Goal: Task Accomplishment & Management: Manage account settings

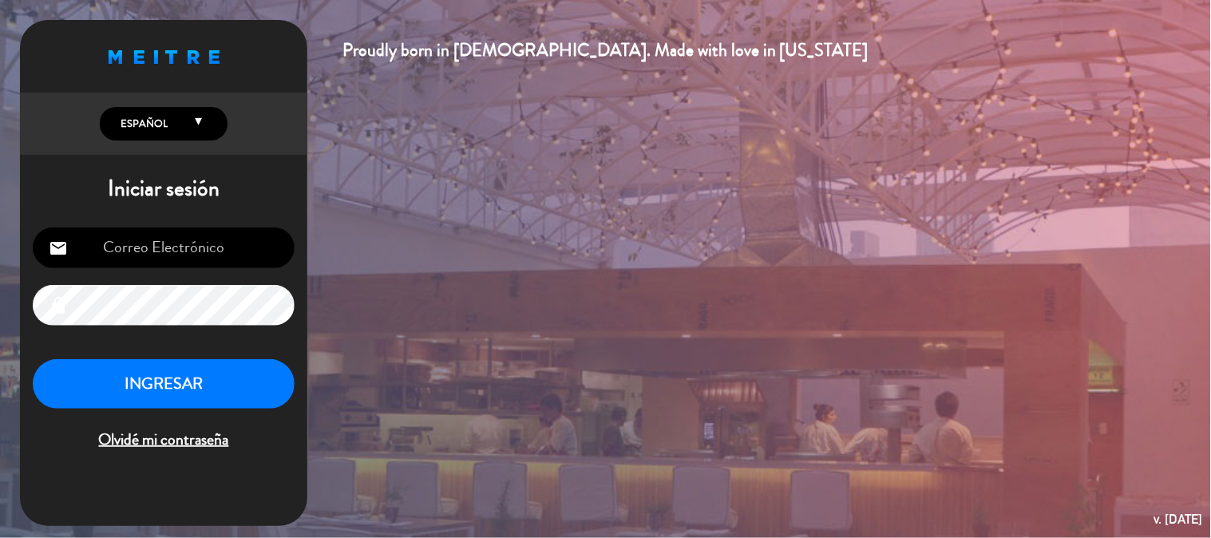
type input "[EMAIL_ADDRESS][DOMAIN_NAME]"
click at [197, 393] on button "INGRESAR" at bounding box center [164, 384] width 262 height 50
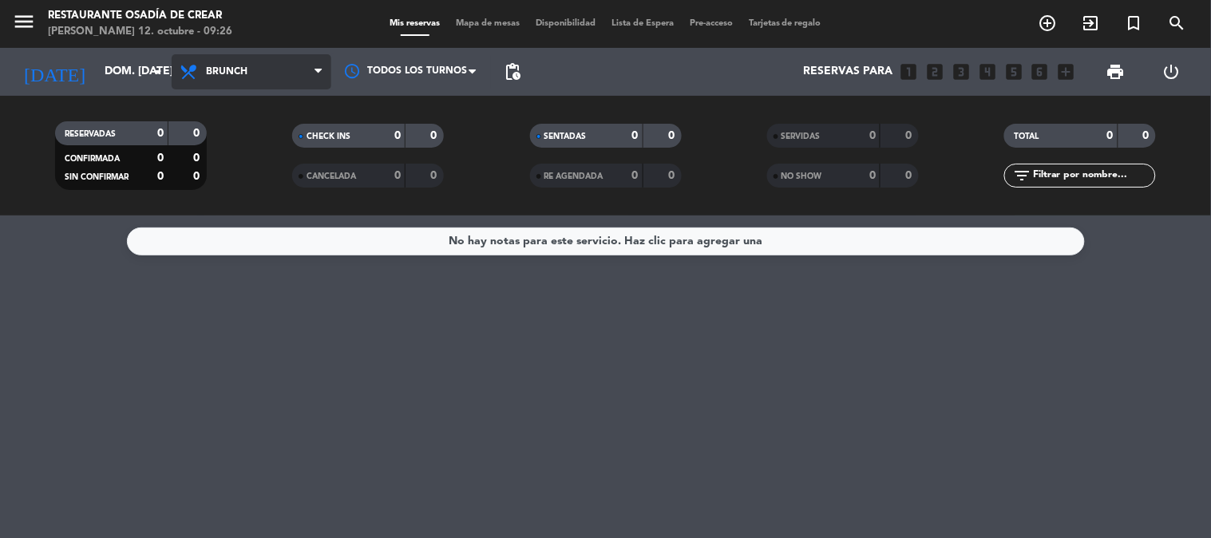
click at [235, 82] on span "Brunch" at bounding box center [252, 71] width 160 height 35
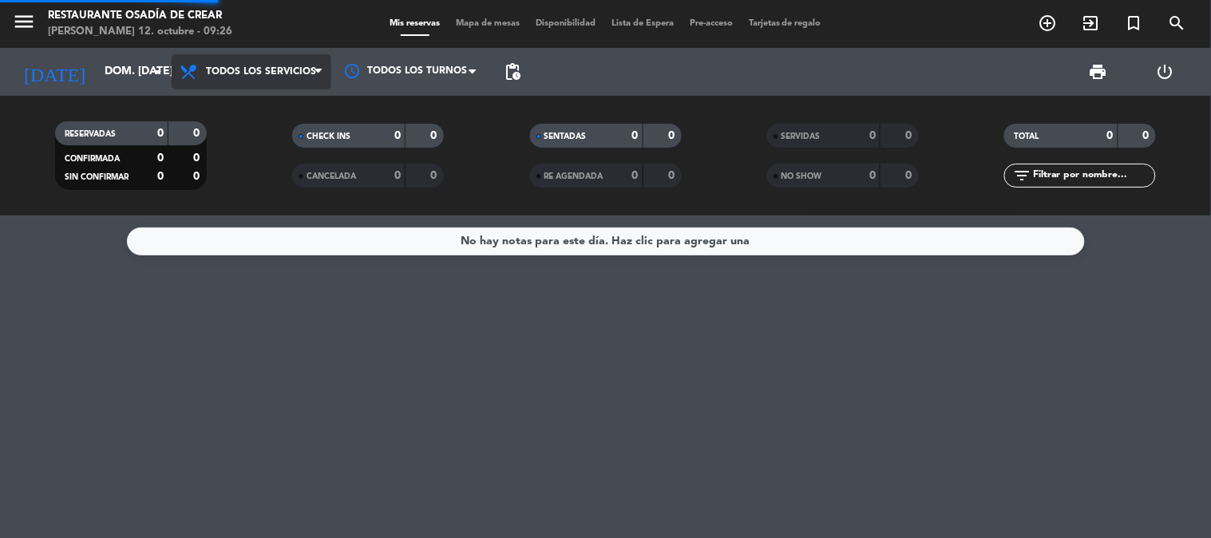
click at [263, 107] on div "menu Restaurante Osadía de [PERSON_NAME] 12. octubre - 09:26 Mis reservas Mapa …" at bounding box center [605, 108] width 1211 height 216
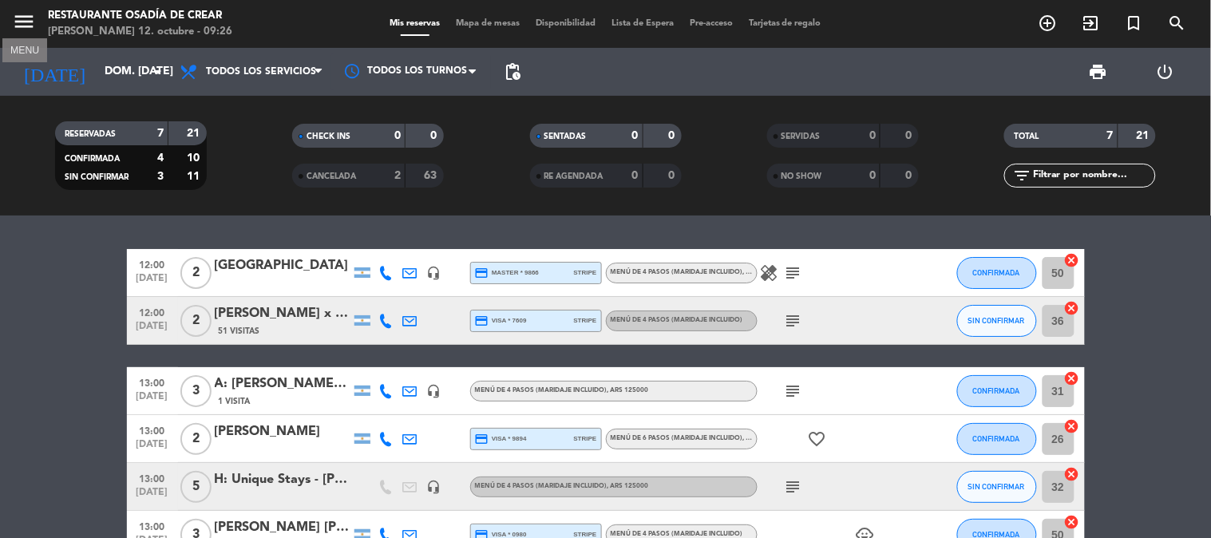
click at [28, 27] on icon "menu" at bounding box center [24, 22] width 24 height 24
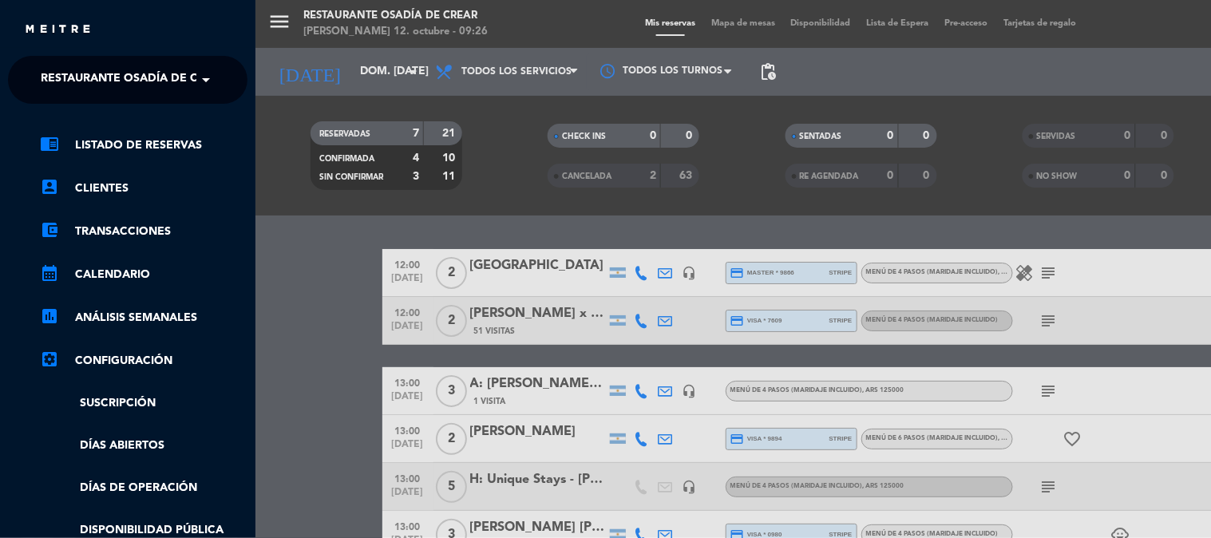
click at [97, 77] on span "Restaurante Osadía de Crear" at bounding box center [134, 80] width 187 height 34
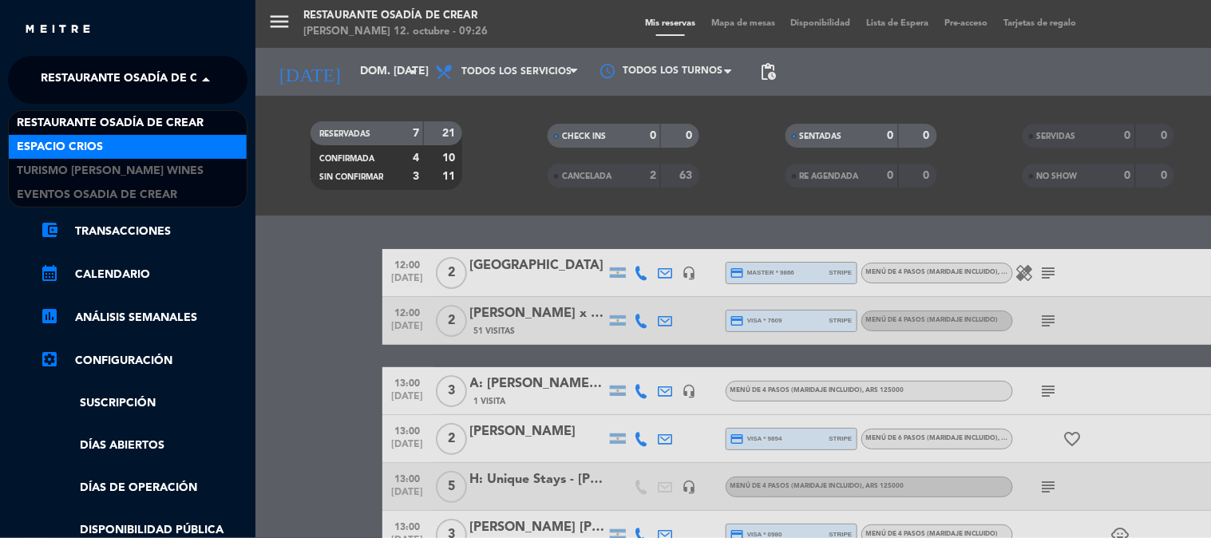
click at [104, 137] on div "Espacio Crios" at bounding box center [128, 147] width 238 height 24
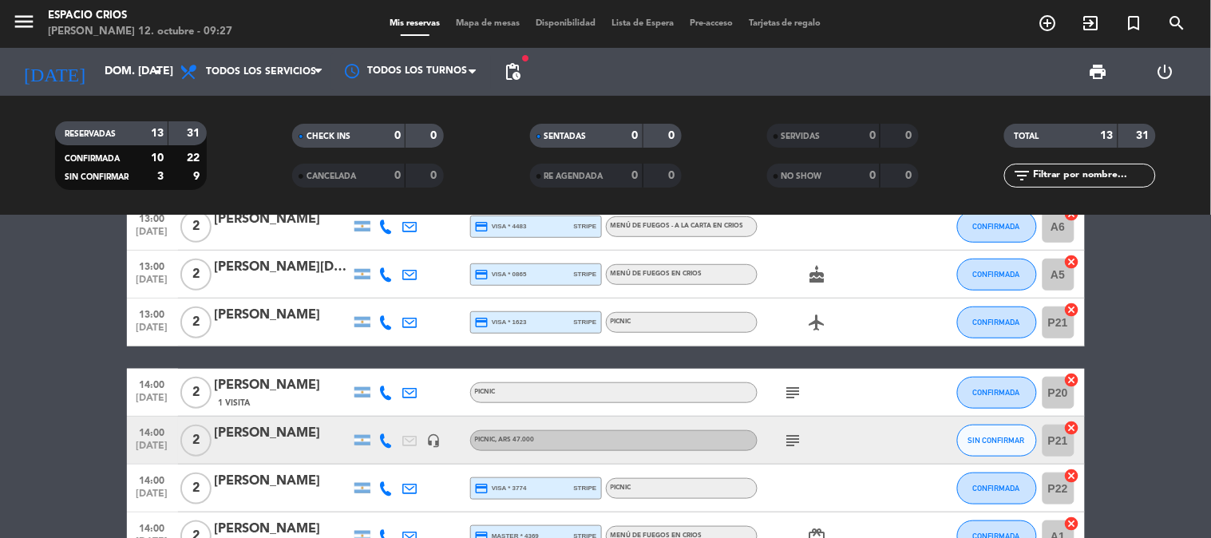
scroll to position [369, 0]
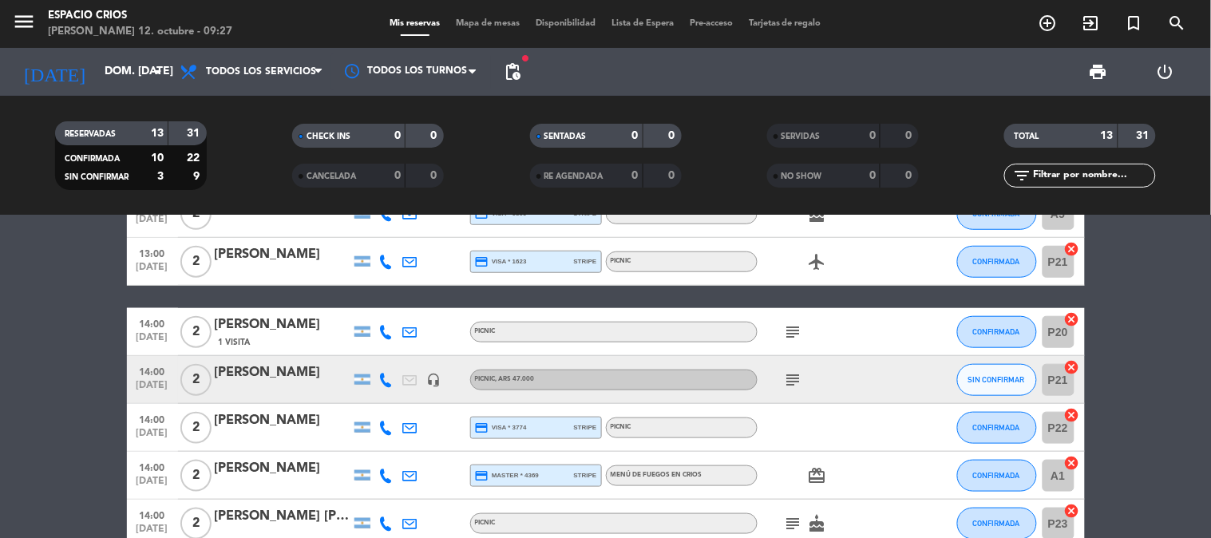
click at [522, 72] on span "pending_actions" at bounding box center [513, 72] width 32 height 32
click at [517, 74] on span "pending_actions" at bounding box center [512, 71] width 19 height 19
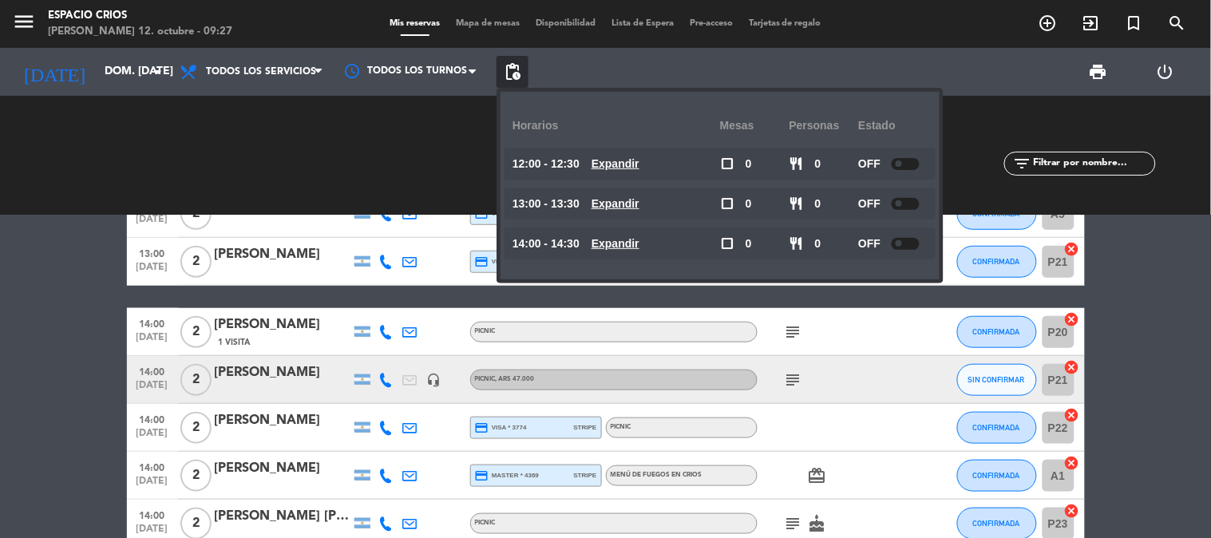
click at [57, 300] on bookings-row "12:00 [DATE] 2 [PERSON_NAME] credit_card visa * 9882 stripe PICNIC subject favo…" at bounding box center [605, 213] width 1211 height 667
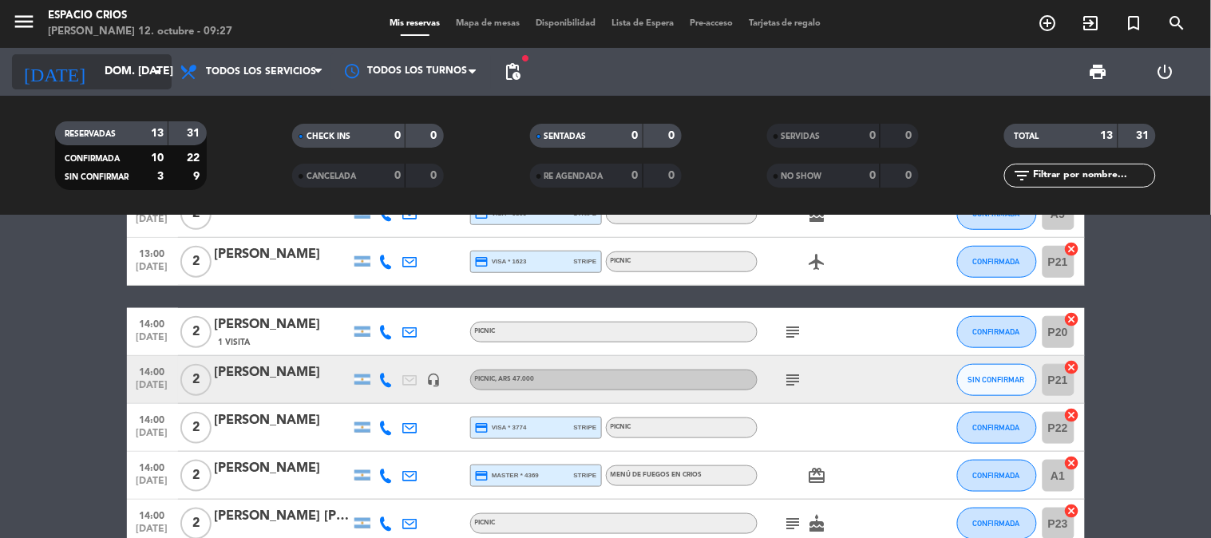
click at [107, 78] on input "dom. [DATE]" at bounding box center [173, 71] width 152 height 29
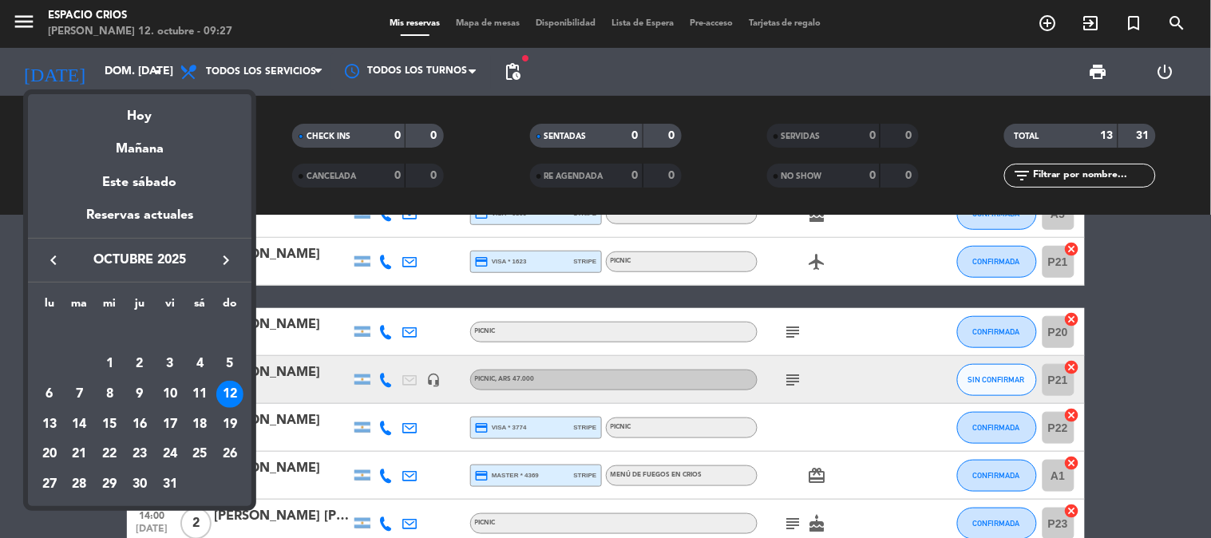
click at [26, 36] on div at bounding box center [605, 269] width 1211 height 538
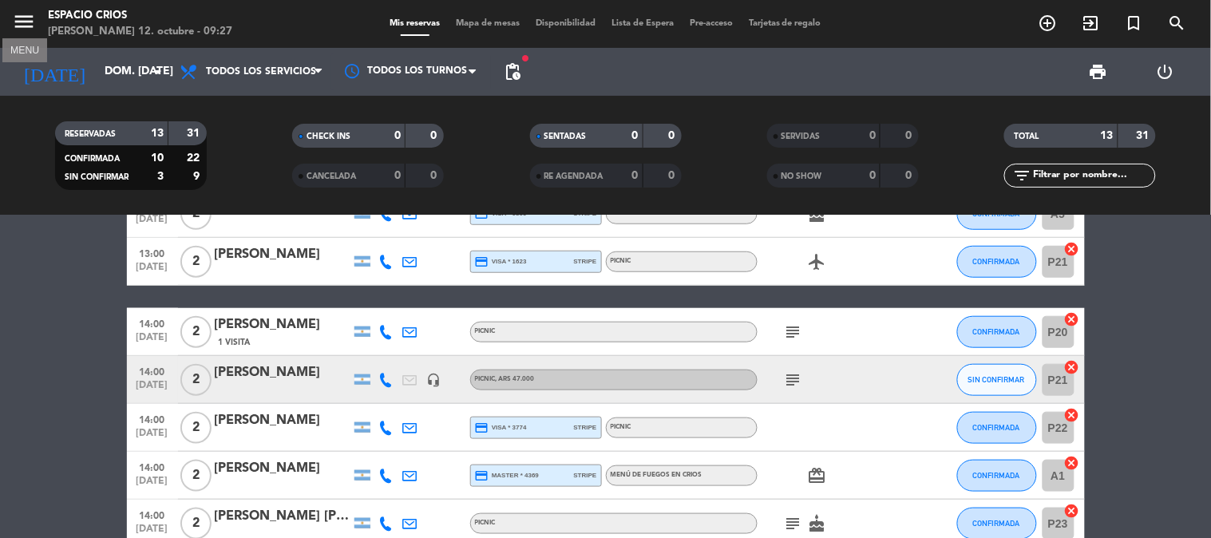
click at [25, 22] on icon "menu" at bounding box center [24, 22] width 24 height 24
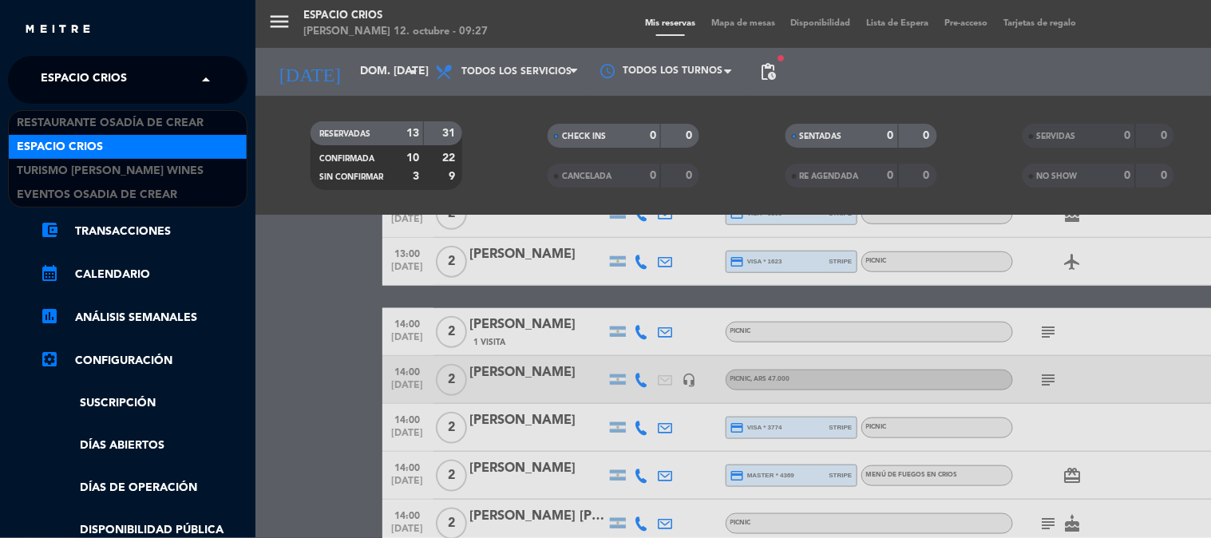
click at [100, 85] on span "Espacio Crios" at bounding box center [84, 80] width 86 height 34
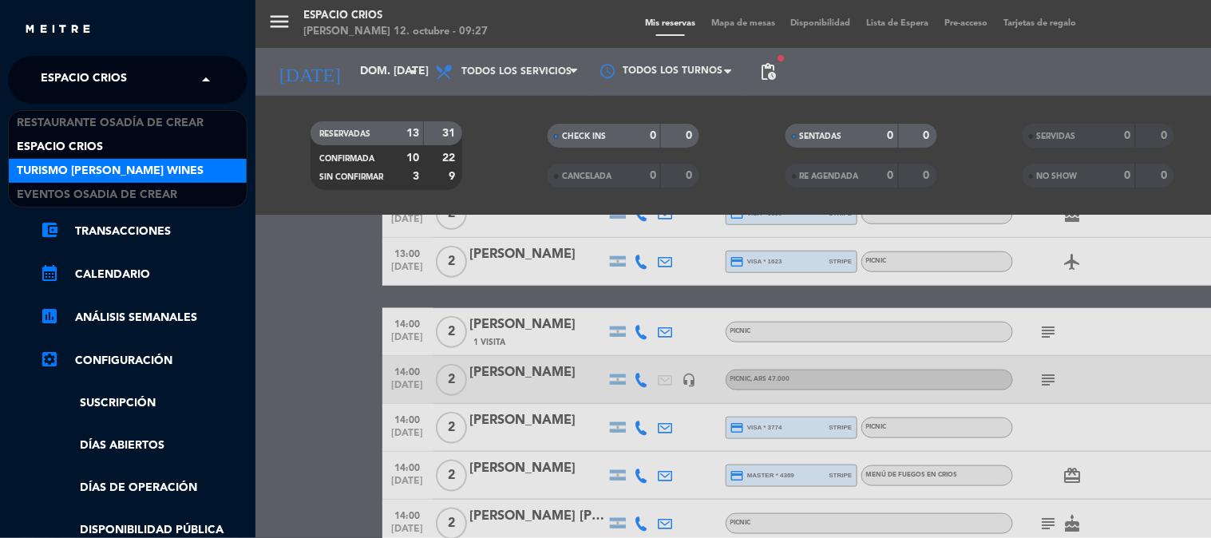
click at [104, 166] on span "Turismo [PERSON_NAME] Wines" at bounding box center [110, 171] width 187 height 18
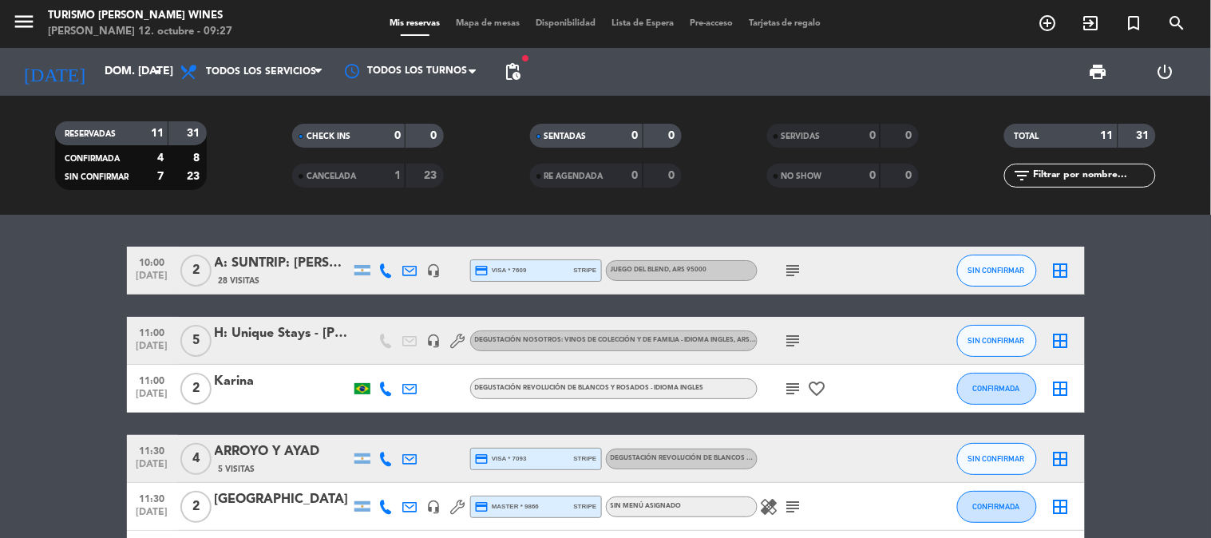
scroll to position [0, 0]
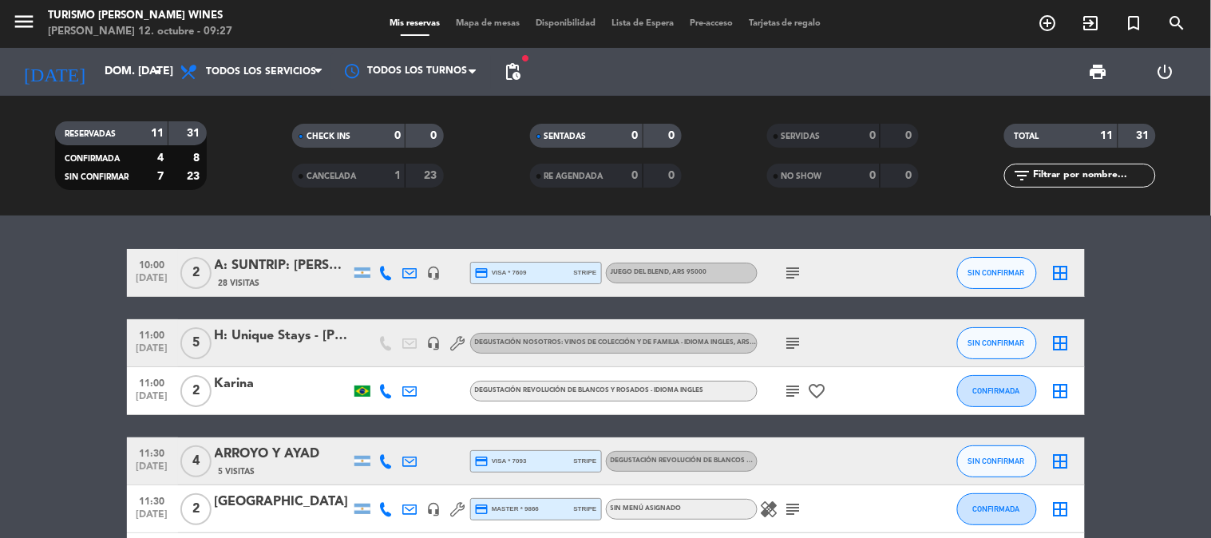
click at [522, 70] on span "pending_actions" at bounding box center [513, 72] width 32 height 32
click at [517, 73] on span "pending_actions" at bounding box center [512, 71] width 19 height 19
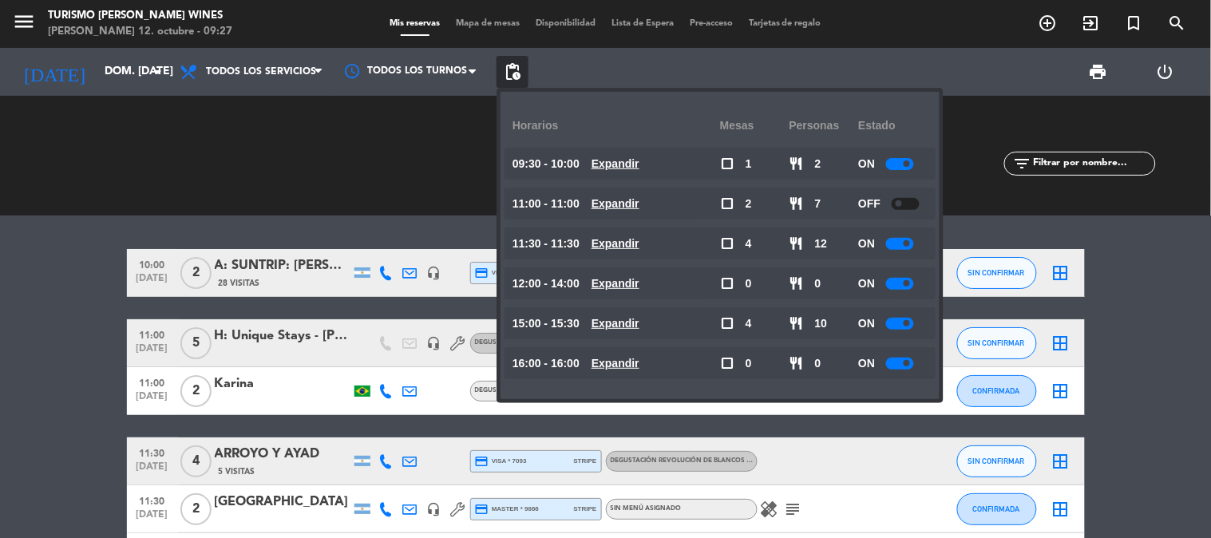
click at [908, 205] on div at bounding box center [906, 204] width 28 height 12
click at [908, 205] on span at bounding box center [907, 203] width 6 height 6
click at [900, 204] on div at bounding box center [900, 204] width 28 height 12
click at [902, 168] on div at bounding box center [900, 164] width 28 height 12
click at [907, 198] on div at bounding box center [900, 204] width 28 height 12
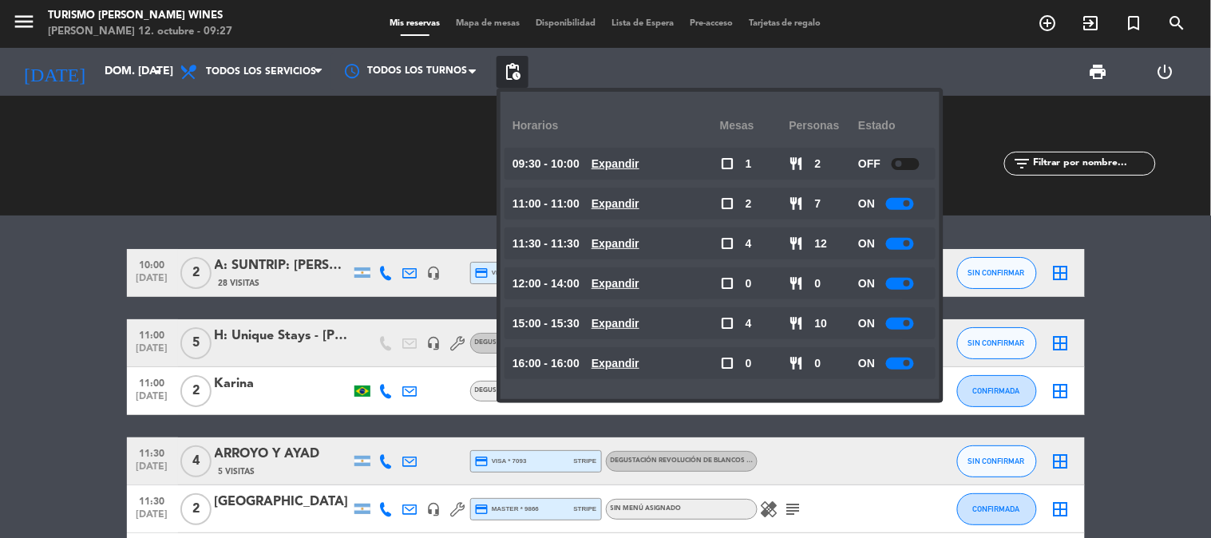
click at [907, 198] on div at bounding box center [900, 204] width 28 height 12
click at [906, 206] on span at bounding box center [907, 203] width 6 height 6
click at [905, 204] on span at bounding box center [907, 203] width 6 height 6
click at [904, 238] on div at bounding box center [900, 244] width 28 height 12
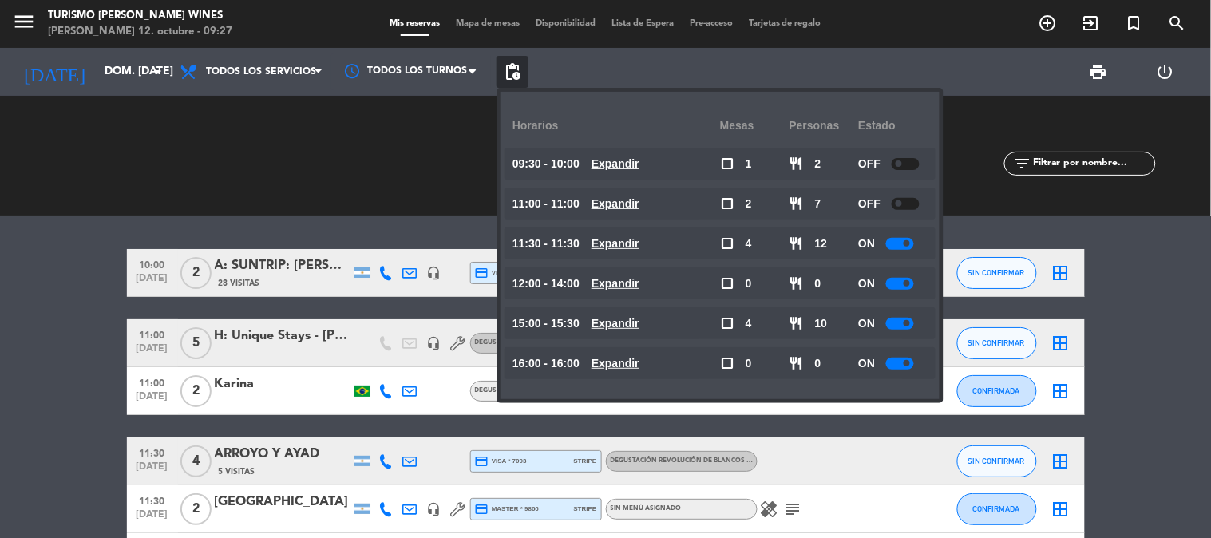
click at [904, 240] on div at bounding box center [900, 244] width 28 height 12
click at [904, 248] on div at bounding box center [900, 244] width 28 height 12
click at [904, 286] on div at bounding box center [900, 284] width 28 height 12
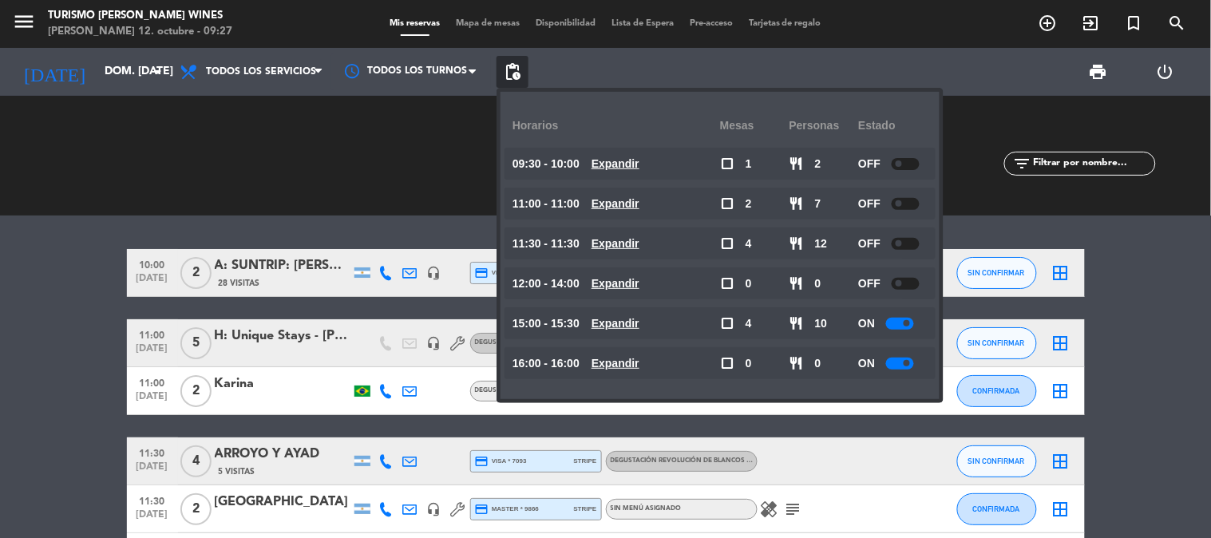
click at [910, 323] on div at bounding box center [900, 324] width 28 height 12
click at [901, 362] on div at bounding box center [900, 364] width 28 height 12
click at [907, 361] on span at bounding box center [907, 363] width 6 height 6
click at [65, 328] on bookings-row "10:00 [DATE] 2 A: SUNTRIP: [PERSON_NAME] x2 28 Visitas headset_mic credit_card …" at bounding box center [605, 546] width 1211 height 594
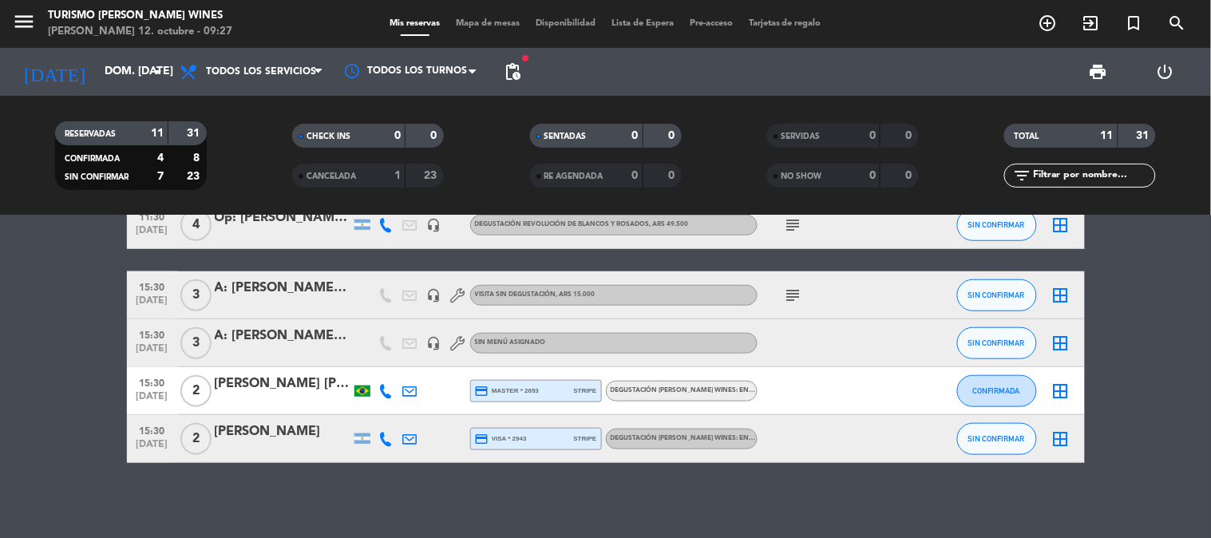
scroll to position [384, 0]
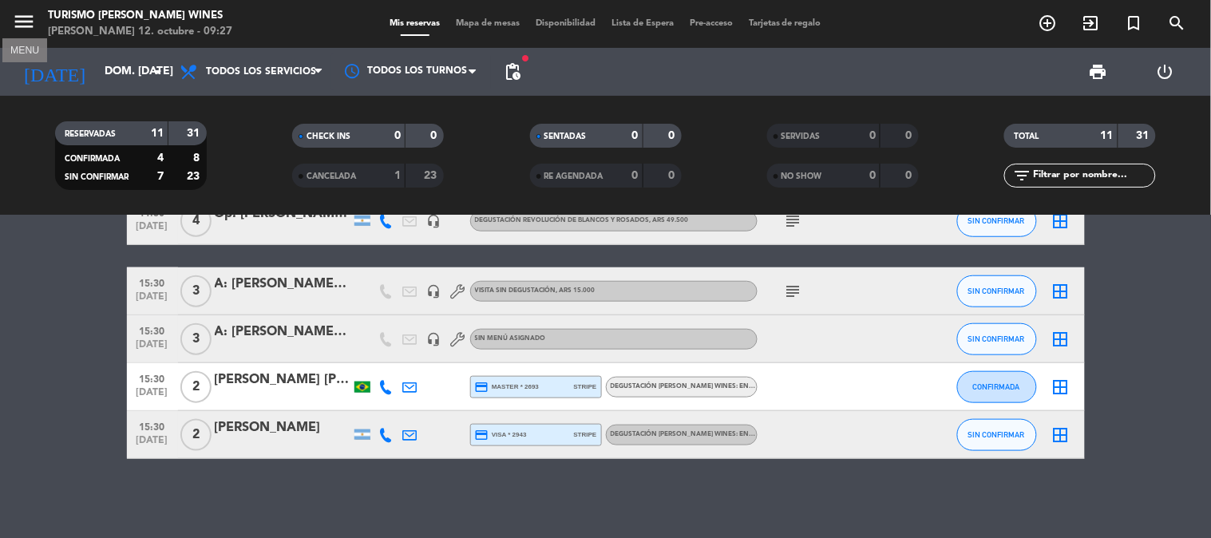
click at [29, 26] on icon "menu" at bounding box center [24, 22] width 24 height 24
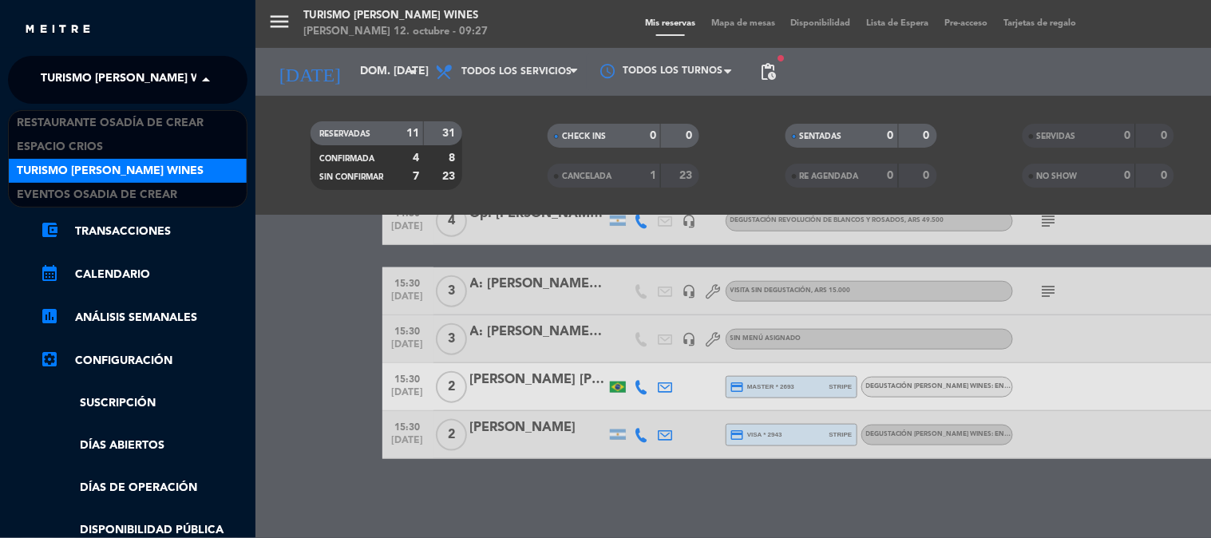
click at [96, 86] on span "Turismo [PERSON_NAME] Wines" at bounding box center [134, 80] width 187 height 34
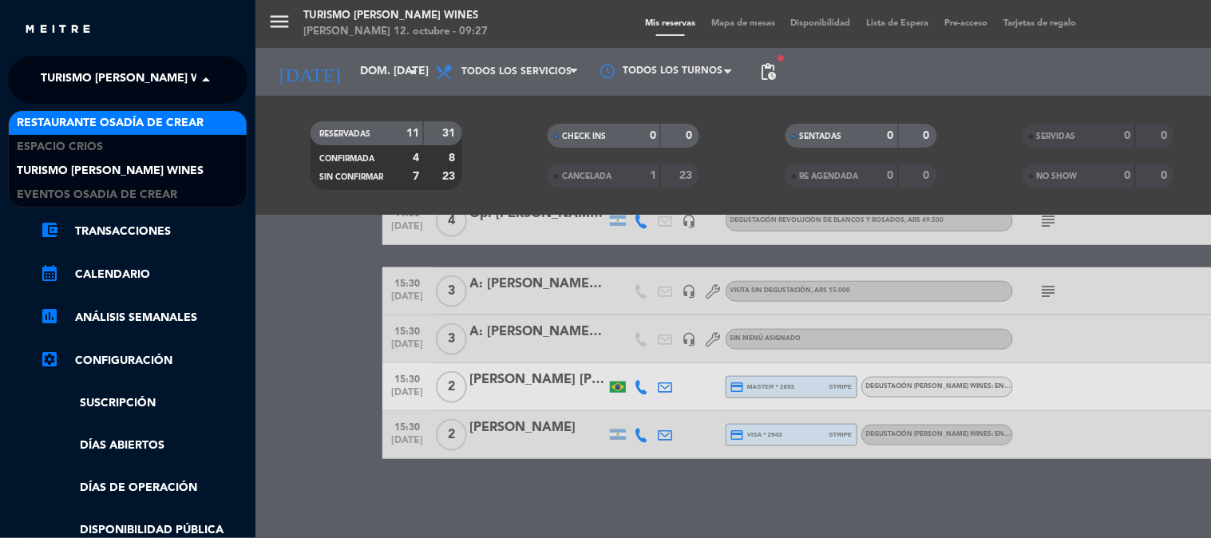
click at [99, 126] on span "Restaurante Osadía de Crear" at bounding box center [110, 123] width 187 height 18
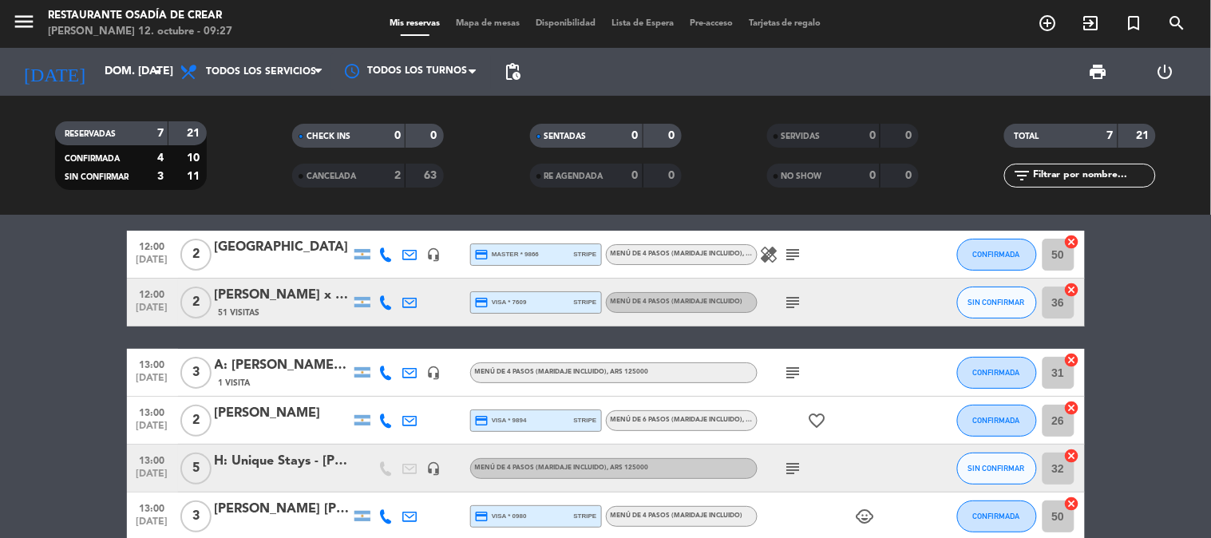
scroll to position [0, 0]
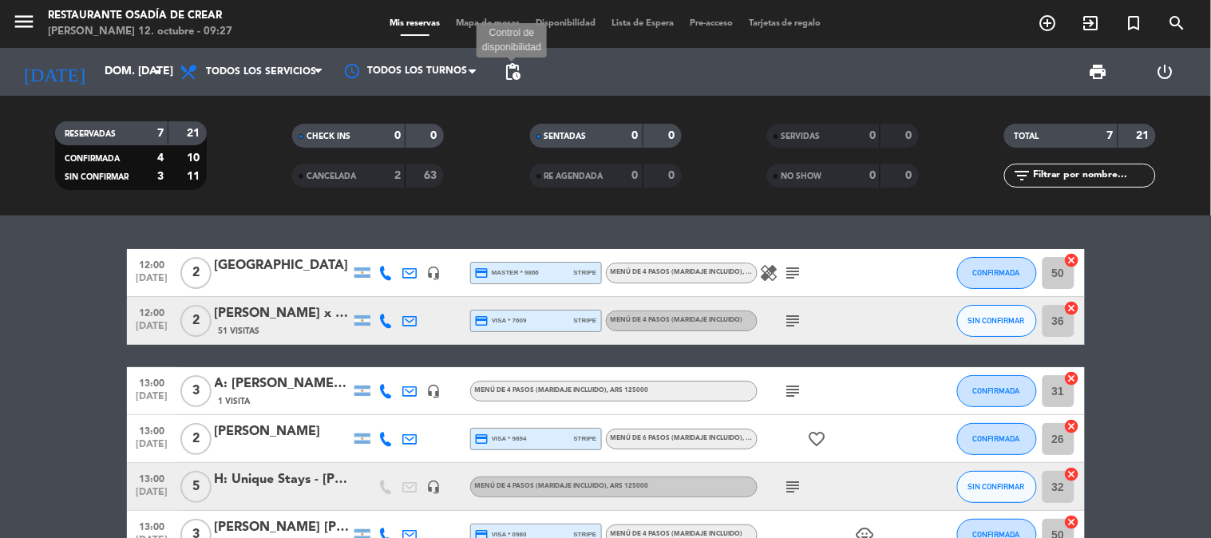
click at [505, 72] on span "pending_actions" at bounding box center [512, 71] width 19 height 19
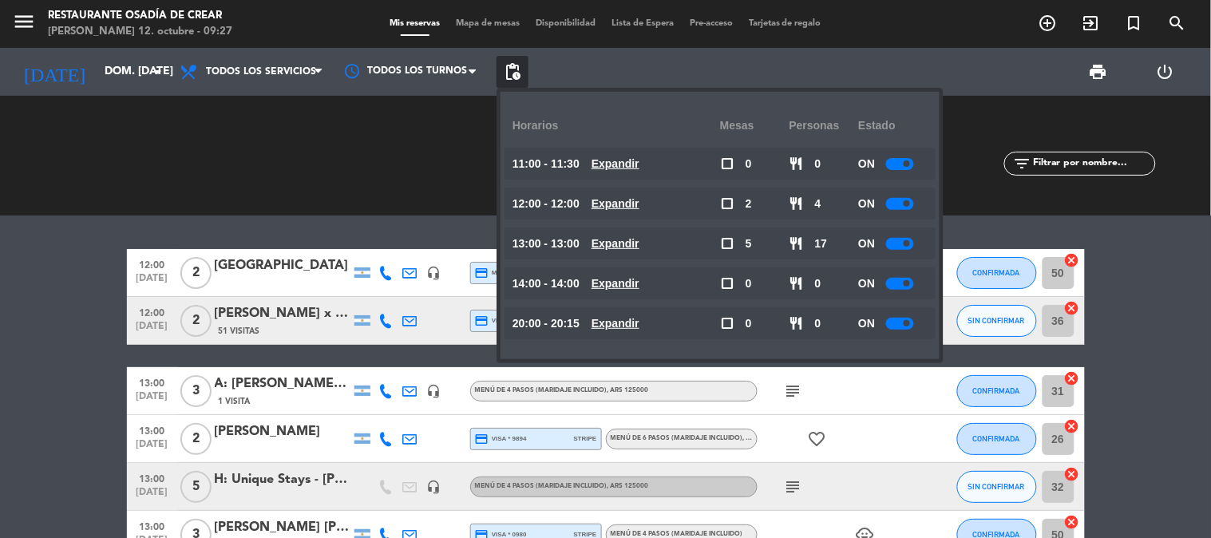
click at [903, 163] on div at bounding box center [900, 164] width 28 height 12
click at [900, 204] on div at bounding box center [900, 204] width 28 height 12
click at [901, 204] on div at bounding box center [900, 204] width 28 height 12
click at [906, 200] on span at bounding box center [907, 203] width 6 height 6
click at [908, 208] on div at bounding box center [900, 204] width 28 height 12
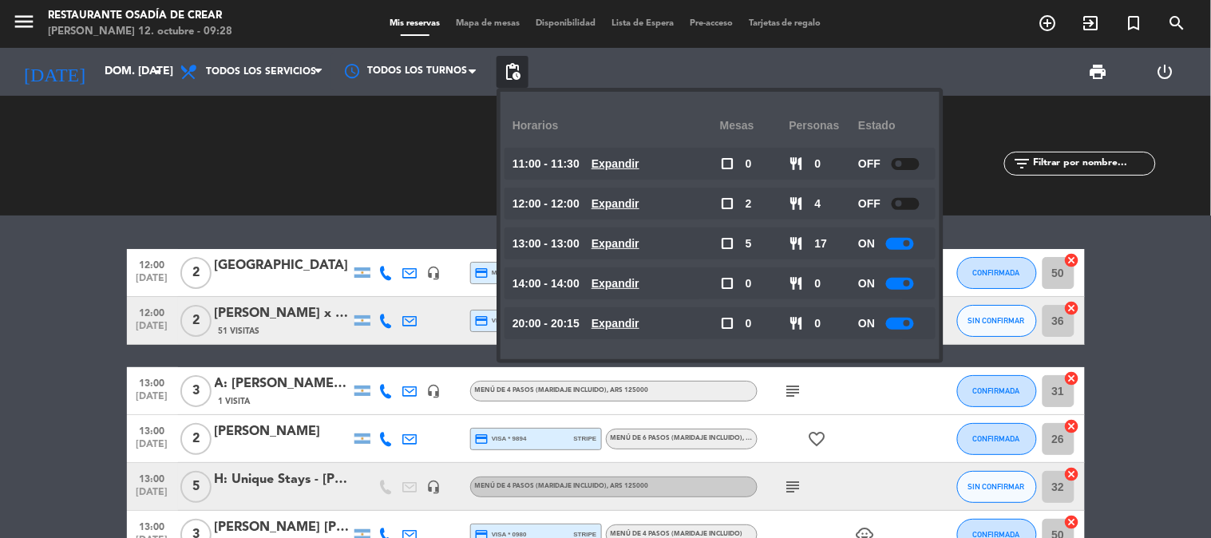
click at [909, 241] on span at bounding box center [907, 243] width 6 height 6
click at [907, 241] on span at bounding box center [907, 243] width 6 height 6
click at [903, 241] on div at bounding box center [900, 244] width 28 height 12
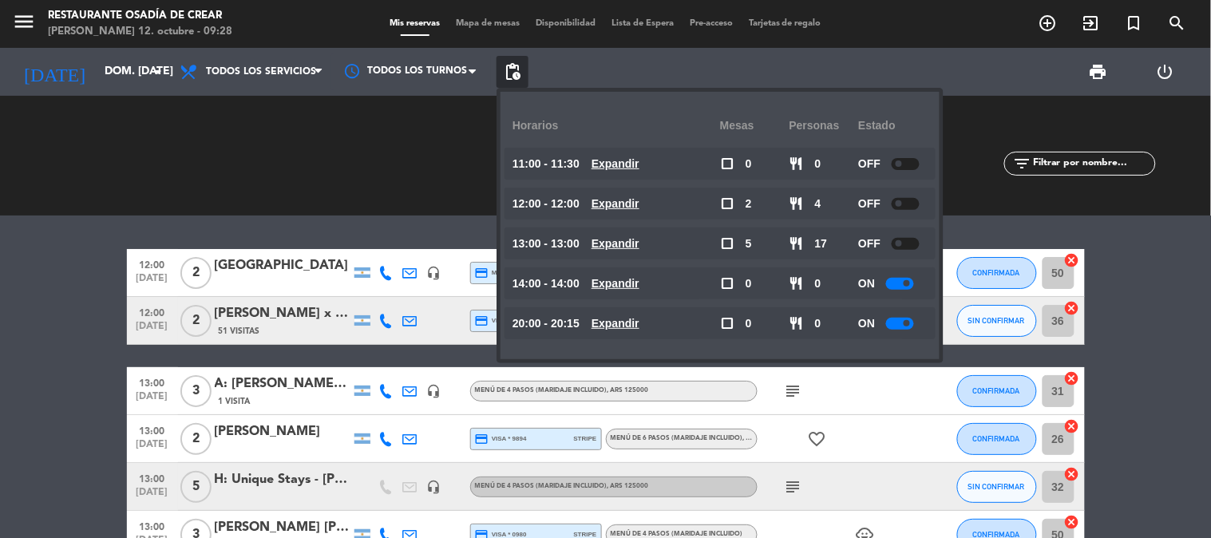
click at [906, 278] on div at bounding box center [900, 284] width 28 height 12
click at [899, 284] on div at bounding box center [900, 284] width 28 height 12
click at [910, 284] on div at bounding box center [900, 284] width 28 height 12
click at [907, 283] on span at bounding box center [907, 283] width 6 height 6
click at [907, 321] on span at bounding box center [907, 323] width 6 height 6
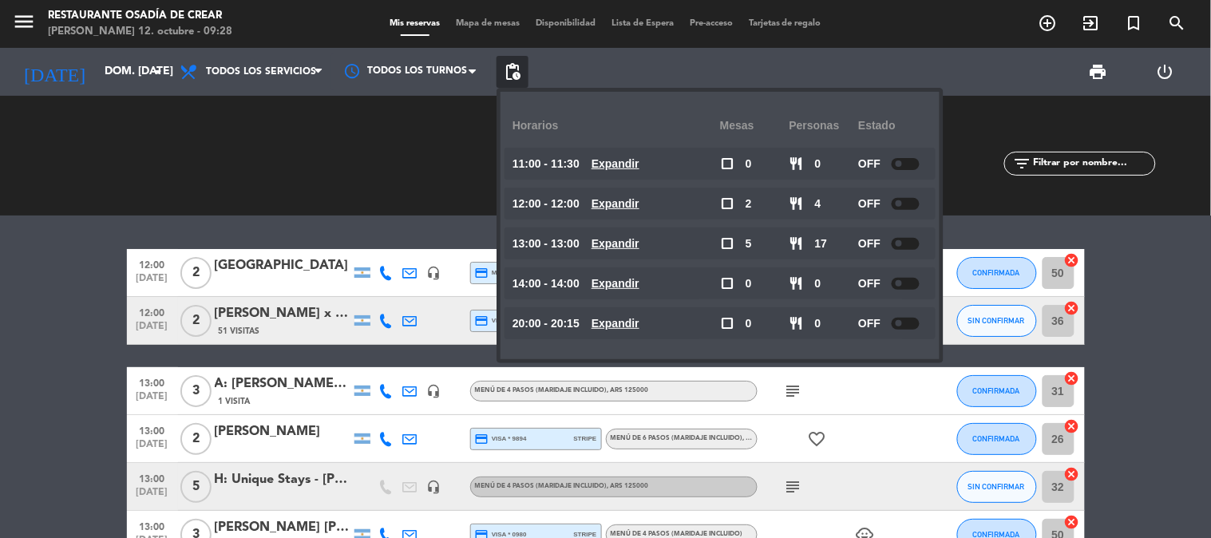
click at [972, 105] on div "RESERVADAS 7 21 CONFIRMADA 4 10 SIN CONFIRMAR 3 11 CHECK INS 0 0 CANCELADA 2 63…" at bounding box center [605, 156] width 1211 height 120
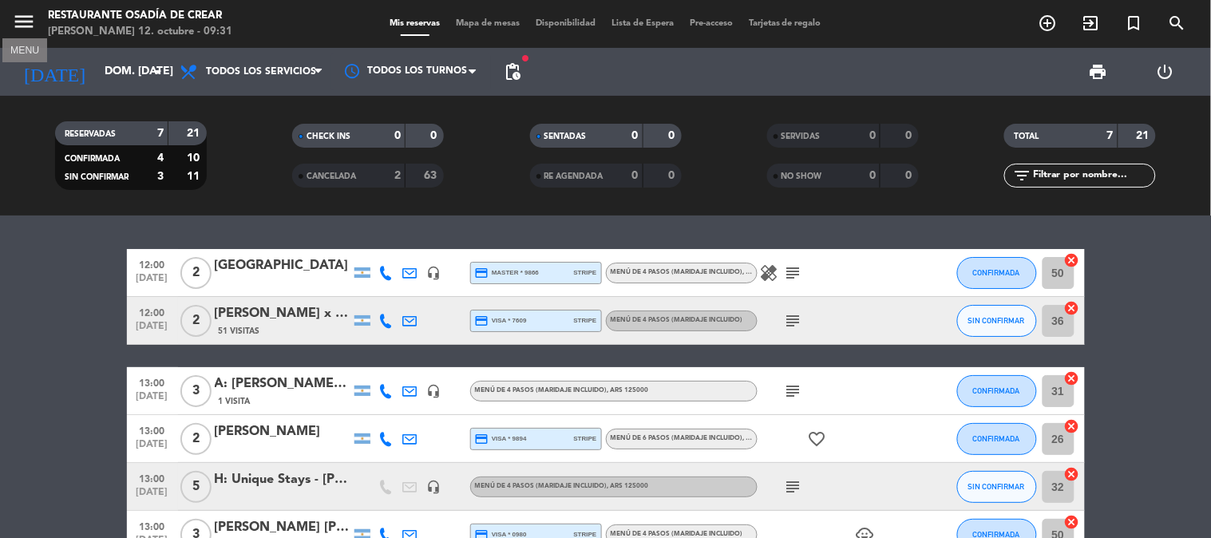
click at [14, 16] on icon "menu" at bounding box center [24, 22] width 24 height 24
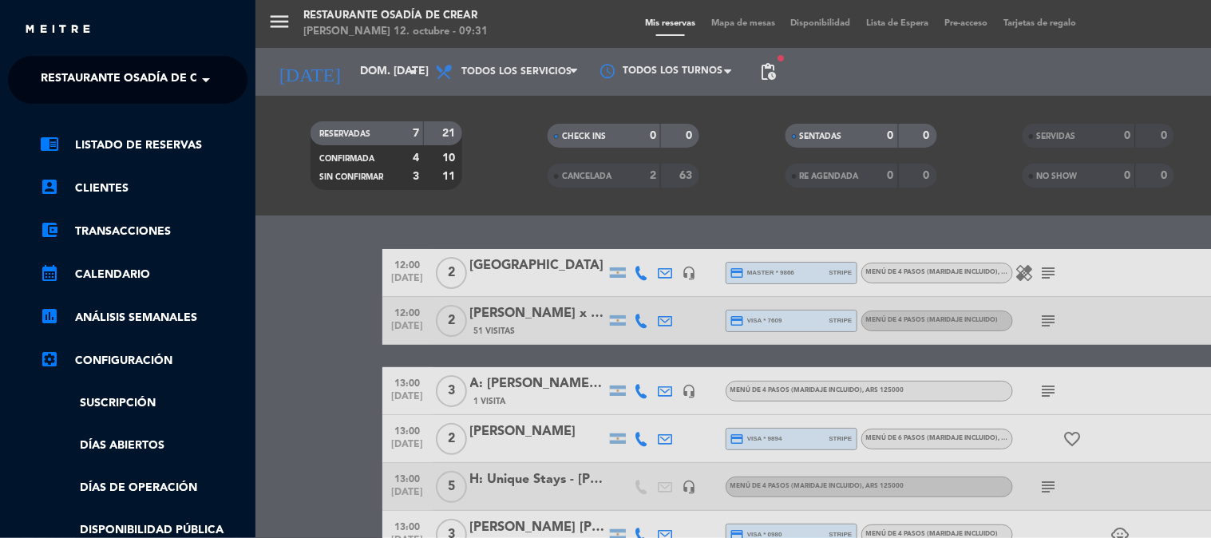
click at [116, 60] on ng-select "× Restaurante Osadía de Crear ×" at bounding box center [128, 80] width 240 height 48
click at [116, 81] on span "Restaurante Osadía de Crear" at bounding box center [134, 80] width 187 height 34
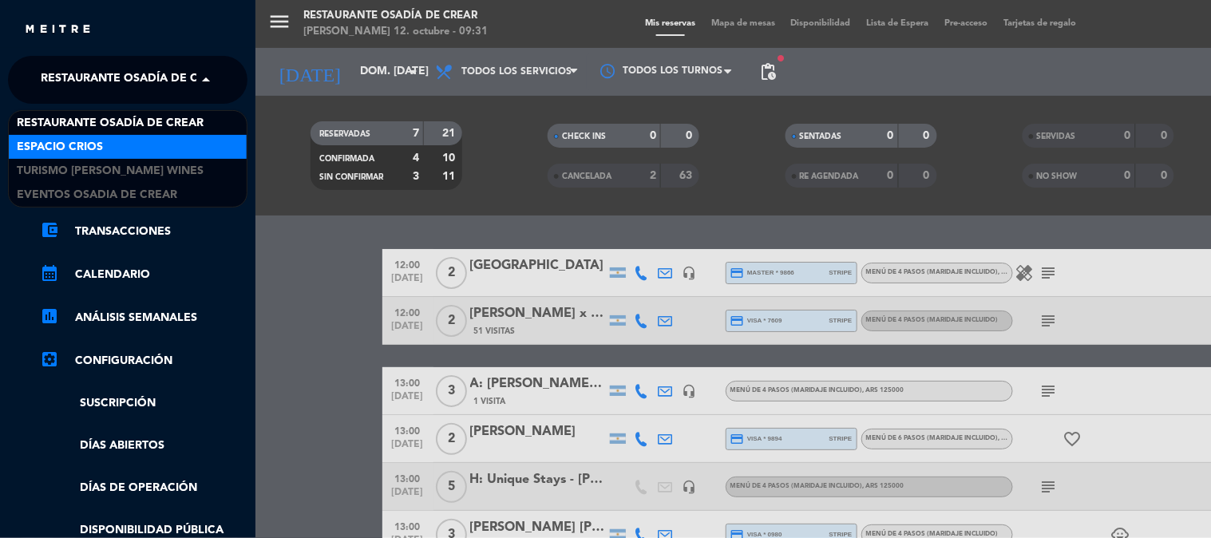
click at [145, 145] on div "Espacio Crios" at bounding box center [128, 147] width 238 height 24
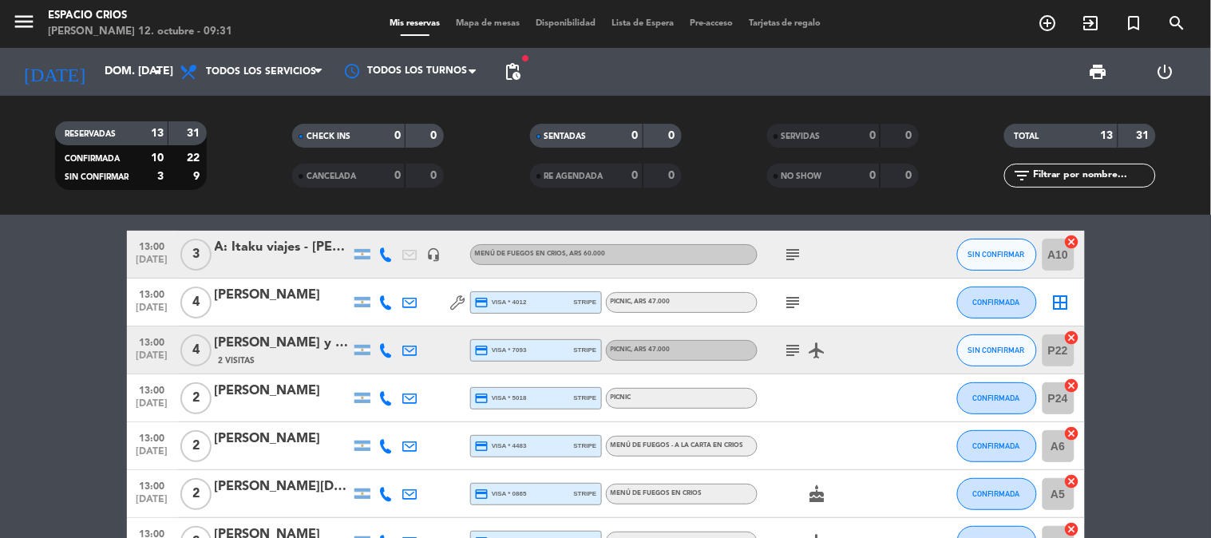
scroll to position [177, 0]
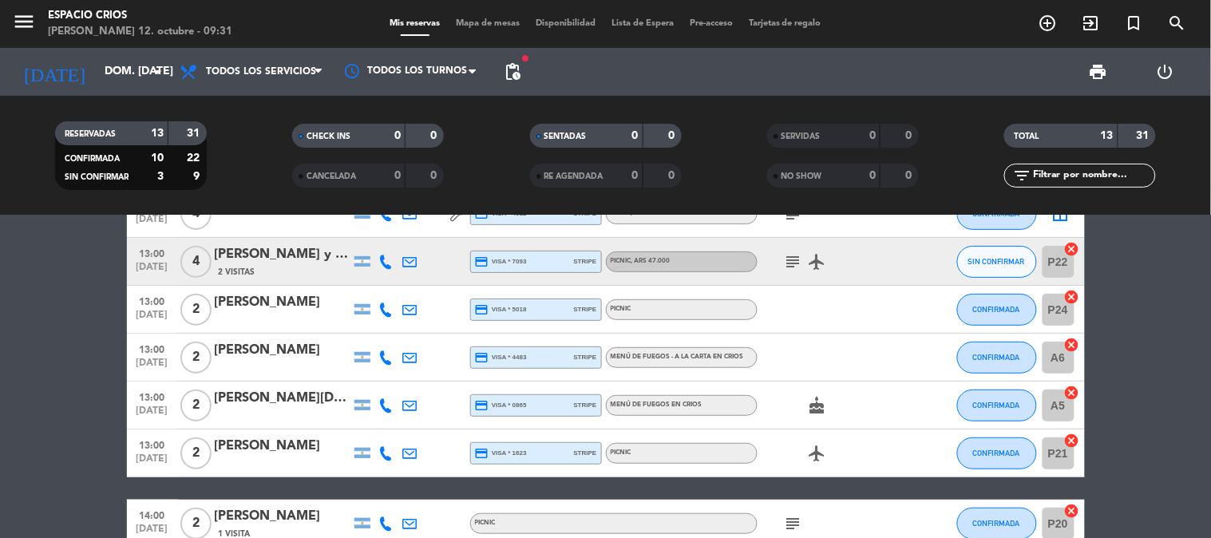
click at [296, 262] on div "[PERSON_NAME] y [PERSON_NAME]" at bounding box center [283, 254] width 136 height 21
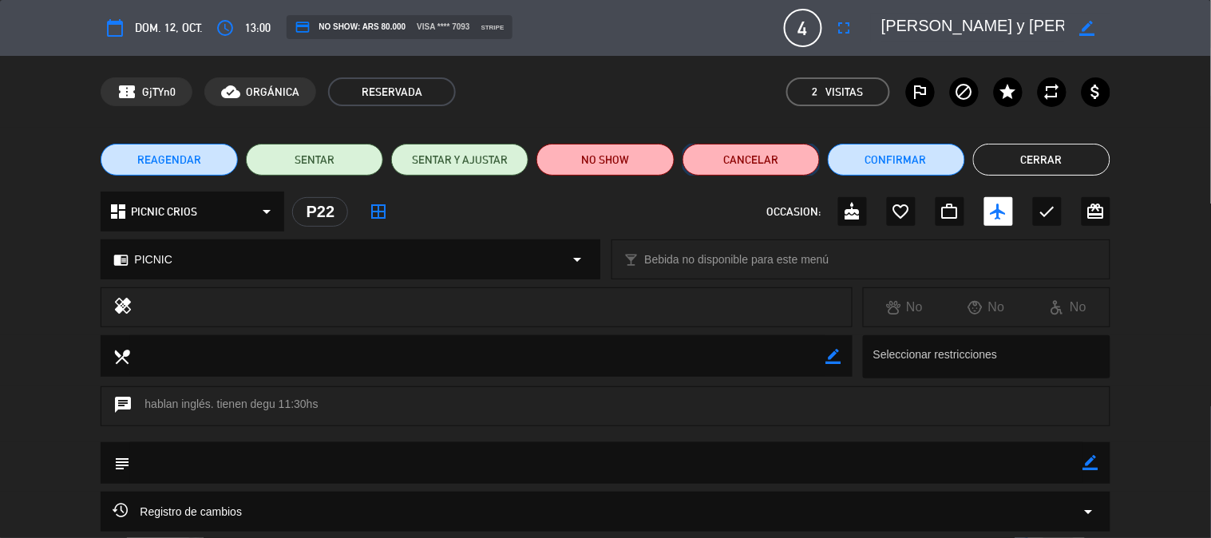
click at [726, 158] on button "Cancelar" at bounding box center [751, 160] width 137 height 32
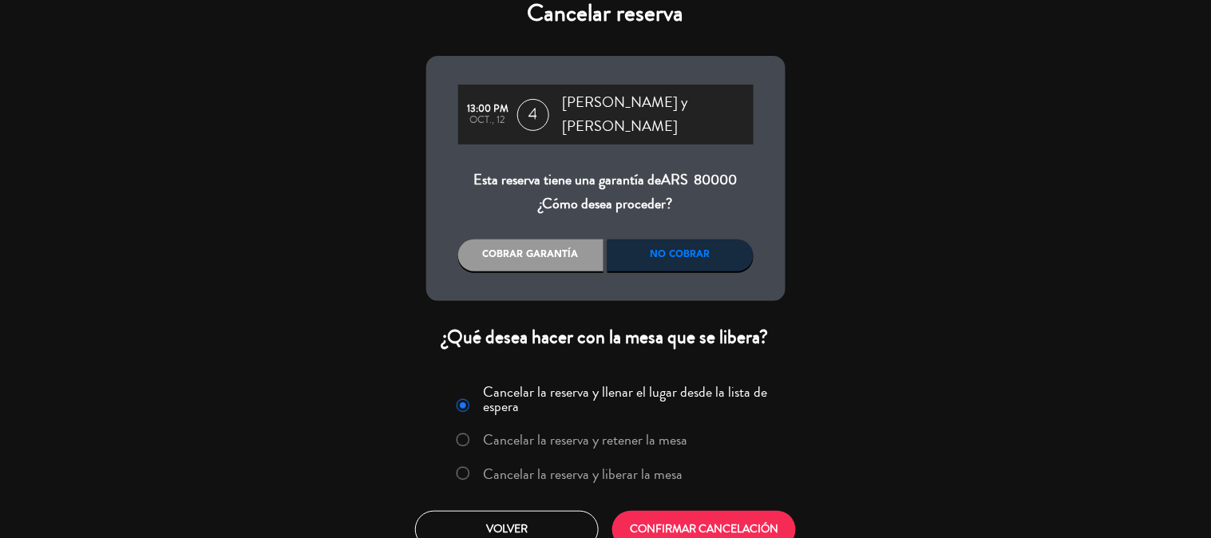
scroll to position [26, 0]
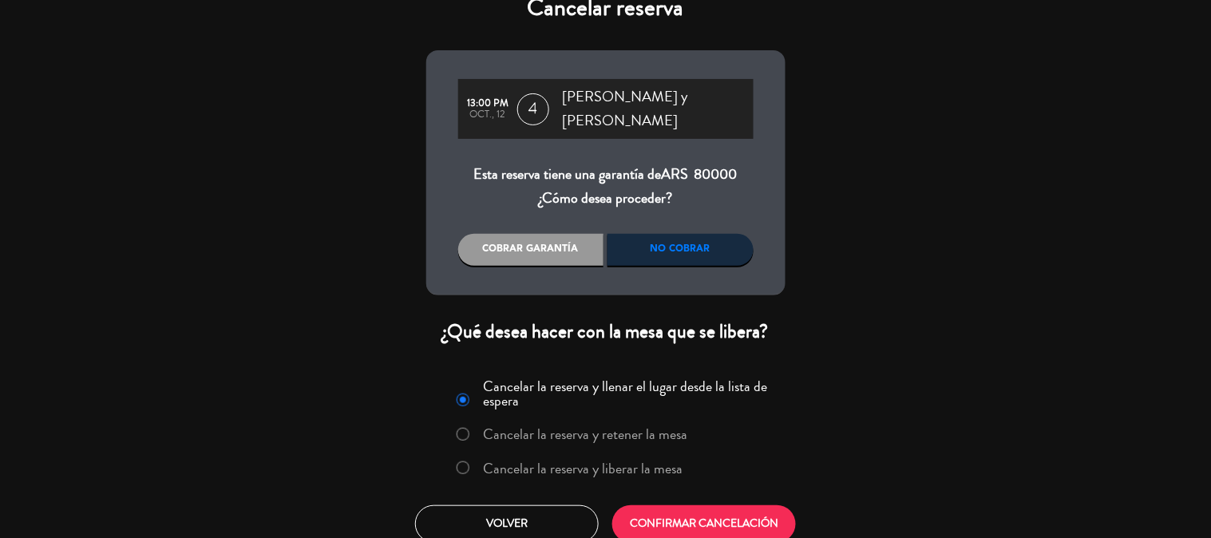
click at [565, 461] on label "Cancelar la reserva y liberar la mesa" at bounding box center [583, 468] width 200 height 14
click at [711, 234] on div "No cobrar" at bounding box center [681, 250] width 146 height 32
click at [705, 505] on button "CONFIRMAR CANCELACIÓN" at bounding box center [704, 524] width 184 height 38
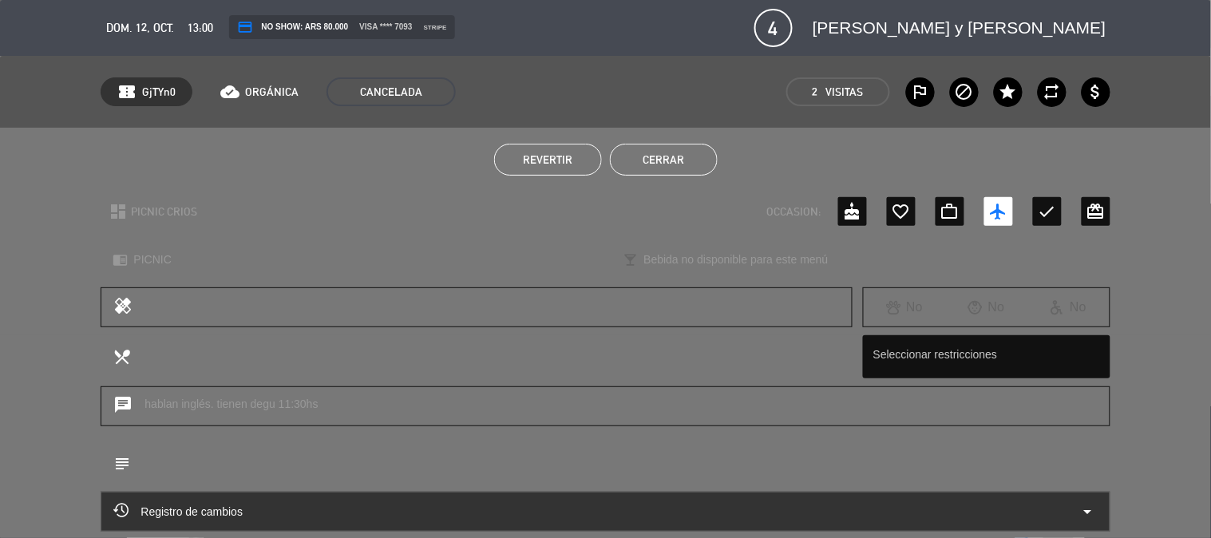
click at [655, 152] on button "Cerrar" at bounding box center [664, 160] width 108 height 32
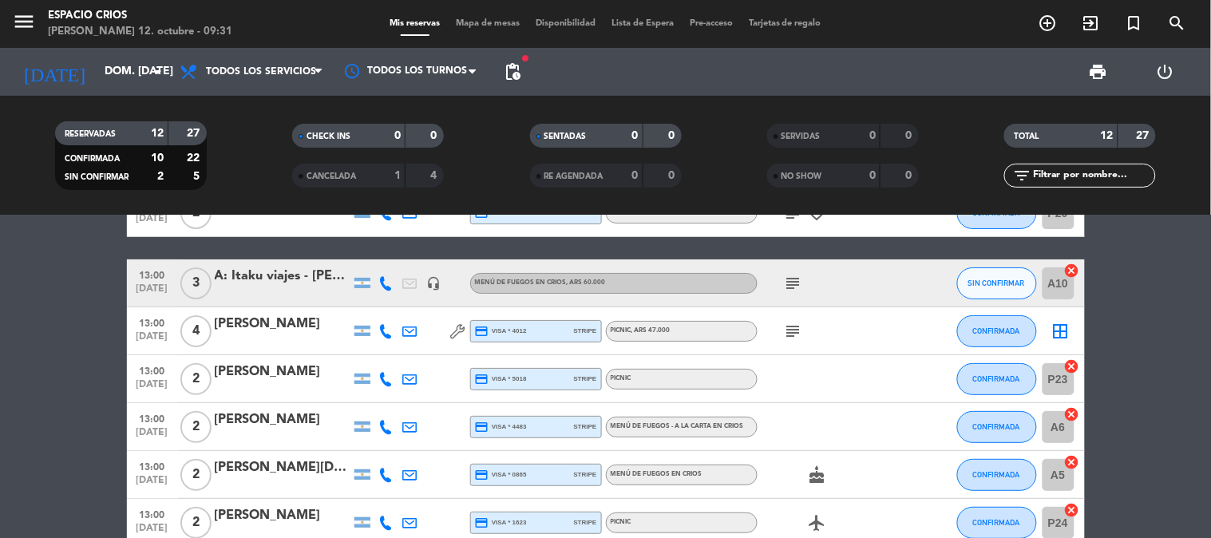
scroll to position [0, 0]
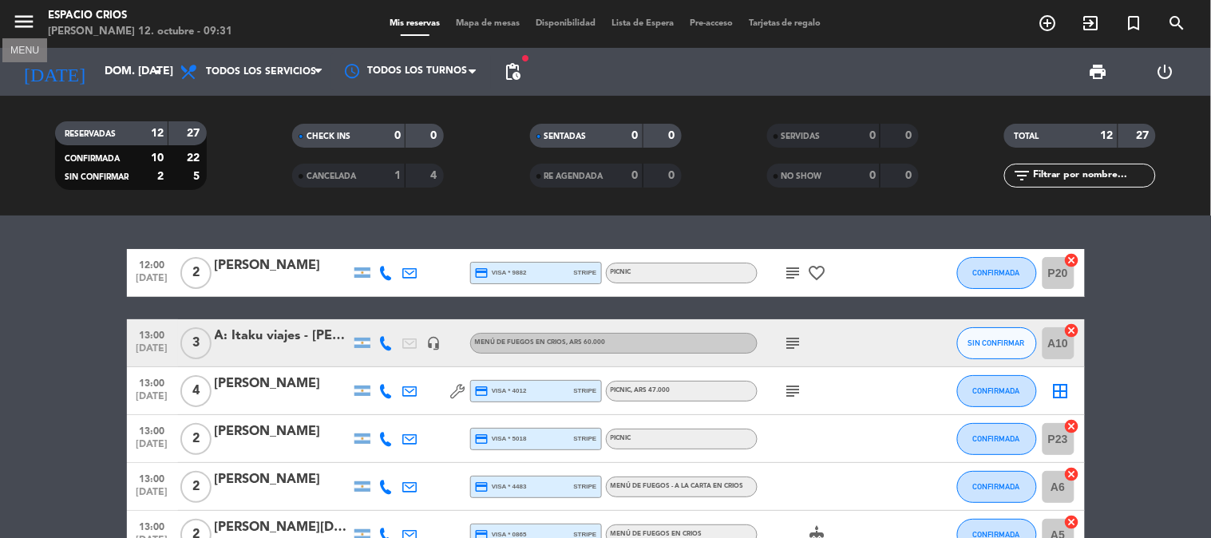
click at [33, 14] on icon "menu" at bounding box center [24, 22] width 24 height 24
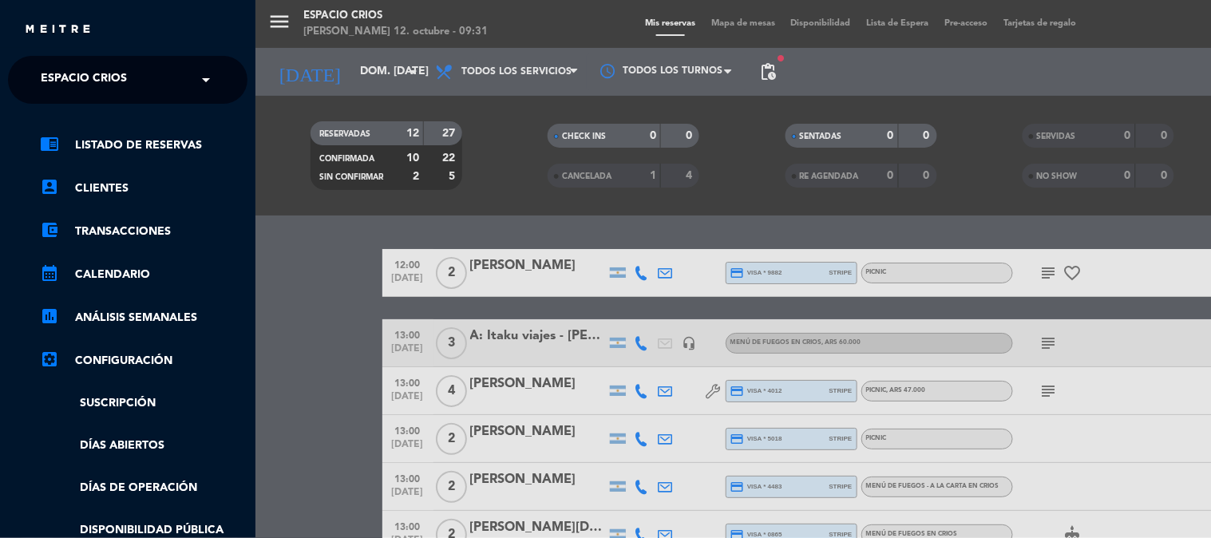
click at [121, 80] on span "Espacio Crios" at bounding box center [84, 80] width 86 height 34
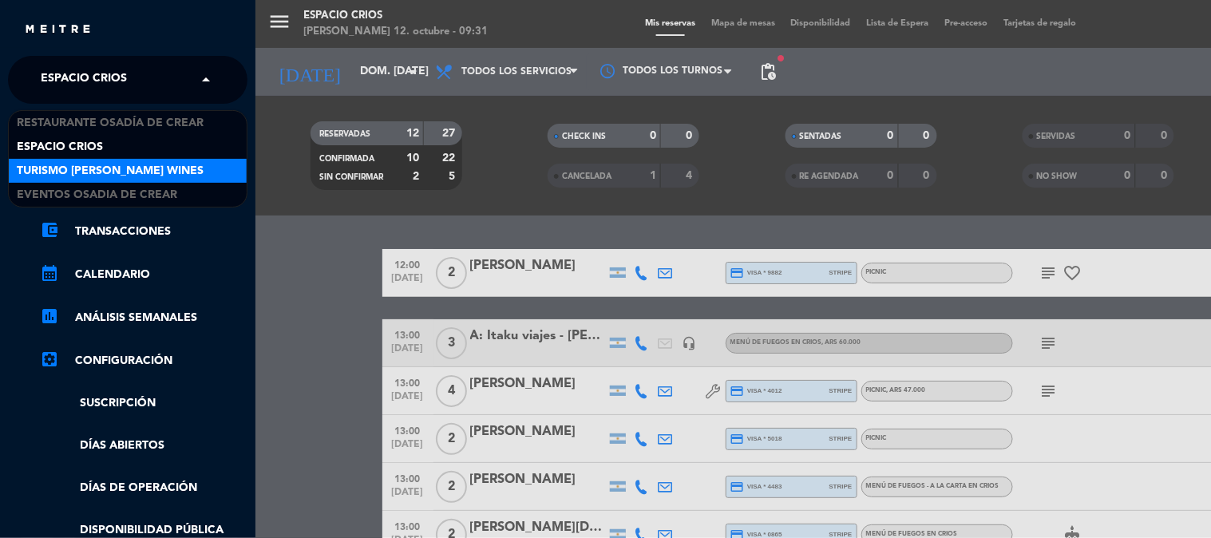
click at [128, 162] on span "Turismo [PERSON_NAME] Wines" at bounding box center [110, 171] width 187 height 18
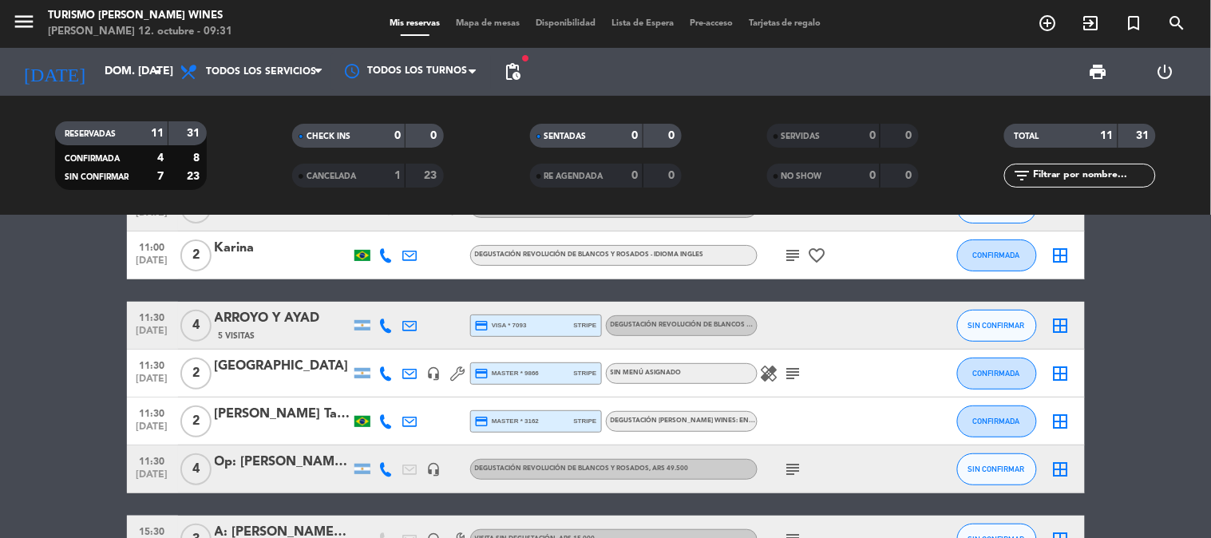
scroll to position [177, 0]
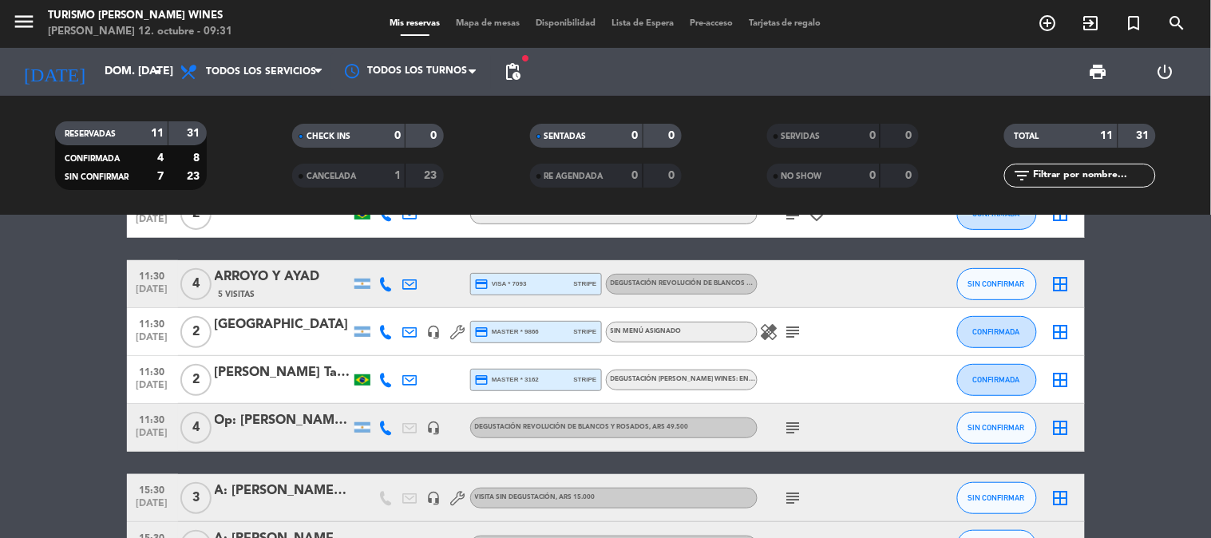
click at [302, 284] on div "ARROYO Y AYAD" at bounding box center [283, 277] width 136 height 21
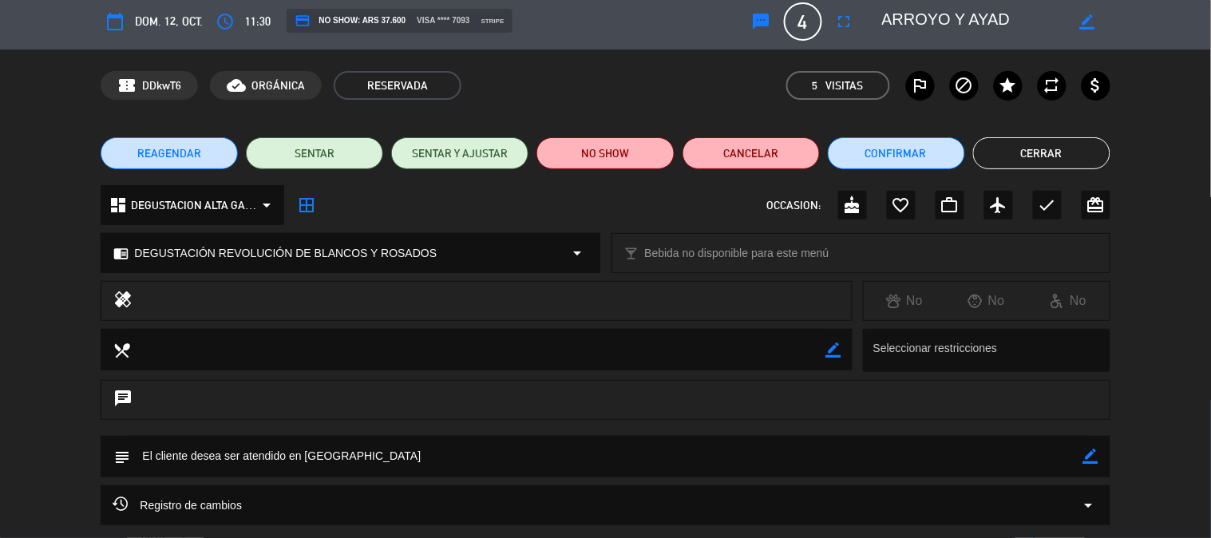
scroll to position [0, 0]
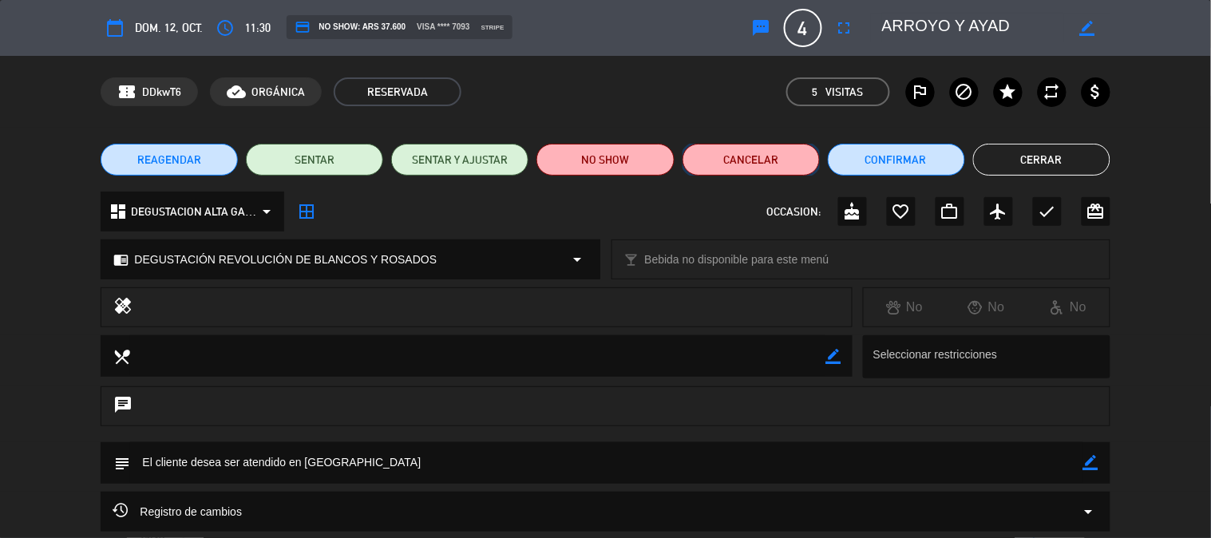
click at [703, 152] on button "Cancelar" at bounding box center [751, 160] width 137 height 32
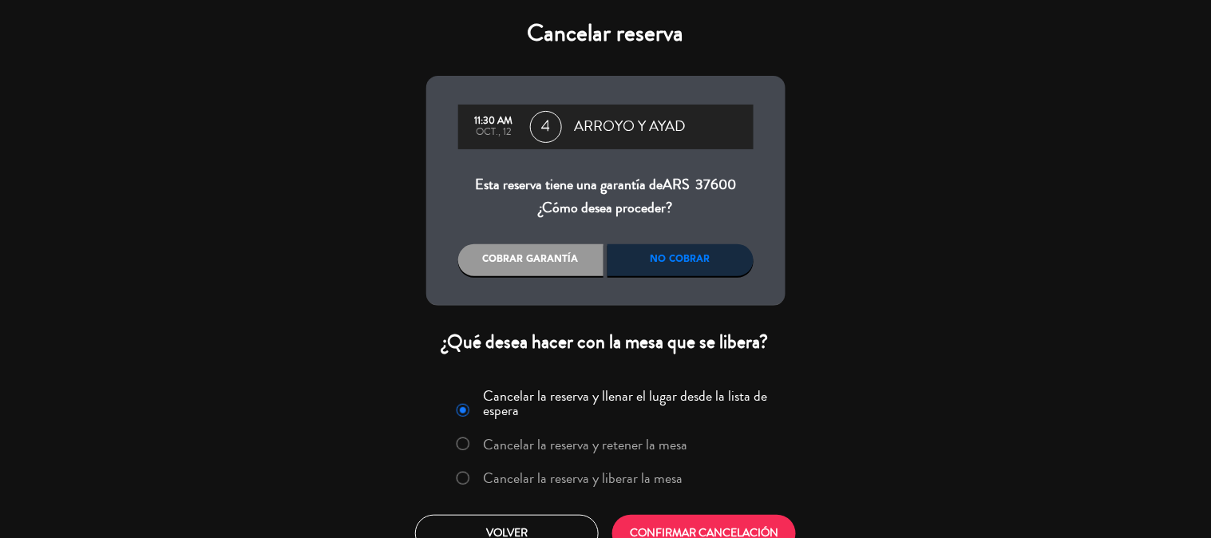
click at [739, 246] on div "No cobrar" at bounding box center [681, 260] width 146 height 32
click at [588, 484] on label "Cancelar la reserva y liberar la mesa" at bounding box center [583, 478] width 200 height 14
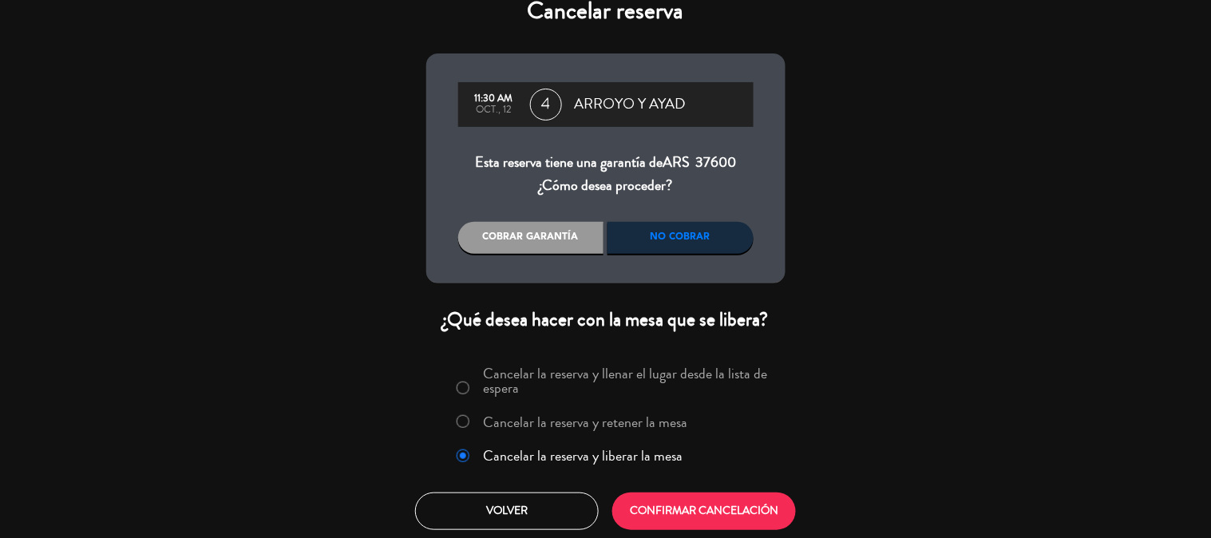
scroll to position [26, 0]
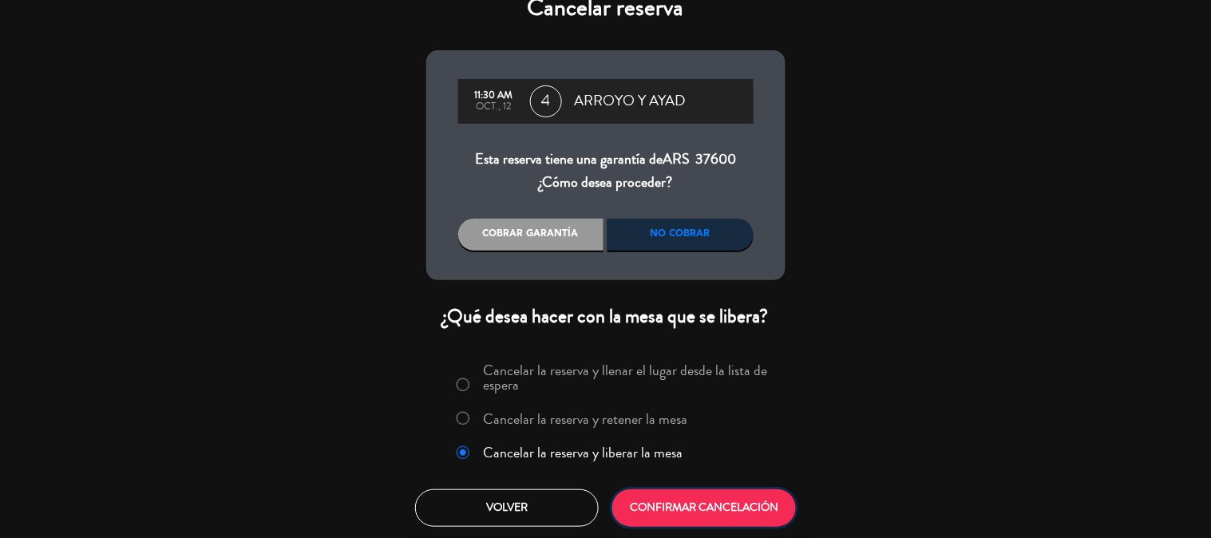
click at [657, 508] on button "CONFIRMAR CANCELACIÓN" at bounding box center [704, 508] width 184 height 38
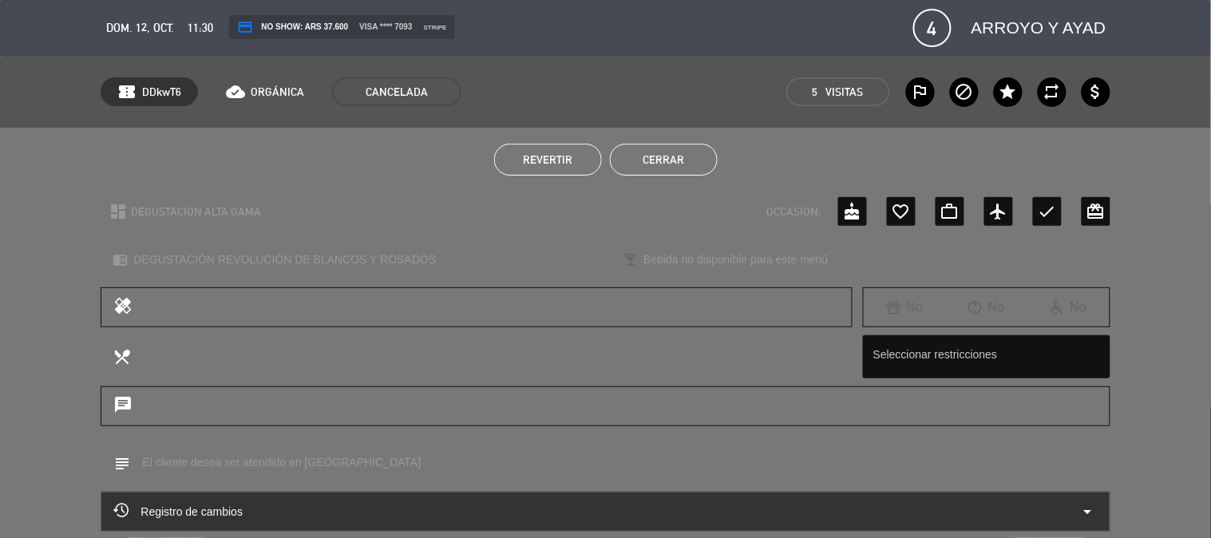
click at [676, 141] on div "Revertir Cerrar" at bounding box center [605, 160] width 1211 height 64
click at [667, 157] on button "Cerrar" at bounding box center [664, 160] width 108 height 32
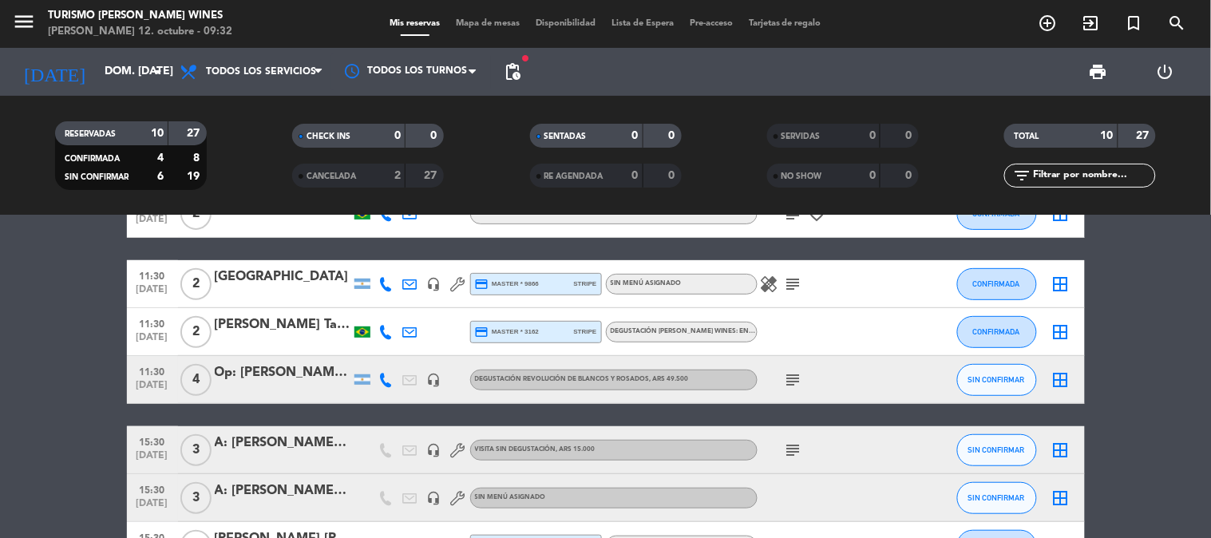
scroll to position [89, 0]
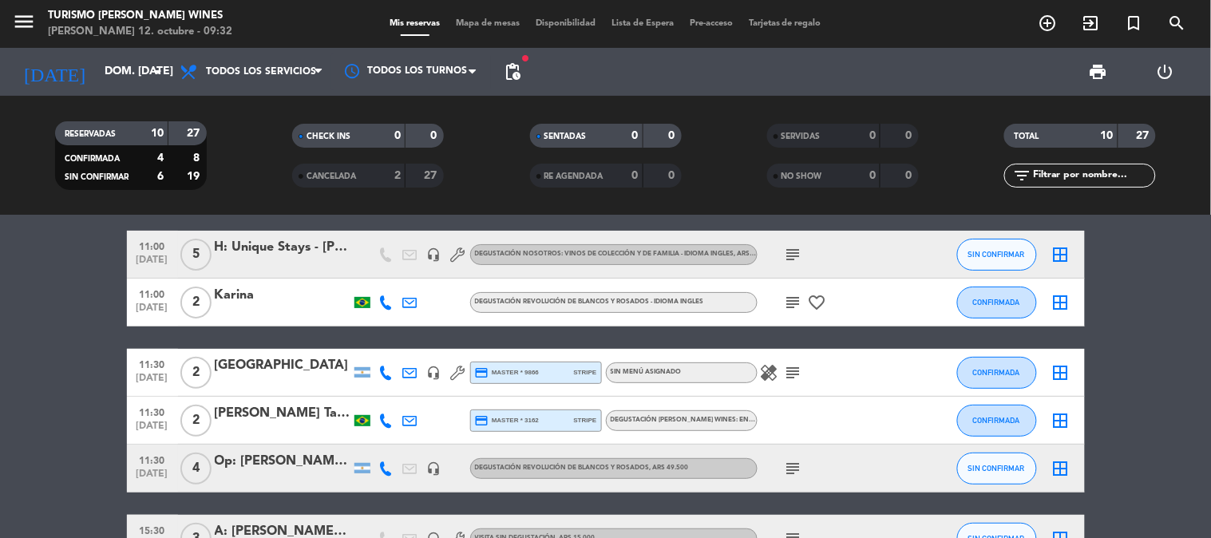
click at [791, 463] on icon "subject" at bounding box center [793, 468] width 19 height 19
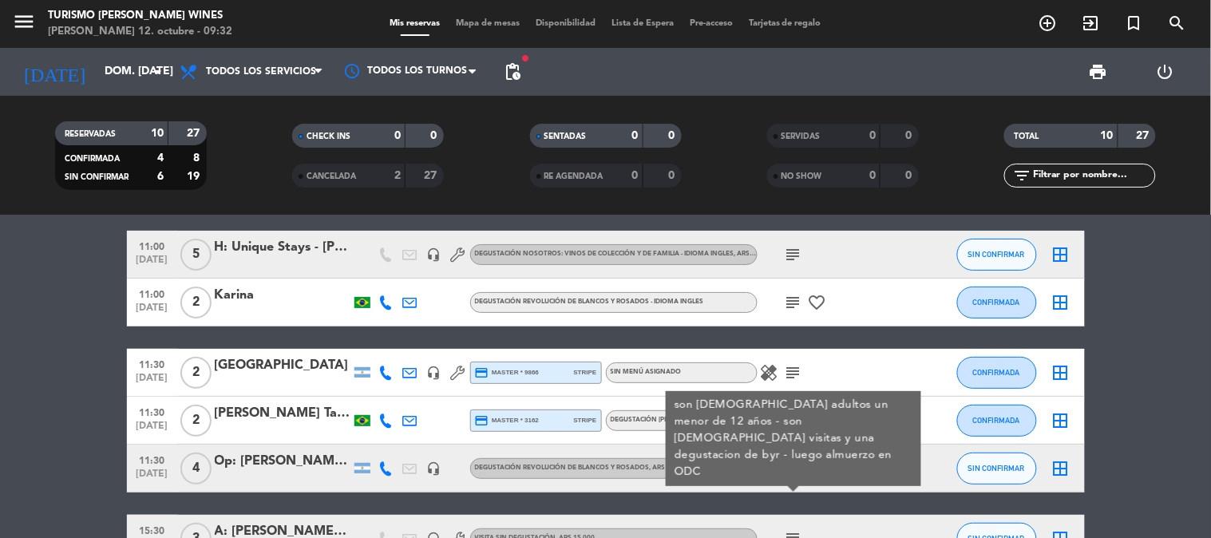
scroll to position [0, 0]
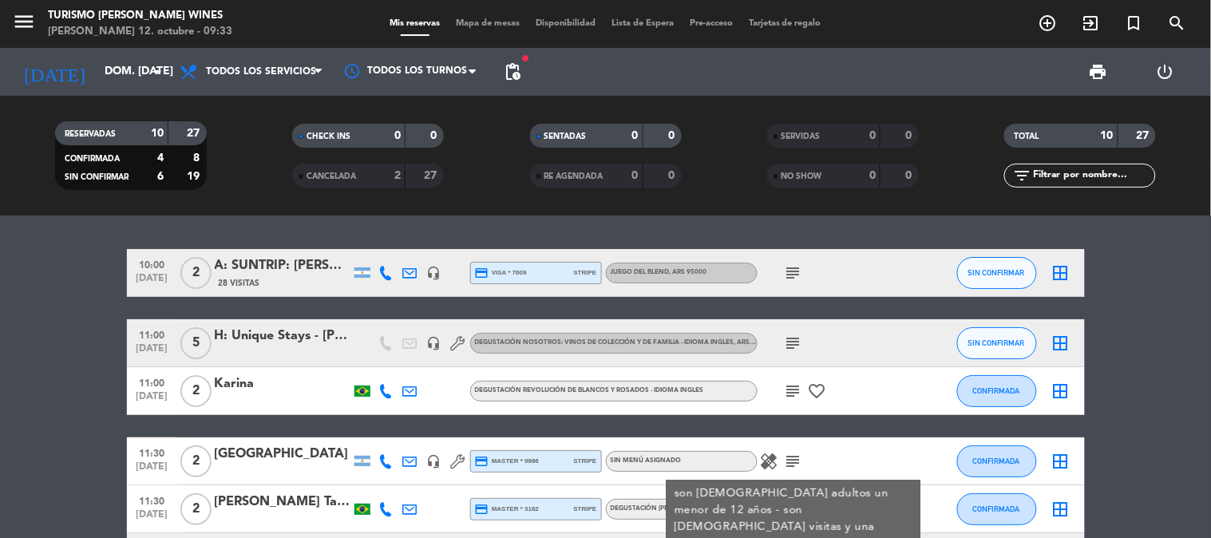
click at [790, 345] on icon "subject" at bounding box center [793, 343] width 19 height 19
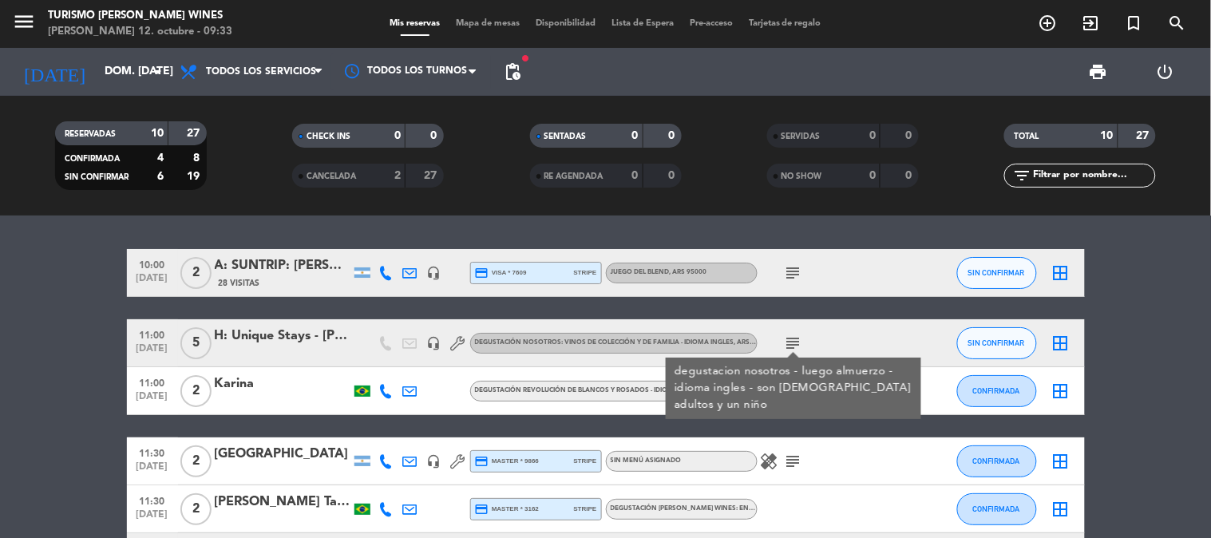
click at [762, 314] on div "10:00 [DATE] 2 A: SUNTRIP: [PERSON_NAME] x2 28 Visitas headset_mic credit_card …" at bounding box center [606, 522] width 958 height 546
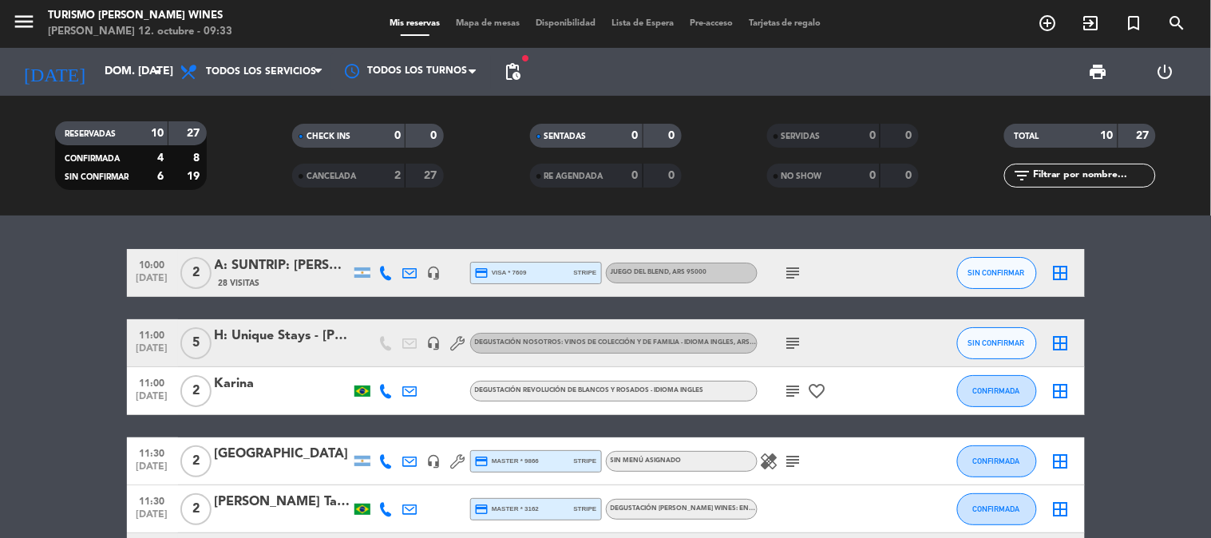
click at [795, 394] on icon "subject" at bounding box center [793, 391] width 19 height 19
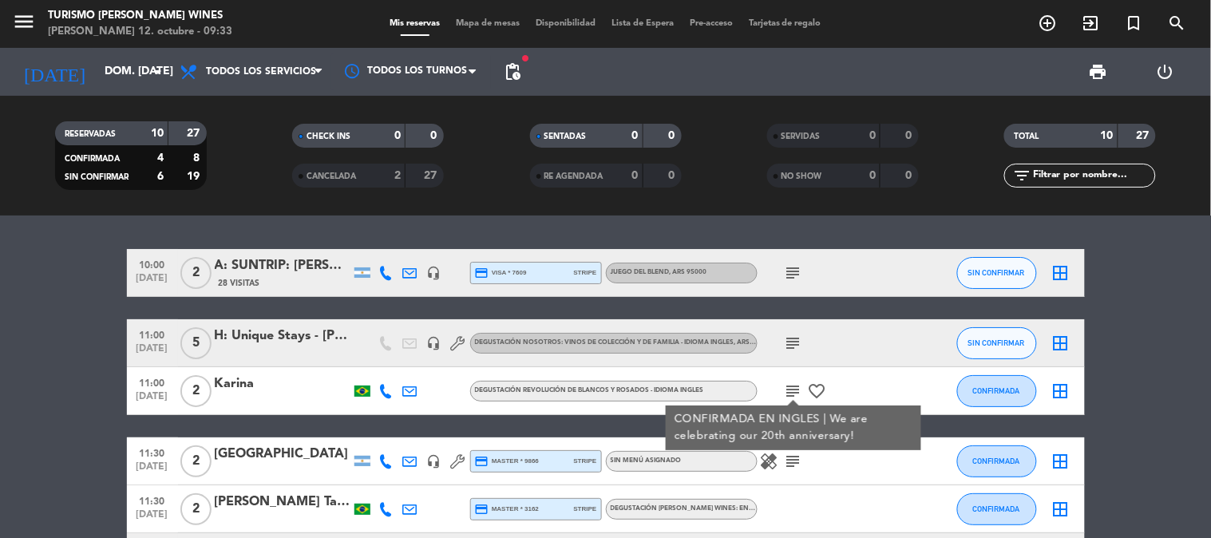
click at [42, 457] on bookings-row "10:00 [DATE] 2 A: SUNTRIP: [PERSON_NAME] x2 28 Visitas headset_mic credit_card …" at bounding box center [605, 522] width 1211 height 546
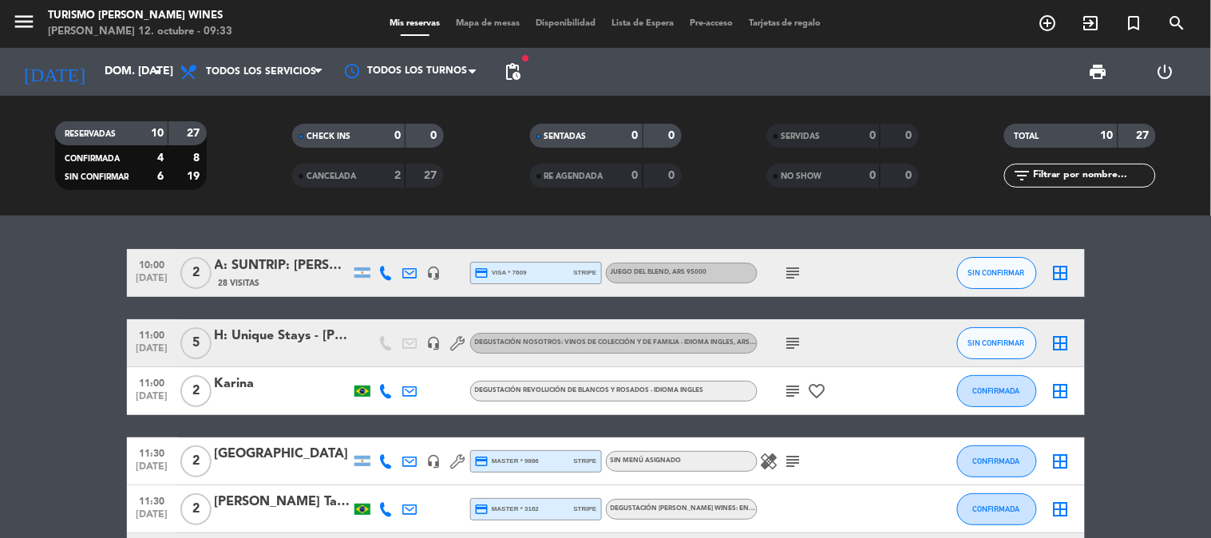
click at [795, 272] on icon "subject" at bounding box center [793, 272] width 19 height 19
click at [64, 394] on bookings-row "10:00 [DATE] 2 A: SUNTRIP: [PERSON_NAME] x2 28 Visitas headset_mic credit_card …" at bounding box center [605, 522] width 1211 height 546
click at [97, 72] on input "dom. [DATE]" at bounding box center [173, 71] width 152 height 29
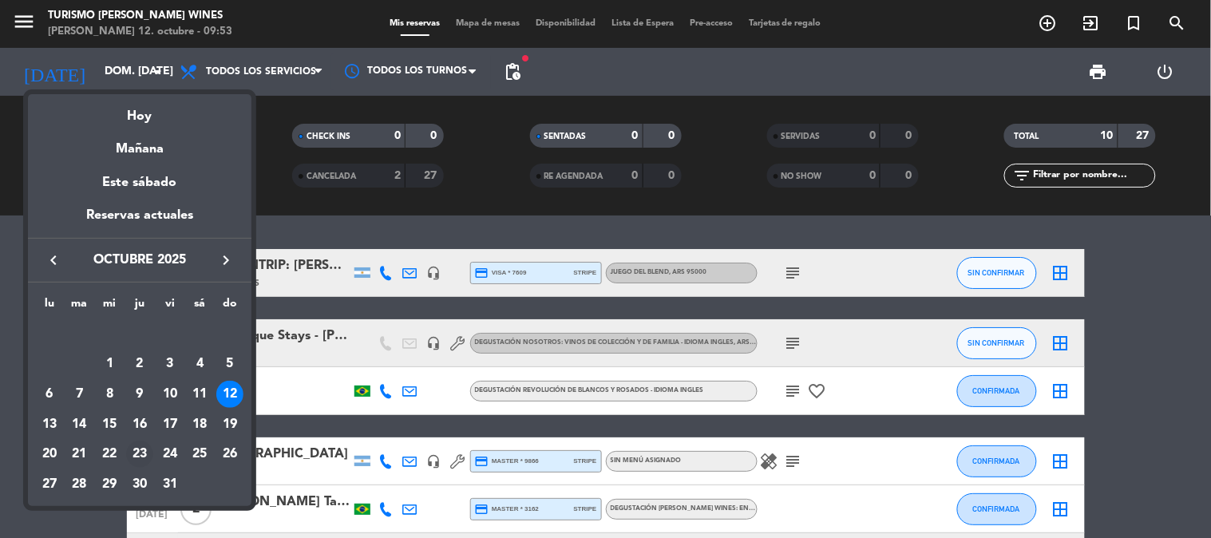
click at [140, 453] on div "23" at bounding box center [139, 454] width 27 height 27
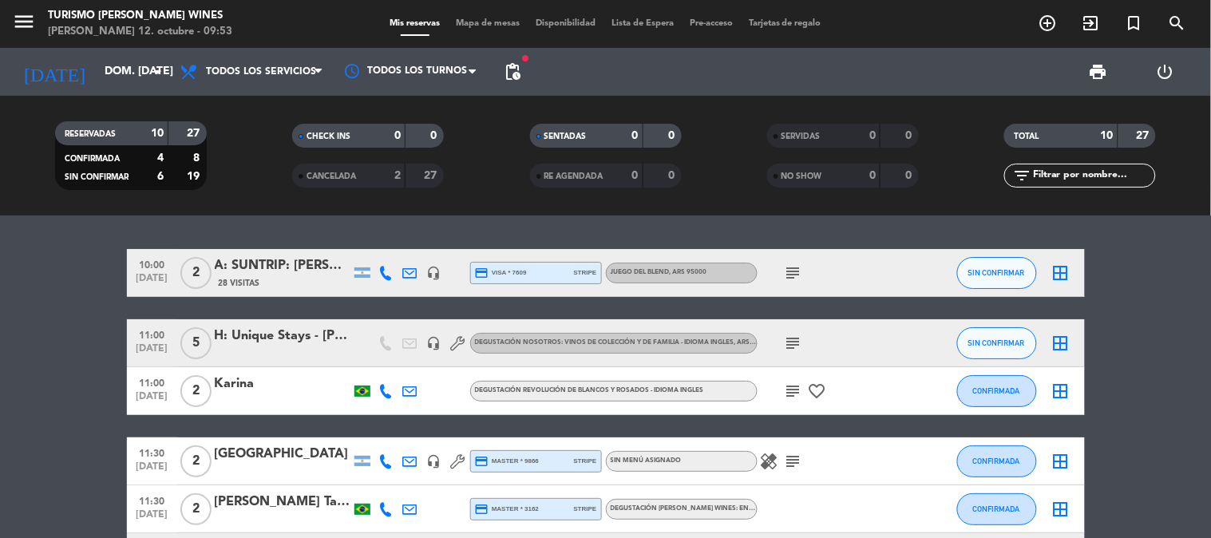
type input "[DEMOGRAPHIC_DATA] [DATE]"
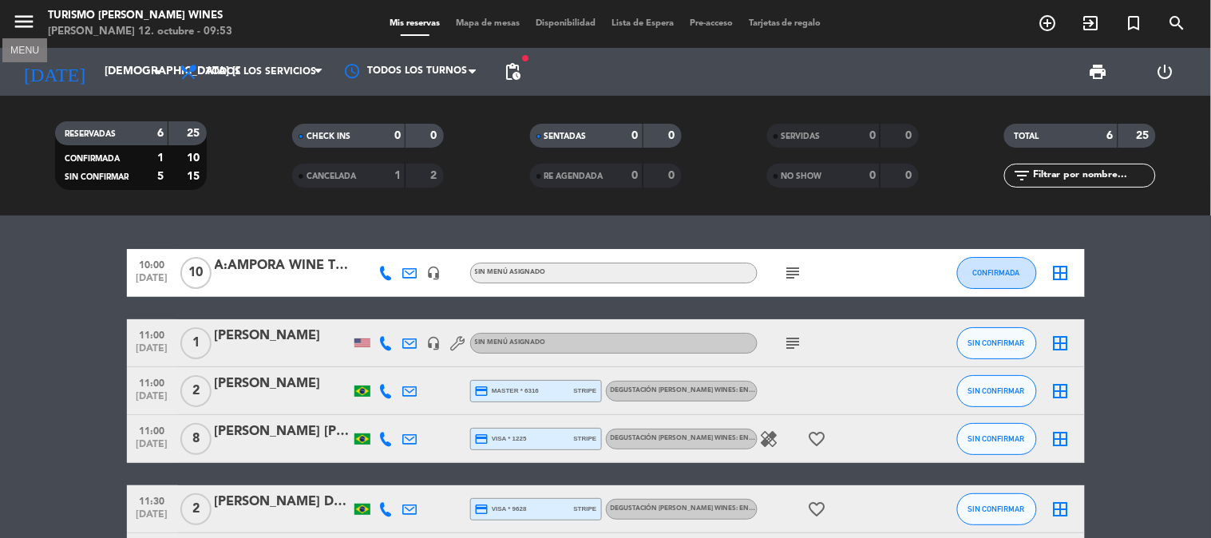
click at [22, 20] on icon "menu" at bounding box center [24, 22] width 24 height 24
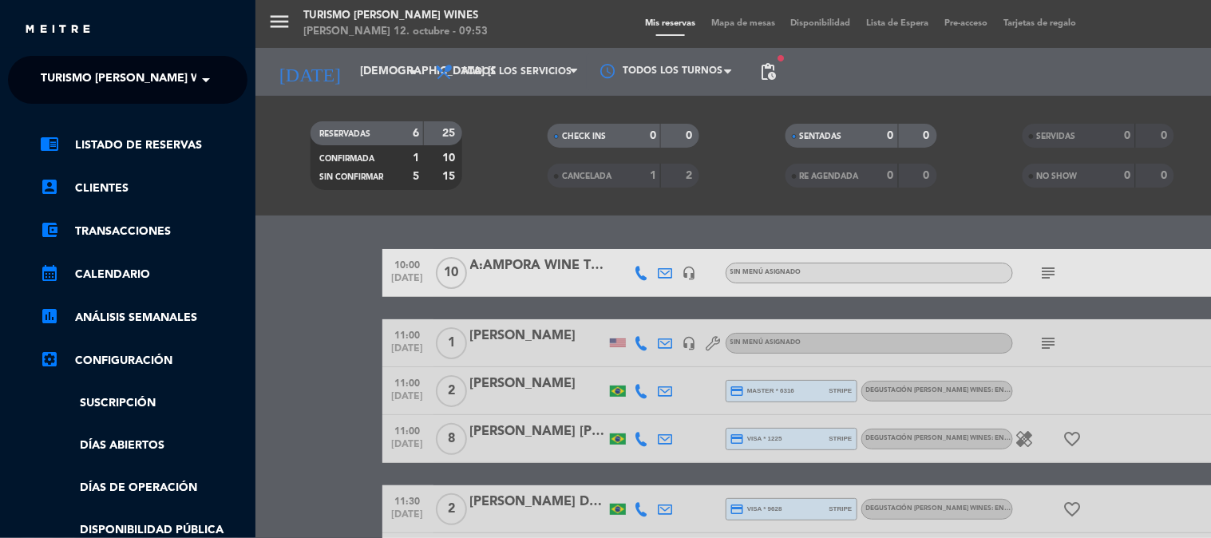
click at [94, 80] on span "Turismo [PERSON_NAME] Wines" at bounding box center [134, 80] width 187 height 34
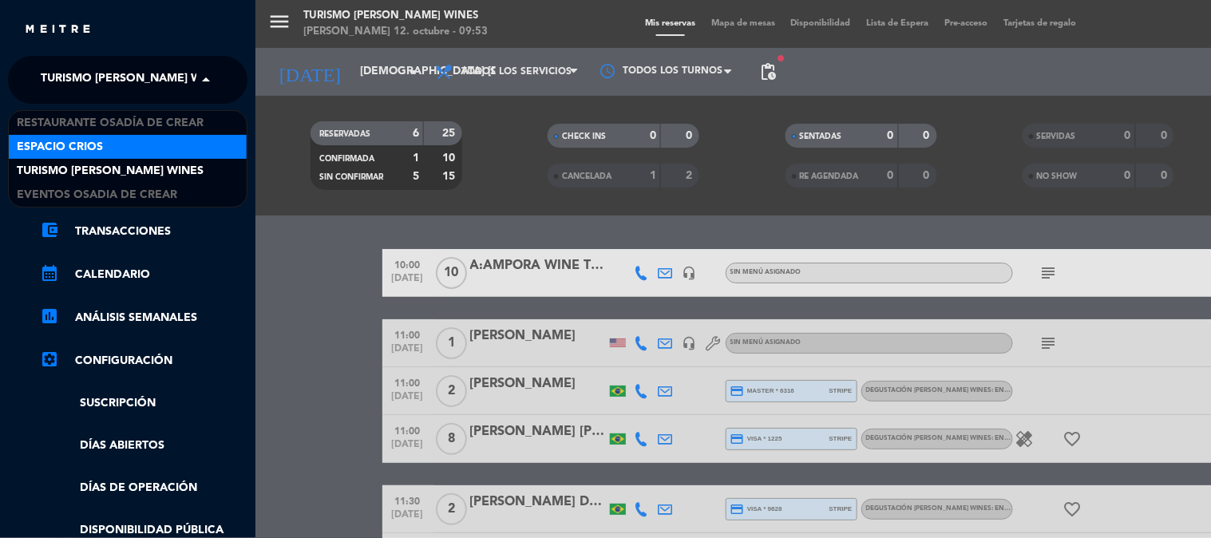
click at [123, 144] on div "Espacio Crios" at bounding box center [128, 147] width 238 height 24
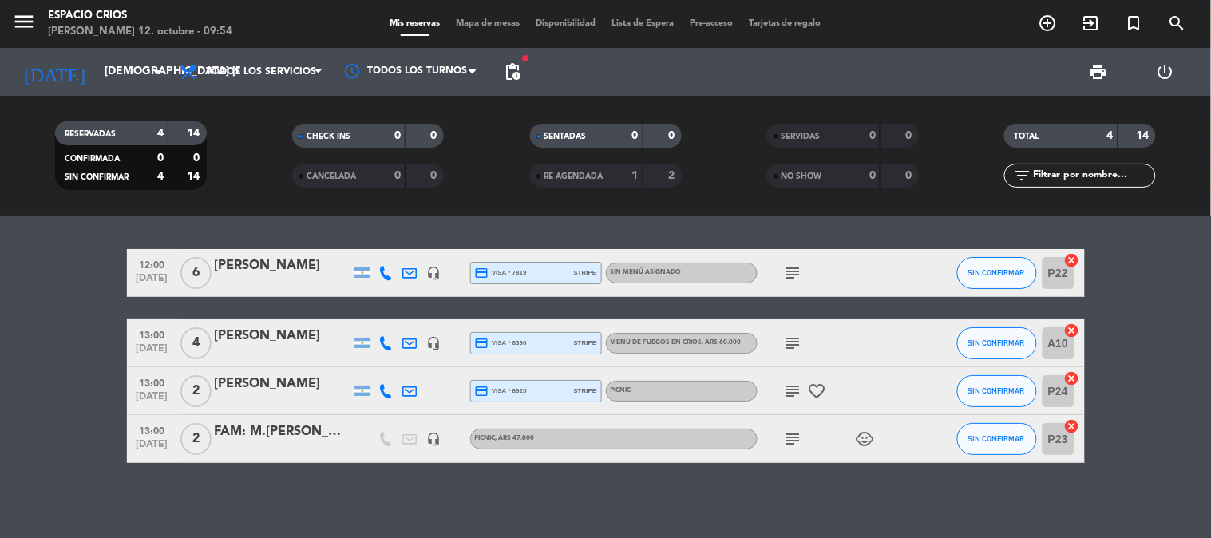
click at [291, 277] on div at bounding box center [283, 283] width 136 height 13
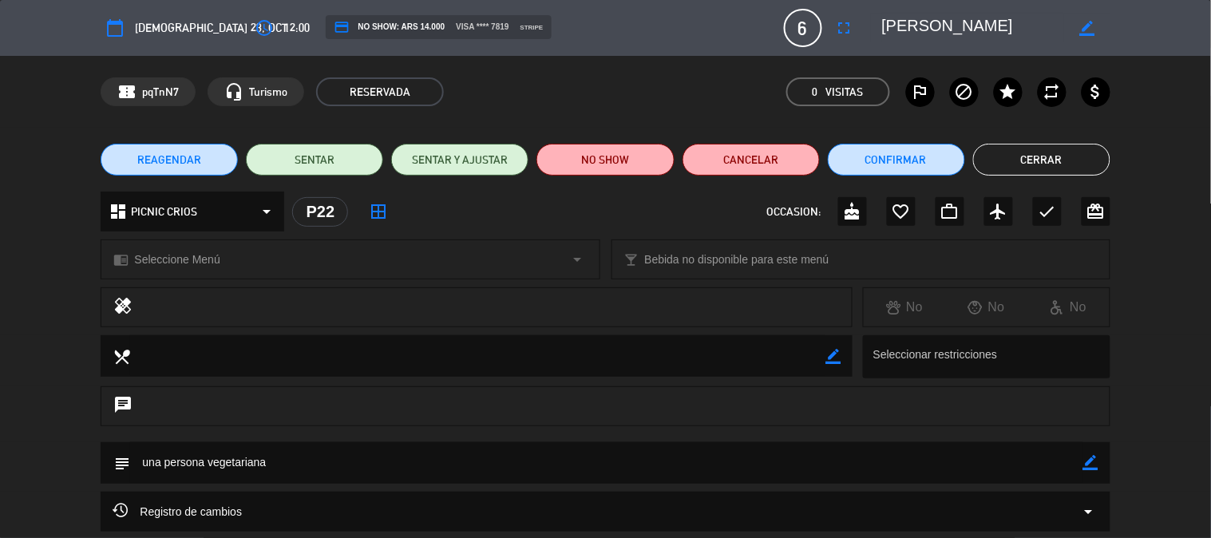
click at [810, 30] on span "6" at bounding box center [803, 28] width 38 height 38
click at [845, 30] on icon "fullscreen" at bounding box center [844, 27] width 19 height 19
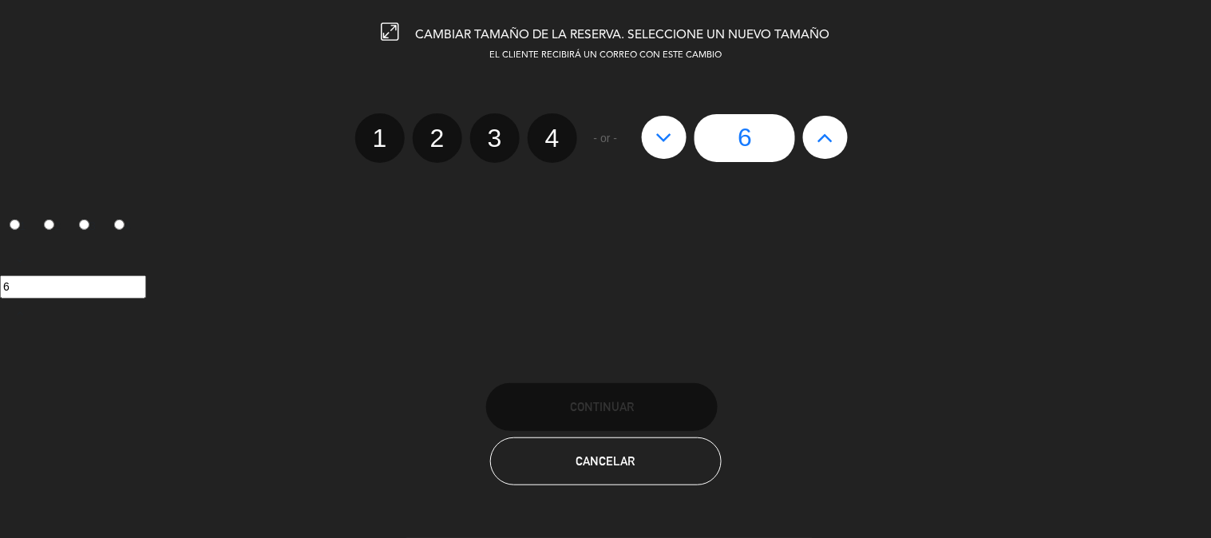
click at [826, 141] on icon at bounding box center [826, 138] width 17 height 26
type input "7"
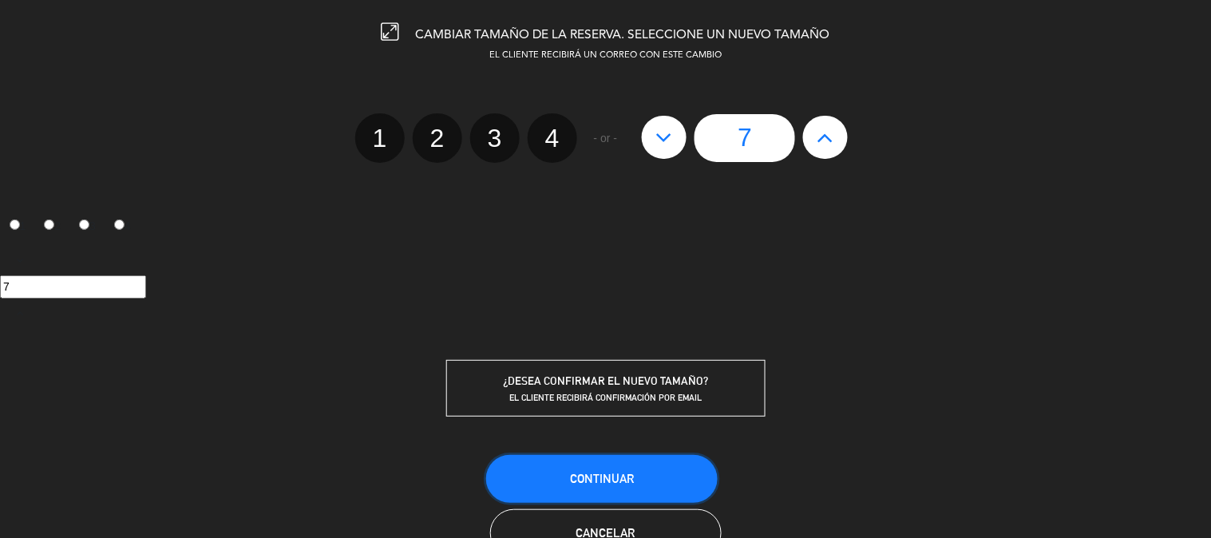
click at [580, 472] on span "Continuar" at bounding box center [602, 479] width 64 height 14
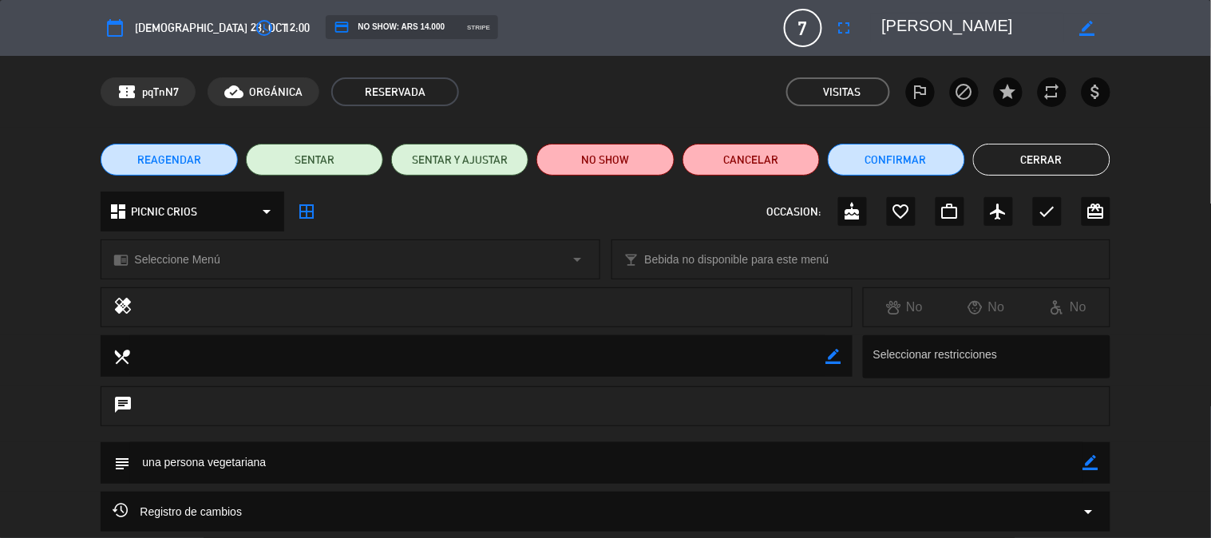
click at [1054, 156] on button "Cerrar" at bounding box center [1041, 160] width 137 height 32
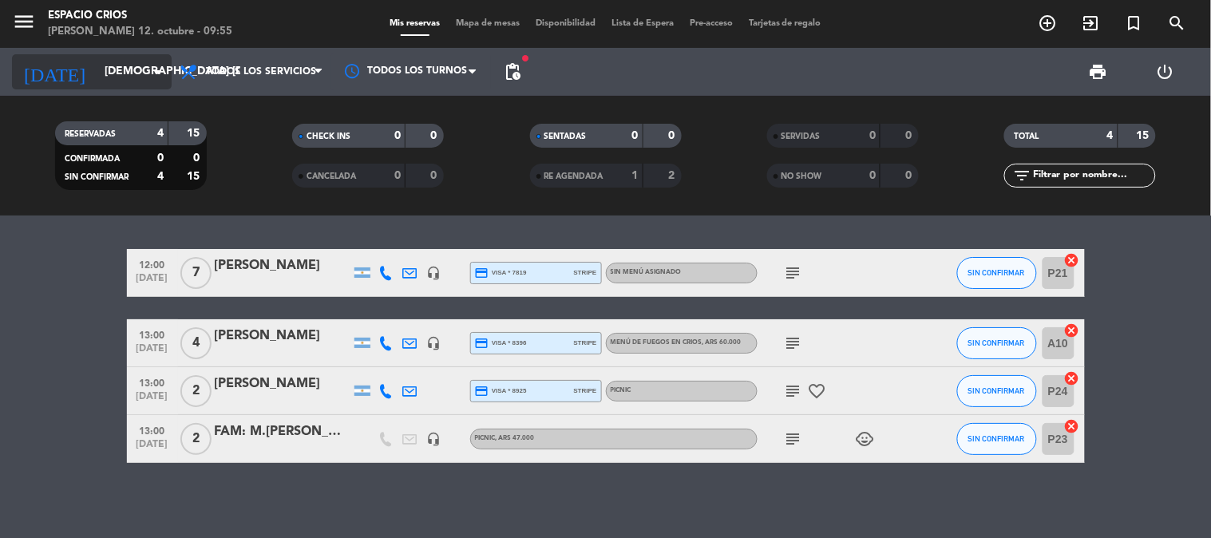
click at [97, 70] on input "[DEMOGRAPHIC_DATA] [DATE]" at bounding box center [173, 71] width 152 height 29
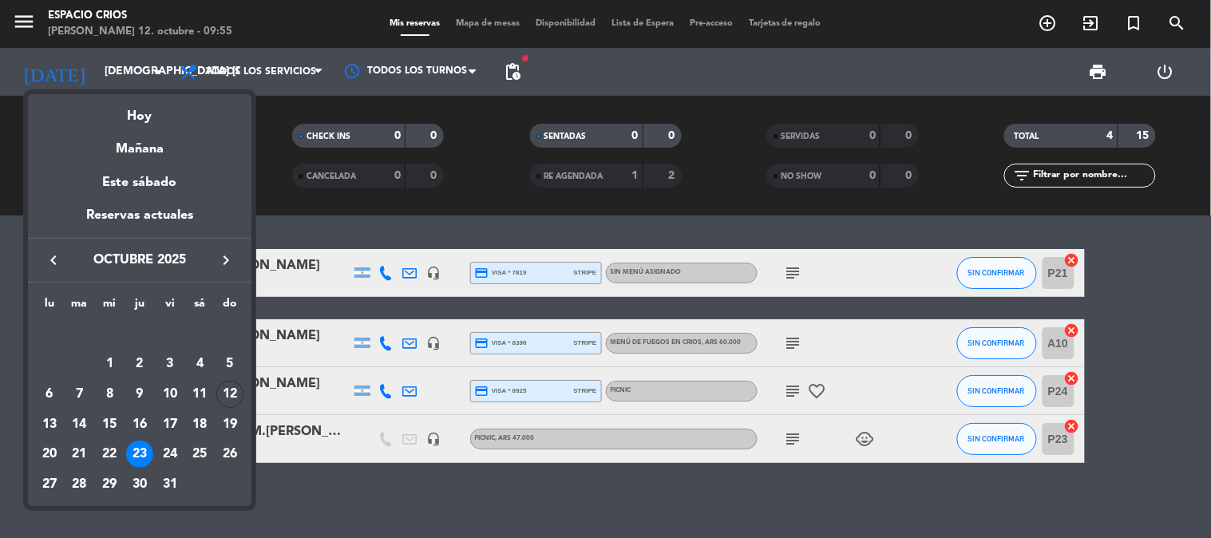
click at [236, 265] on button "keyboard_arrow_right" at bounding box center [226, 260] width 29 height 21
click at [224, 262] on icon "keyboard_arrow_right" at bounding box center [225, 260] width 19 height 19
click at [169, 364] on div "9" at bounding box center [169, 363] width 27 height 27
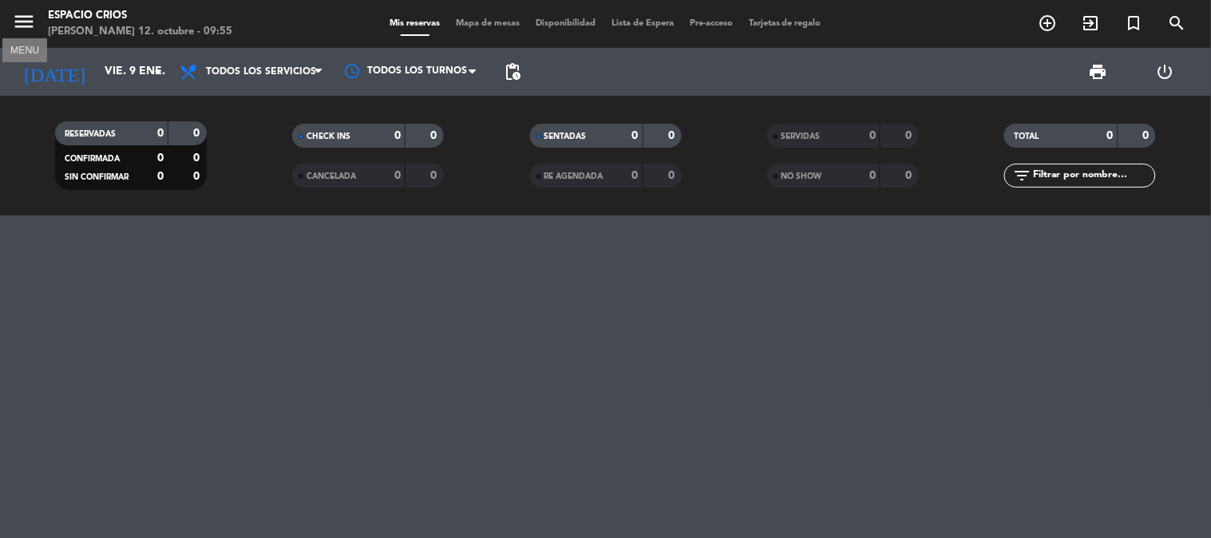
click at [21, 21] on icon "menu" at bounding box center [24, 22] width 24 height 24
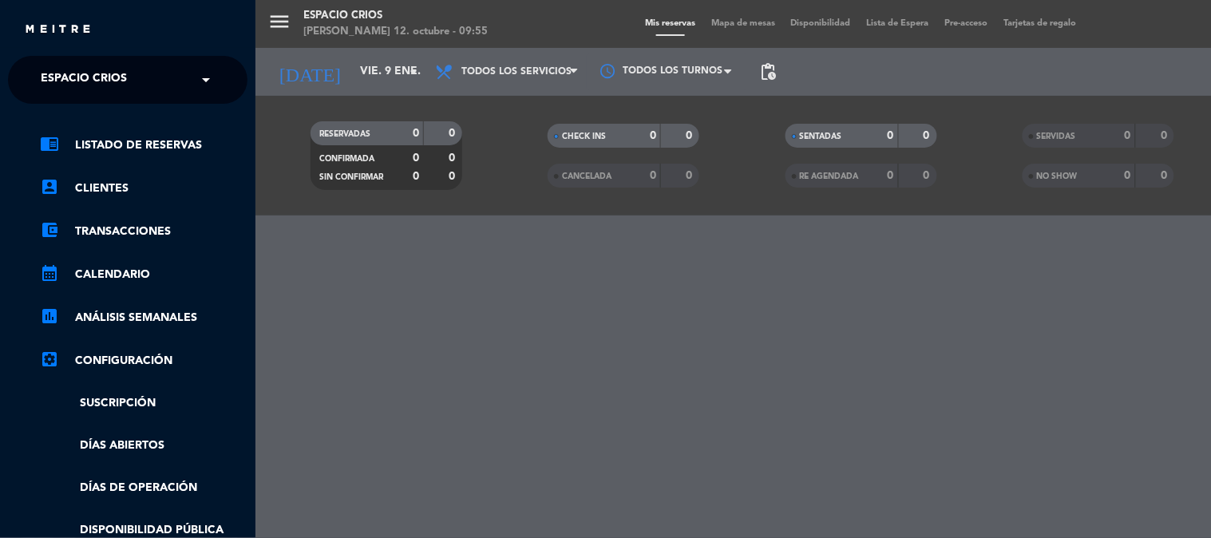
click at [93, 66] on span "Espacio Crios" at bounding box center [84, 80] width 86 height 34
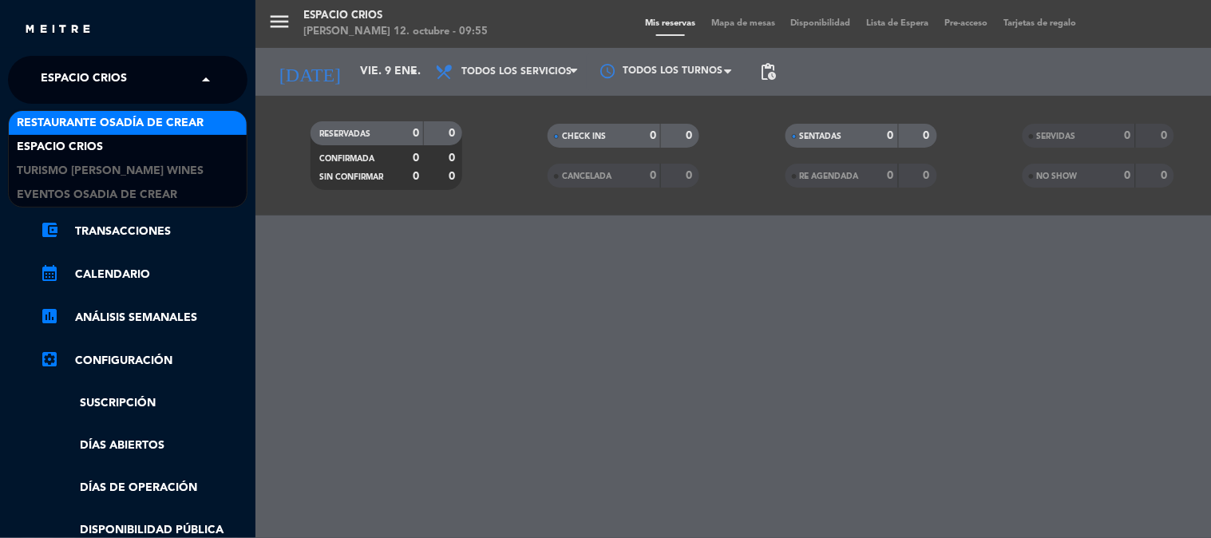
click at [100, 122] on span "Restaurante Osadía de Crear" at bounding box center [110, 123] width 187 height 18
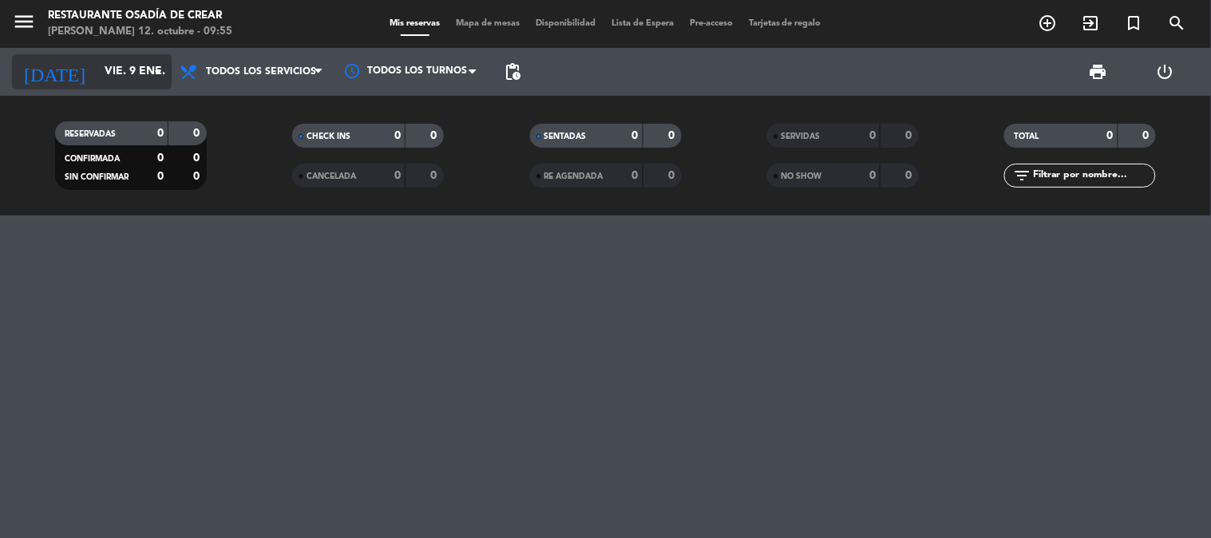
click at [97, 67] on input "vie. 9 ene." at bounding box center [173, 71] width 152 height 29
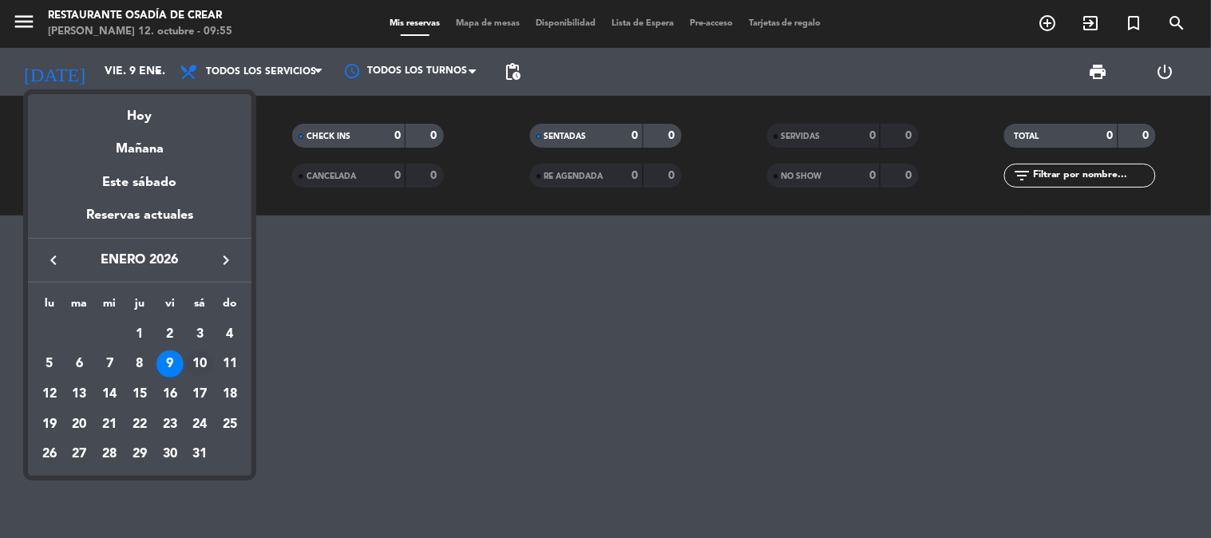
click at [202, 362] on div "10" at bounding box center [199, 363] width 27 height 27
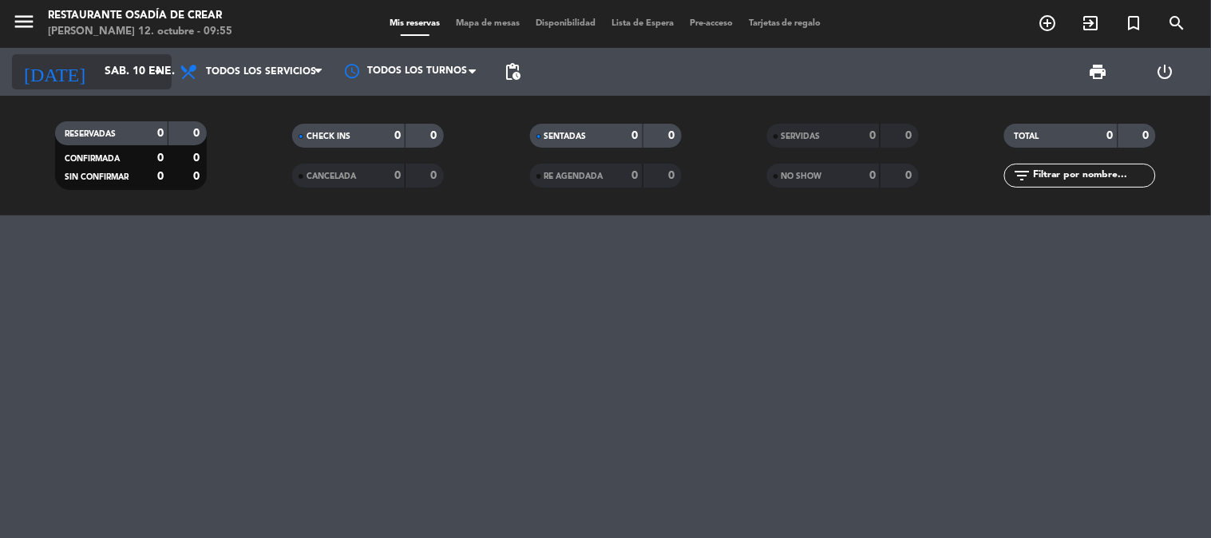
click at [112, 80] on input "sáb. 10 ene." at bounding box center [173, 71] width 152 height 29
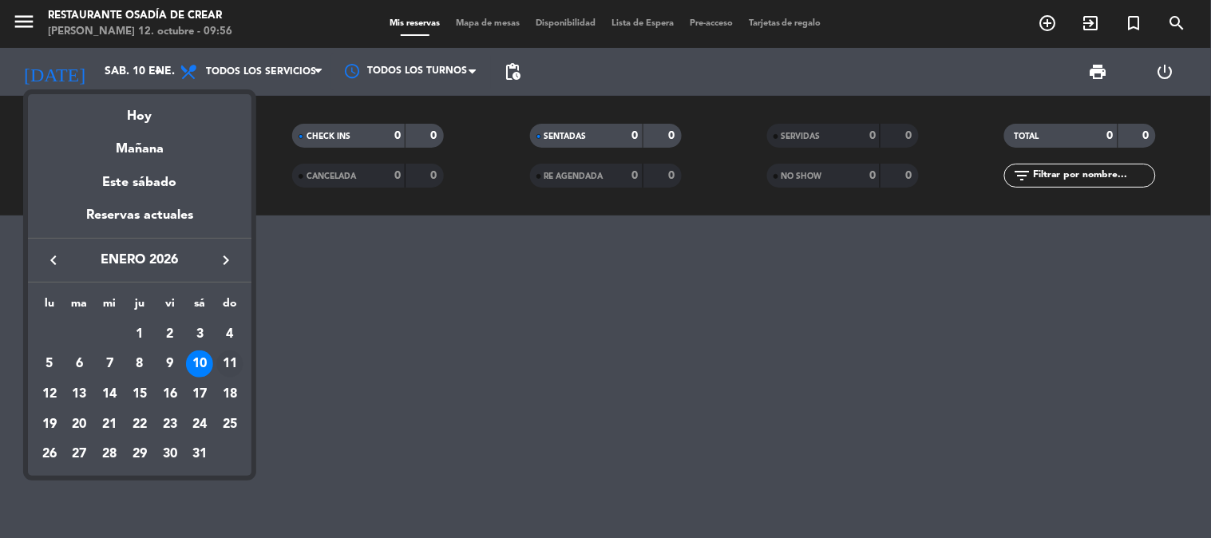
click at [220, 365] on div "11" at bounding box center [229, 363] width 27 height 27
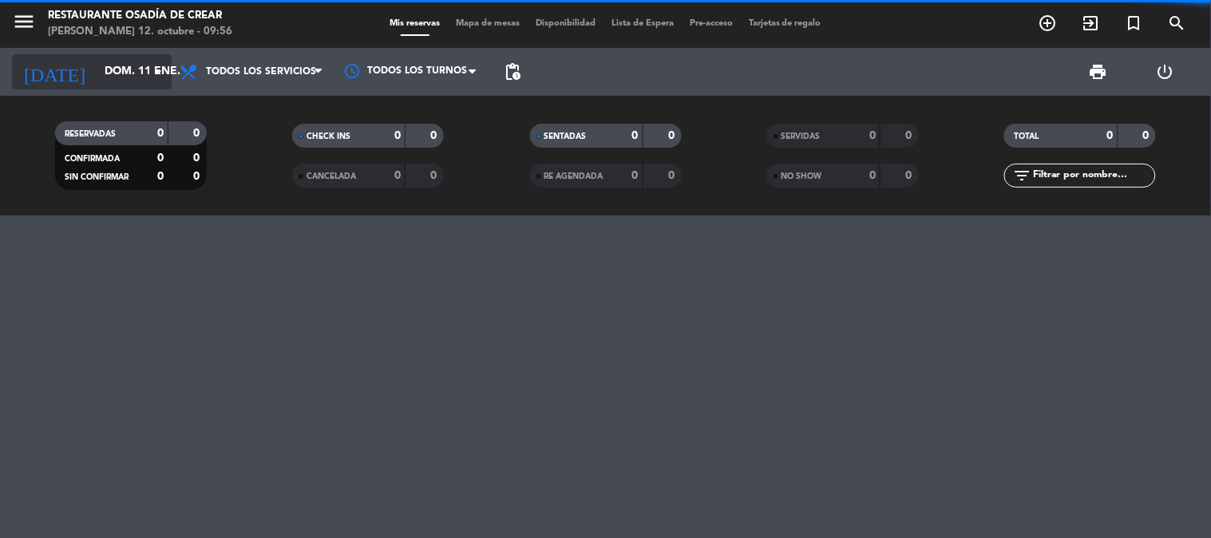
click at [112, 73] on input "dom. 11 ene." at bounding box center [173, 71] width 152 height 29
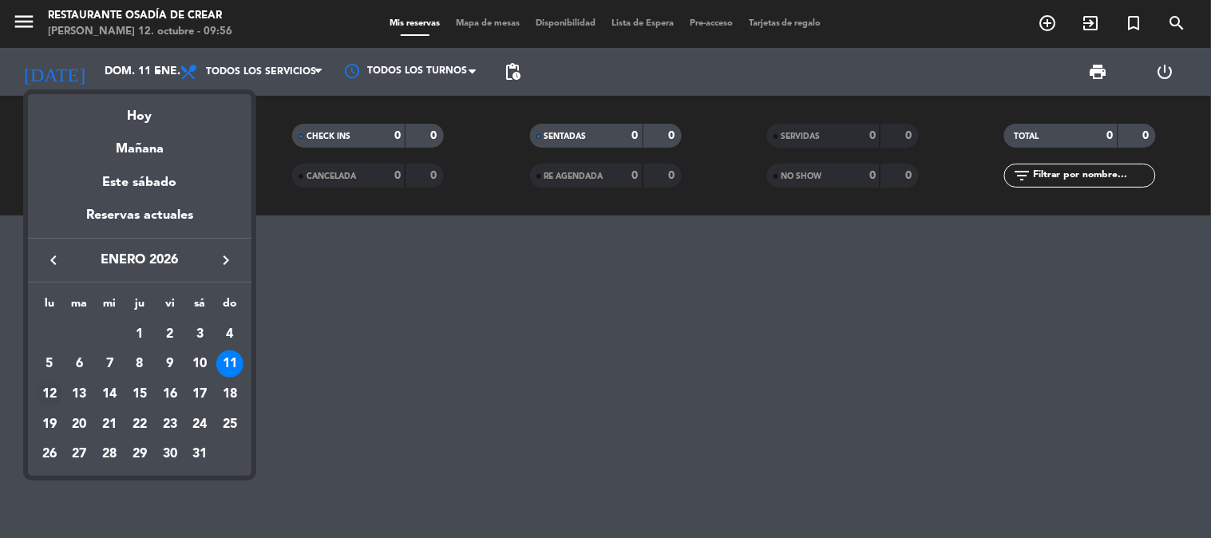
click at [42, 394] on div "12" at bounding box center [49, 394] width 27 height 27
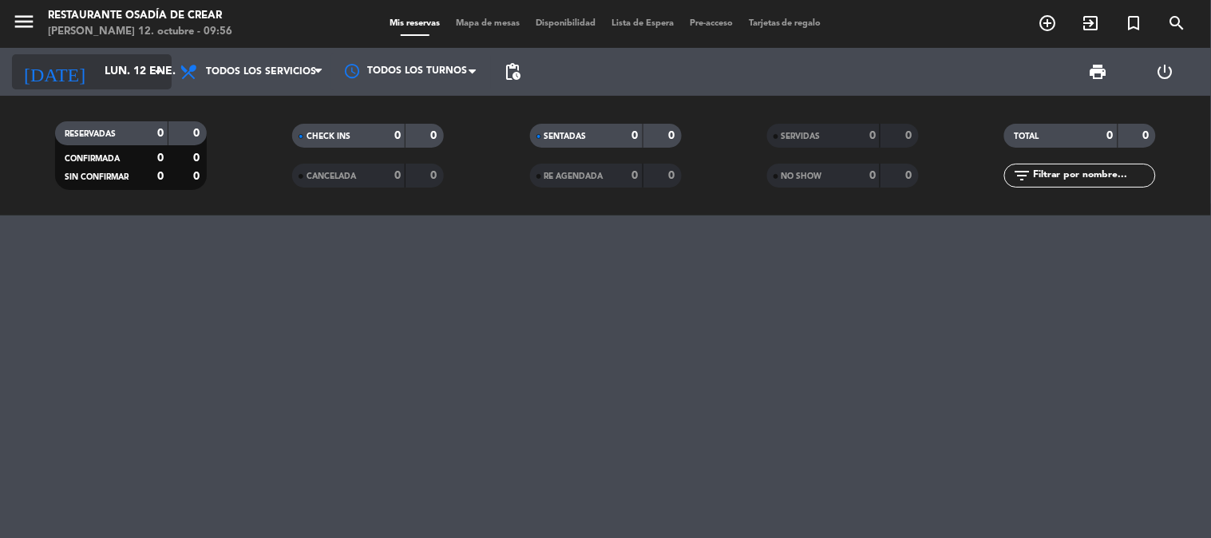
click at [101, 77] on input "lun. 12 ene." at bounding box center [173, 71] width 152 height 29
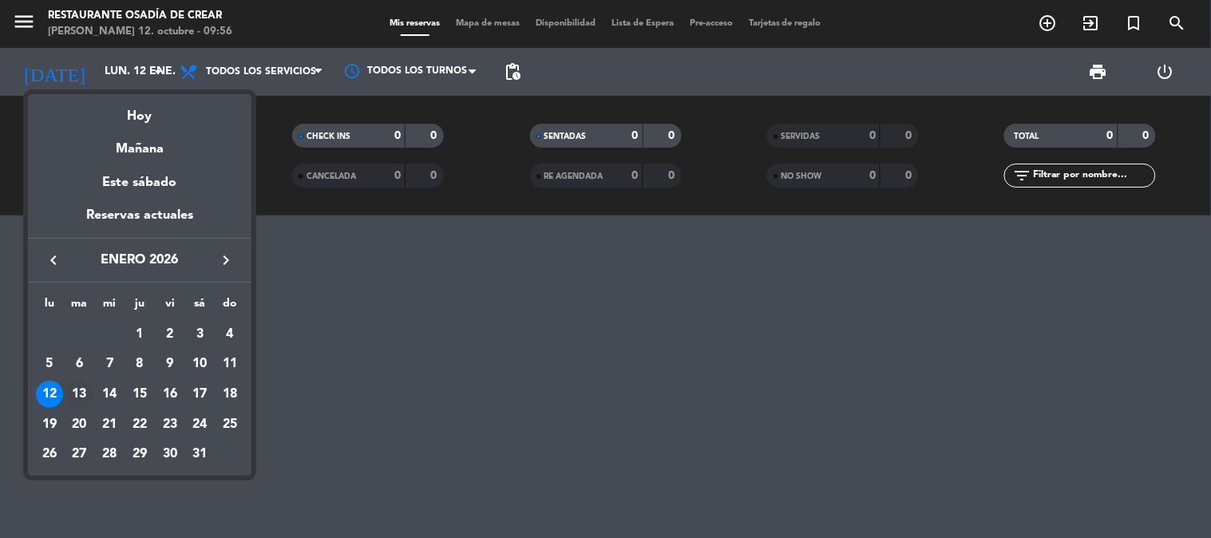
click at [77, 394] on div "13" at bounding box center [79, 394] width 27 height 27
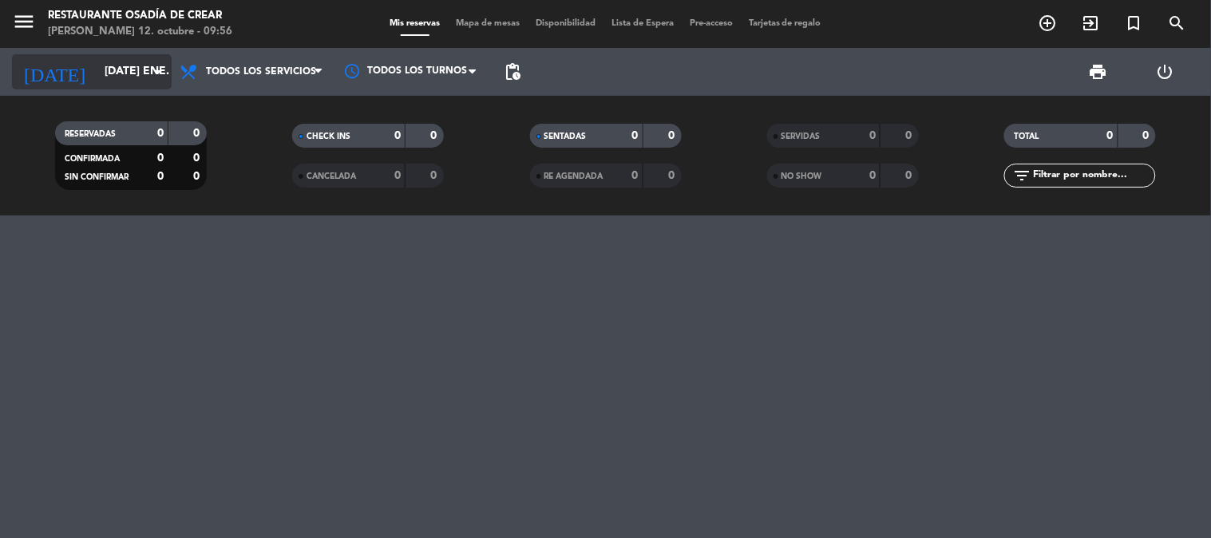
click at [101, 70] on input "[DATE] ene." at bounding box center [173, 71] width 152 height 29
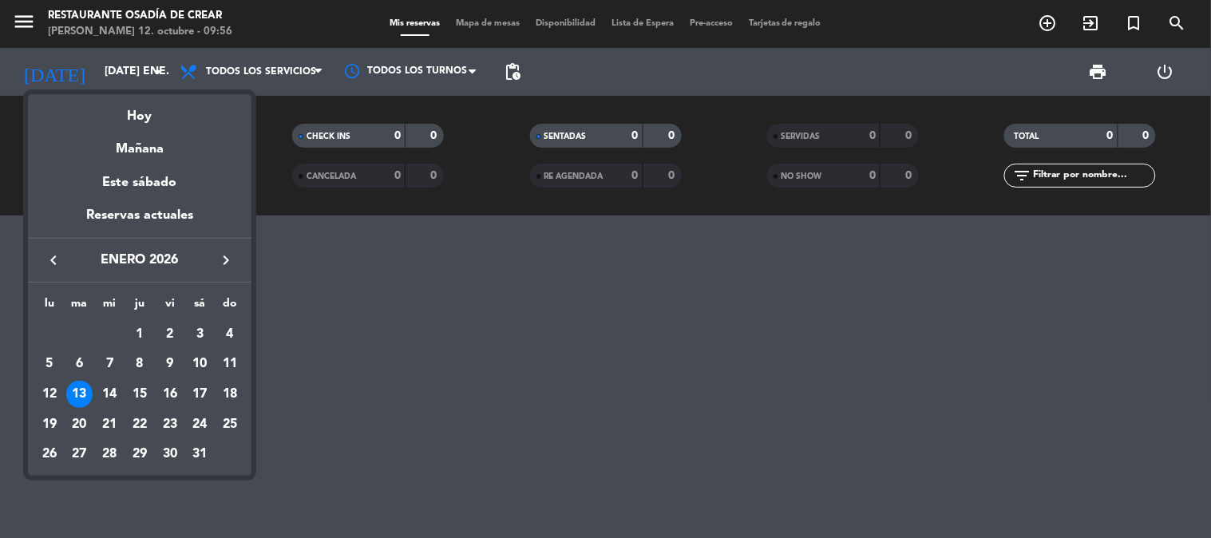
click at [48, 263] on icon "keyboard_arrow_left" at bounding box center [53, 260] width 19 height 19
click at [77, 490] on div "30" at bounding box center [79, 484] width 27 height 27
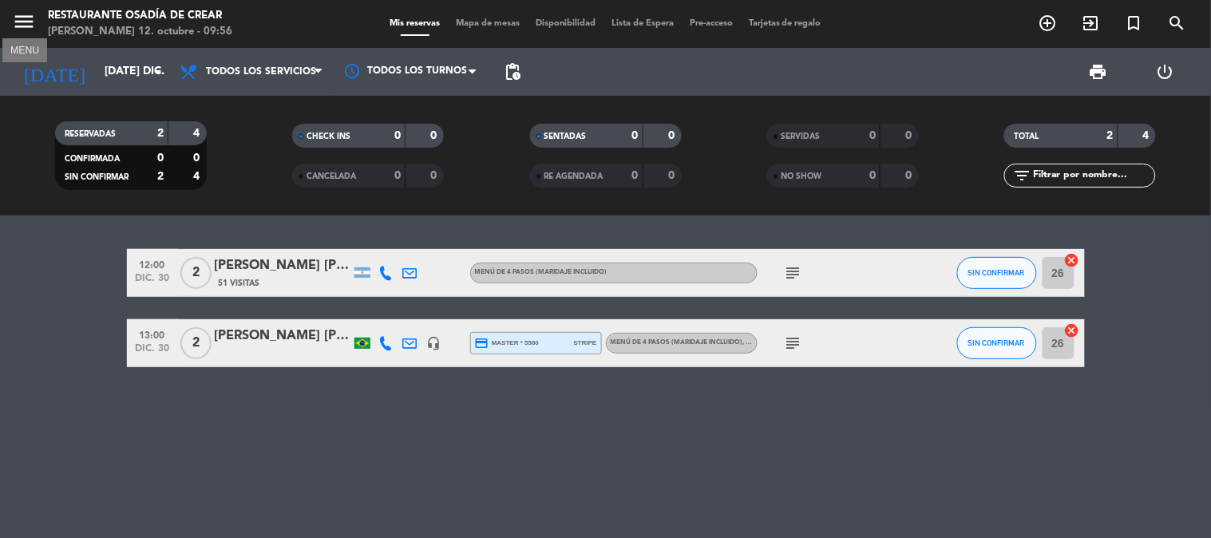
click at [21, 24] on icon "menu" at bounding box center [24, 22] width 24 height 24
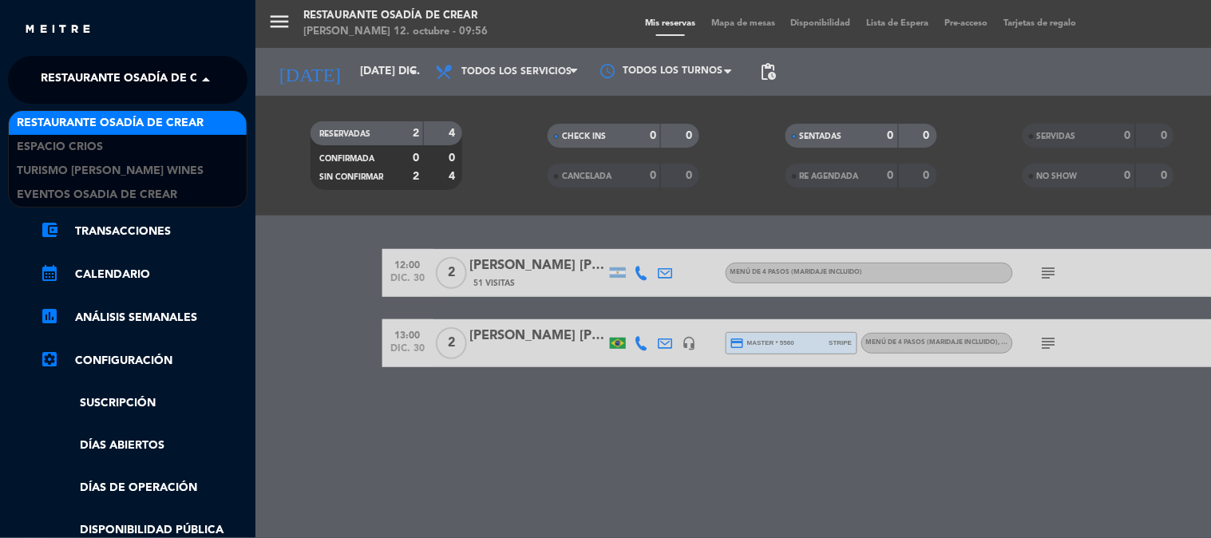
click at [83, 69] on span "Restaurante Osadía de Crear" at bounding box center [134, 80] width 187 height 34
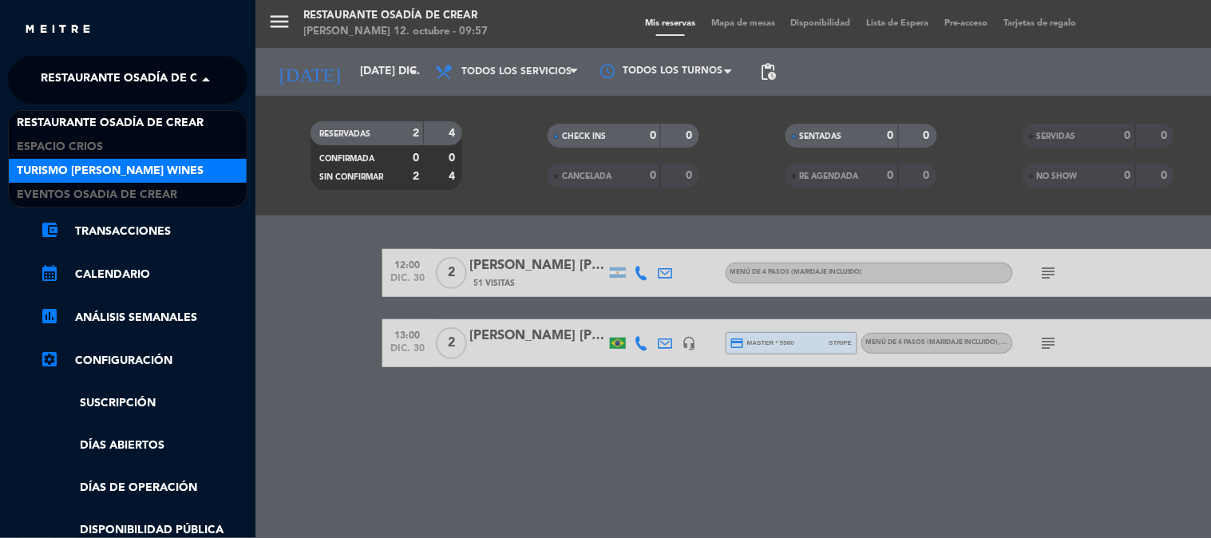
click at [89, 169] on span "Turismo [PERSON_NAME] Wines" at bounding box center [110, 171] width 187 height 18
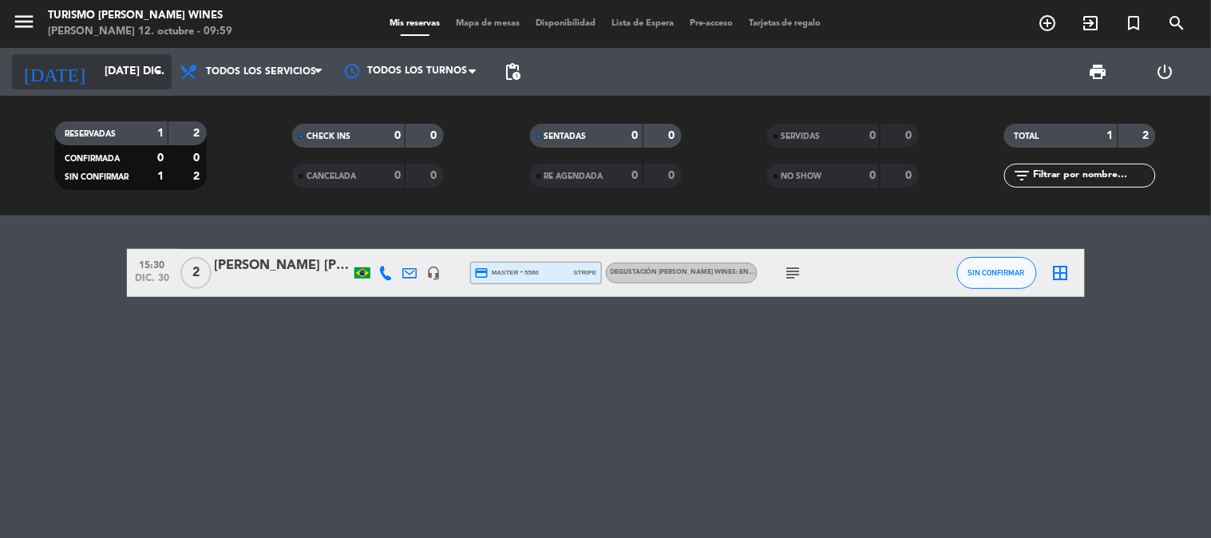
click at [97, 72] on input "[DATE] dic." at bounding box center [173, 71] width 152 height 29
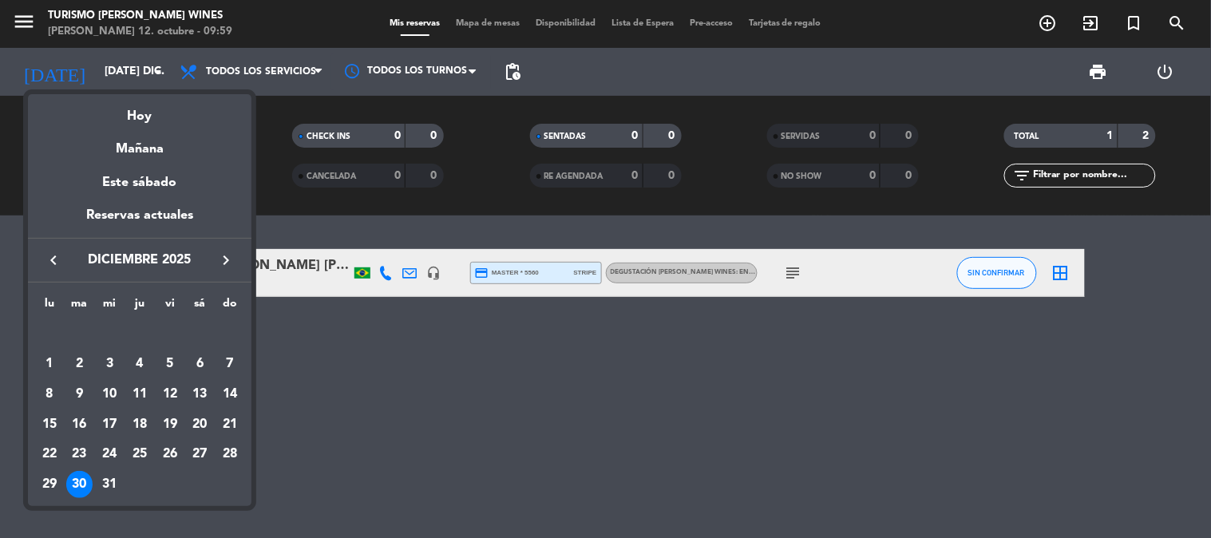
click at [59, 257] on icon "keyboard_arrow_left" at bounding box center [53, 260] width 19 height 19
click at [49, 419] on div "13" at bounding box center [49, 424] width 27 height 27
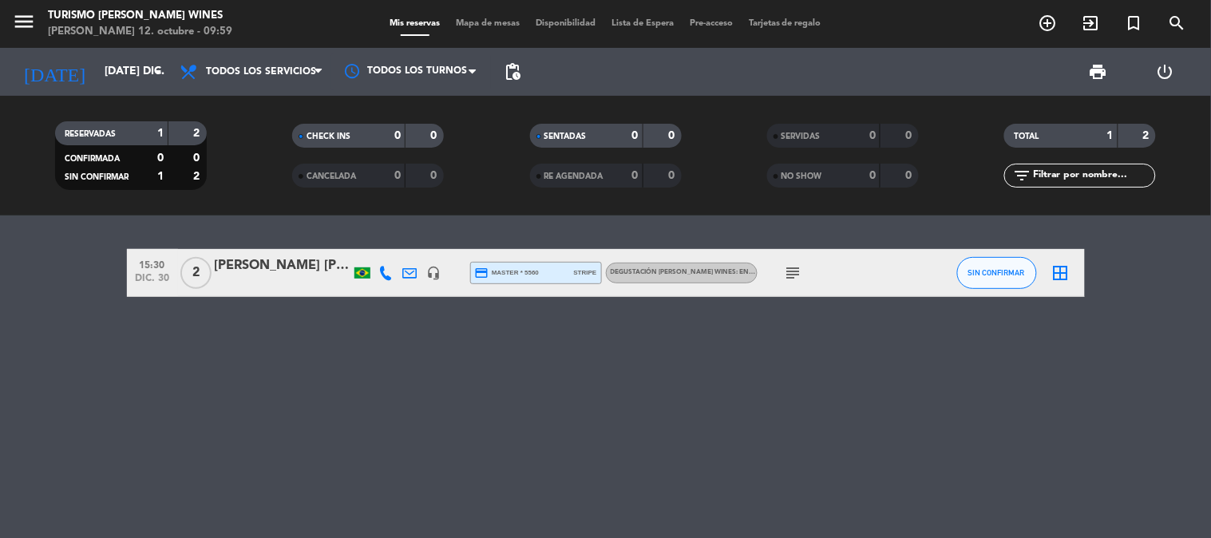
type input "lun. [DATE]"
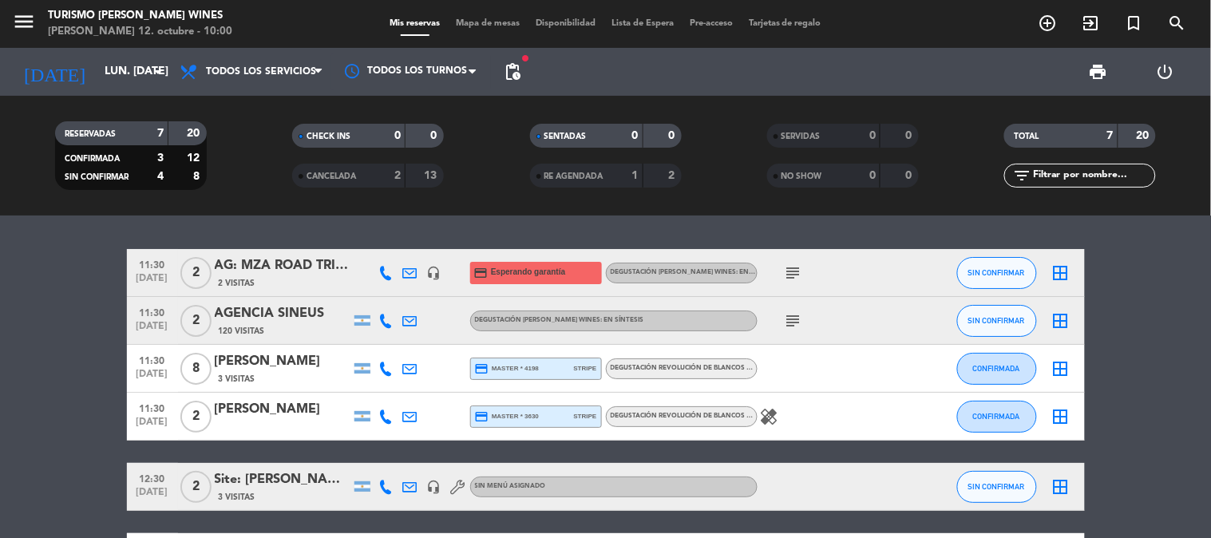
click at [651, 22] on span "Lista de Espera" at bounding box center [643, 23] width 78 height 9
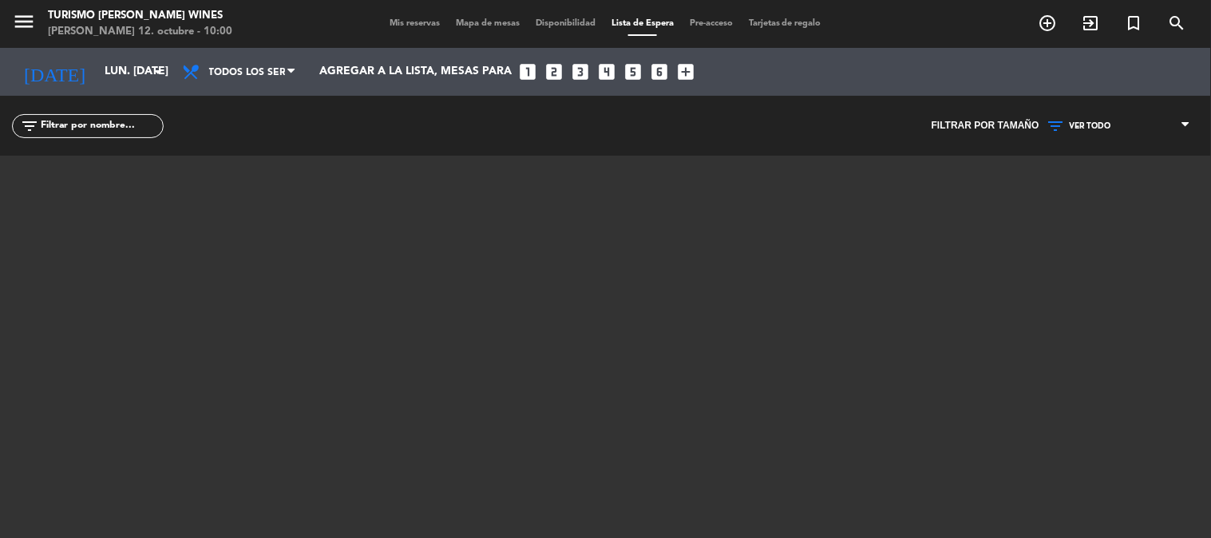
click at [394, 24] on span "Mis reservas" at bounding box center [415, 23] width 66 height 9
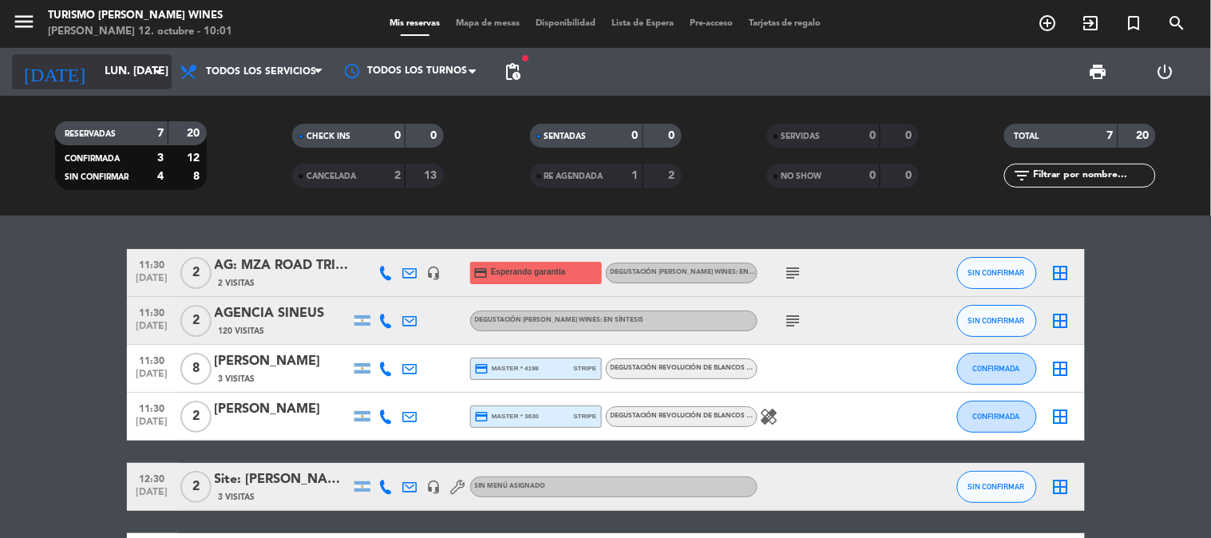
click at [129, 81] on input "lun. [DATE]" at bounding box center [173, 71] width 152 height 29
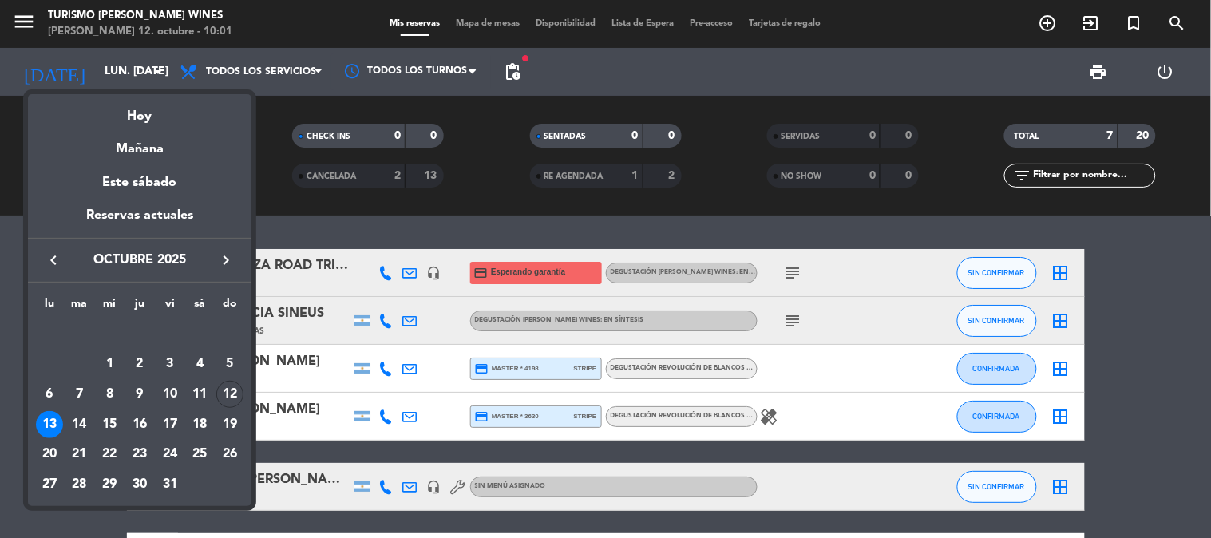
click at [240, 266] on button "keyboard_arrow_right" at bounding box center [226, 260] width 29 height 21
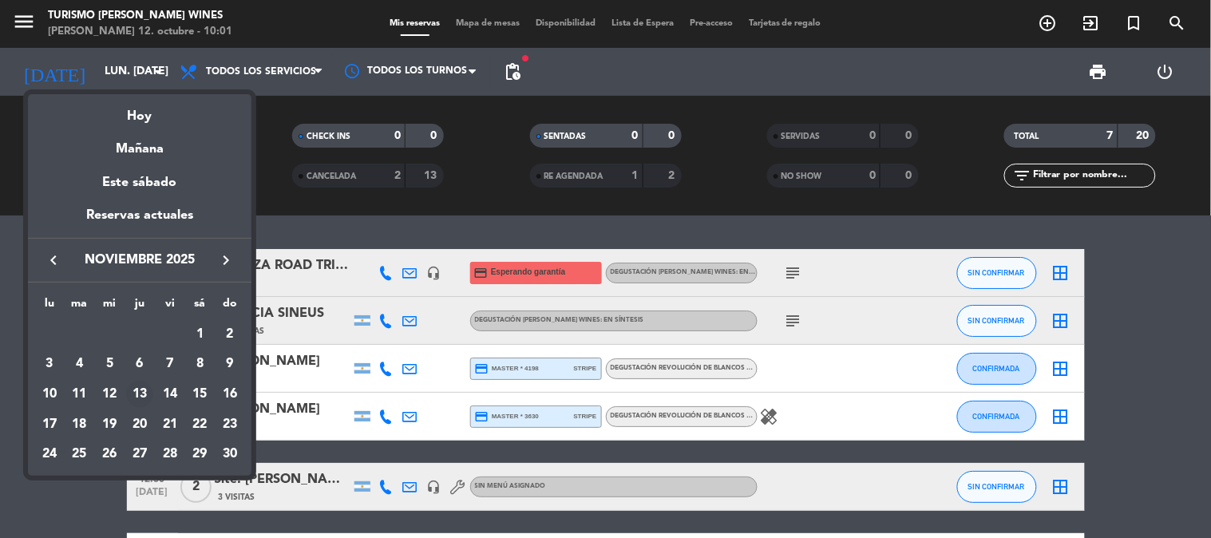
click at [141, 392] on div "13" at bounding box center [139, 394] width 27 height 27
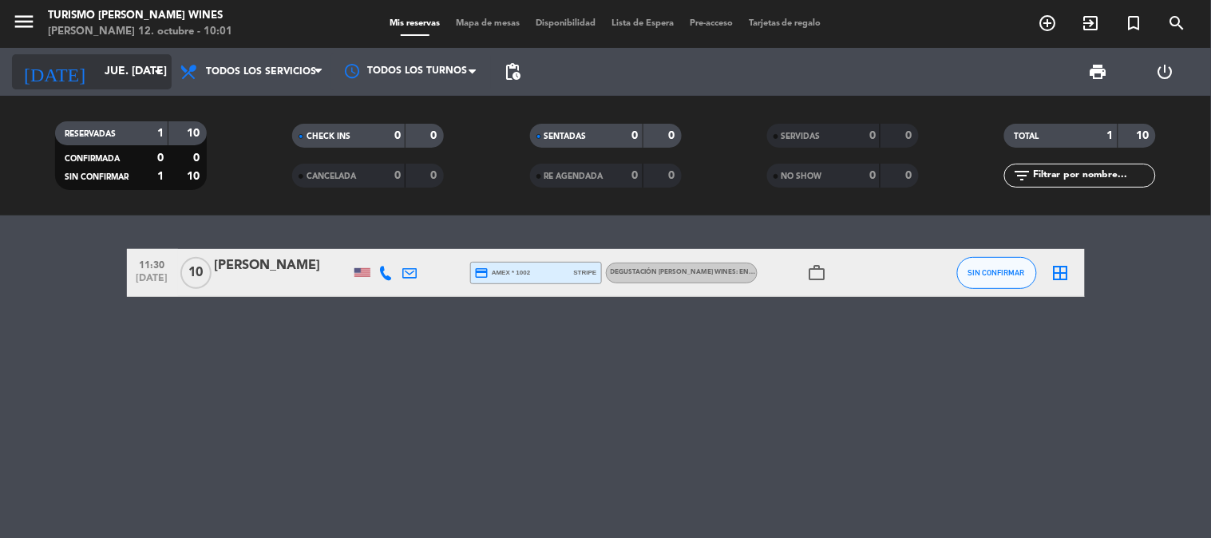
click at [117, 65] on input "jue. [DATE]" at bounding box center [173, 71] width 152 height 29
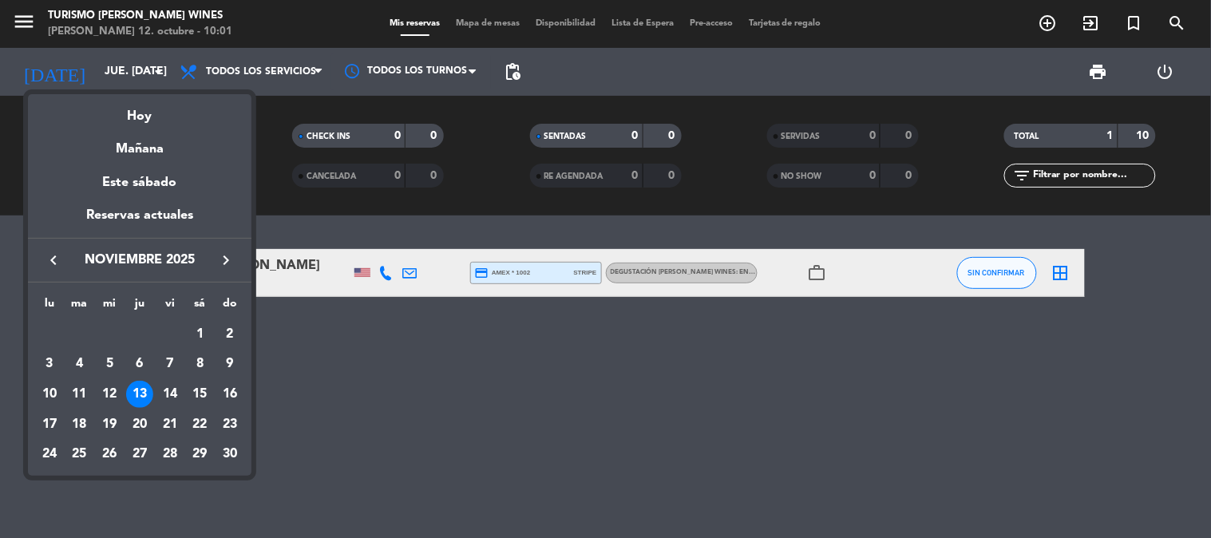
click at [57, 252] on icon "keyboard_arrow_left" at bounding box center [53, 260] width 19 height 19
click at [56, 429] on div "13" at bounding box center [49, 424] width 27 height 27
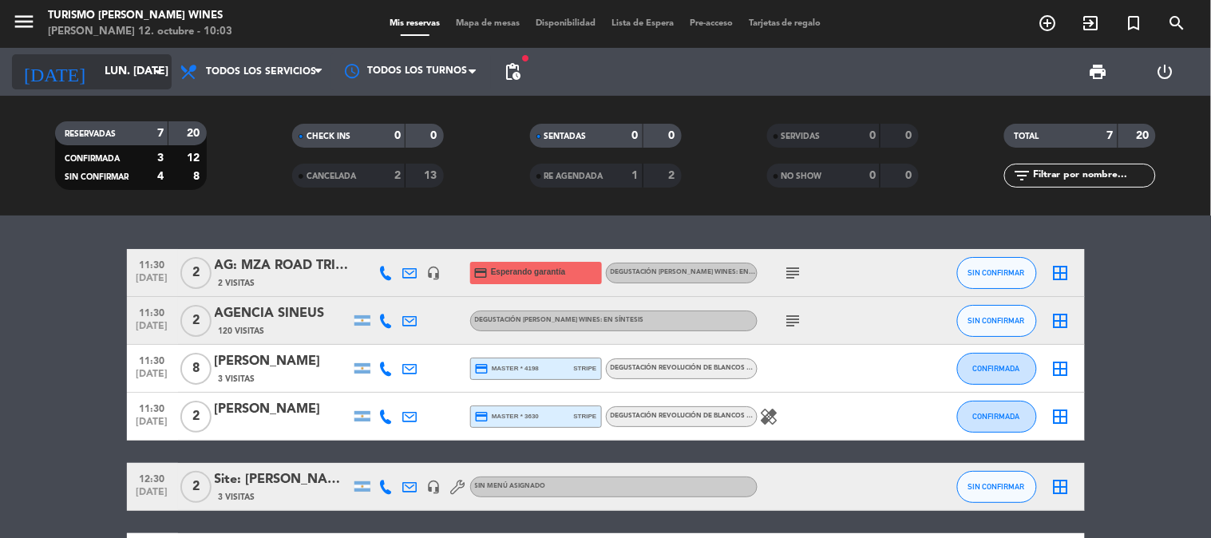
click at [108, 65] on input "lun. [DATE]" at bounding box center [173, 71] width 152 height 29
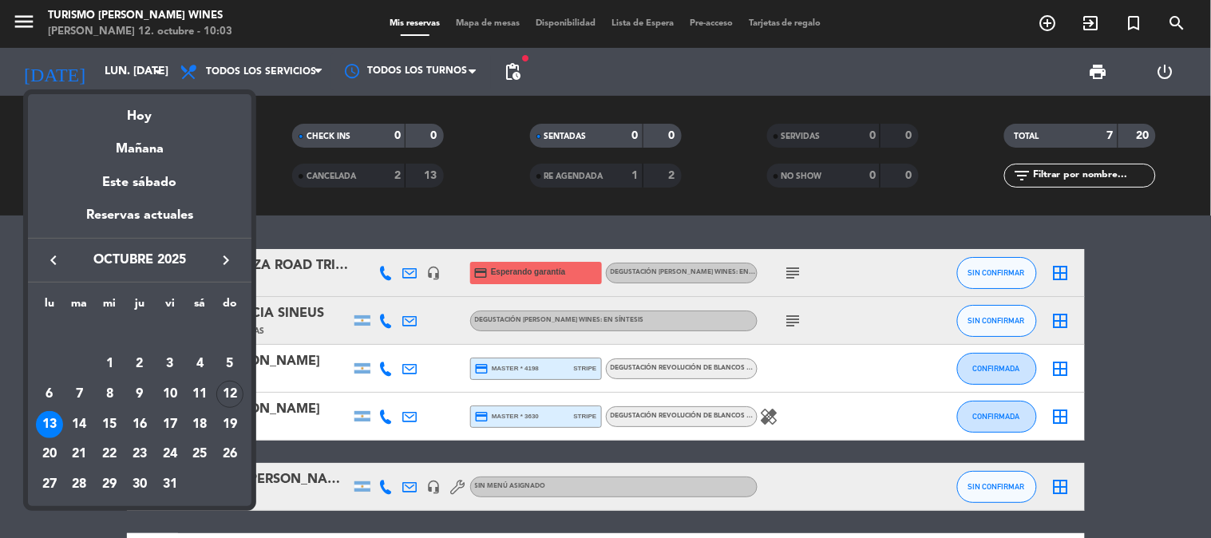
click at [230, 251] on icon "keyboard_arrow_right" at bounding box center [225, 260] width 19 height 19
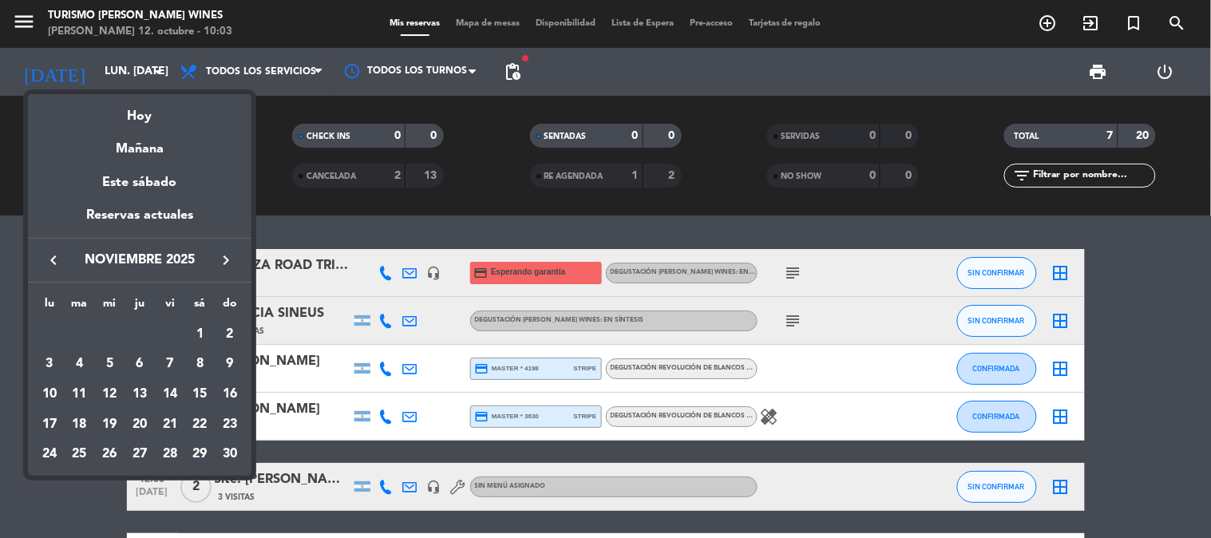
click at [230, 251] on icon "keyboard_arrow_right" at bounding box center [225, 260] width 19 height 19
click at [82, 485] on div "30" at bounding box center [79, 484] width 27 height 27
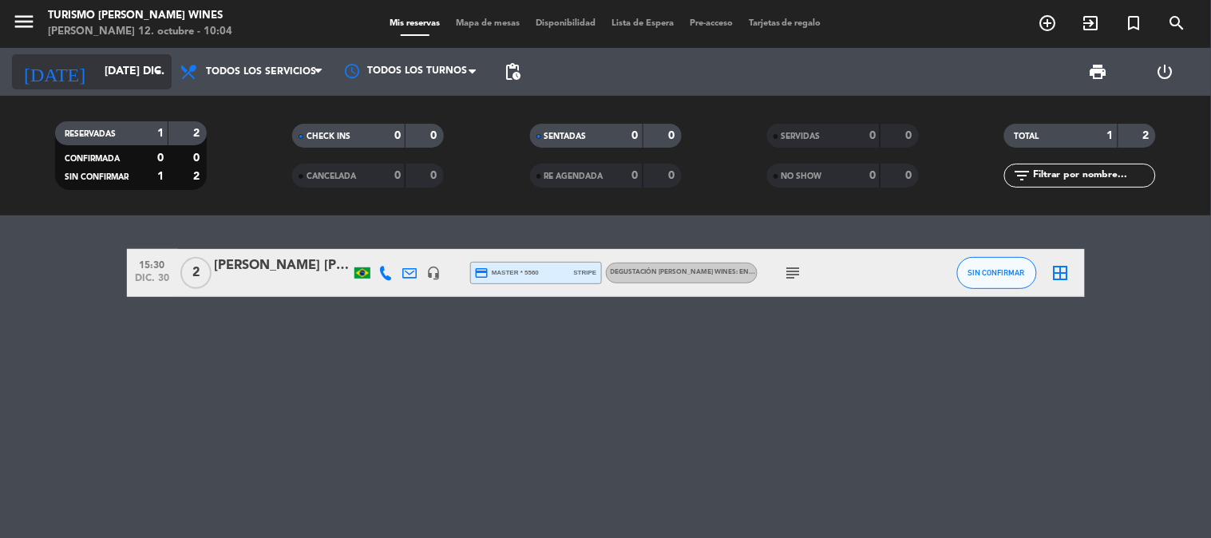
click at [125, 62] on input "[DATE] dic." at bounding box center [173, 71] width 152 height 29
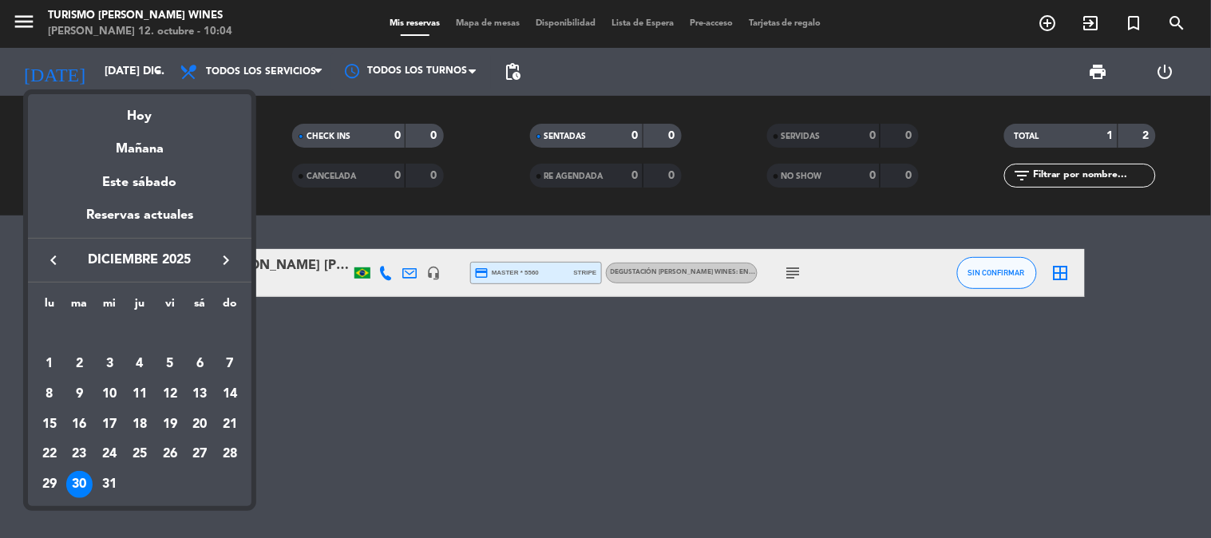
click at [46, 259] on icon "keyboard_arrow_left" at bounding box center [53, 260] width 19 height 19
click at [226, 259] on icon "keyboard_arrow_right" at bounding box center [225, 260] width 19 height 19
click at [75, 426] on div "14" at bounding box center [79, 424] width 27 height 27
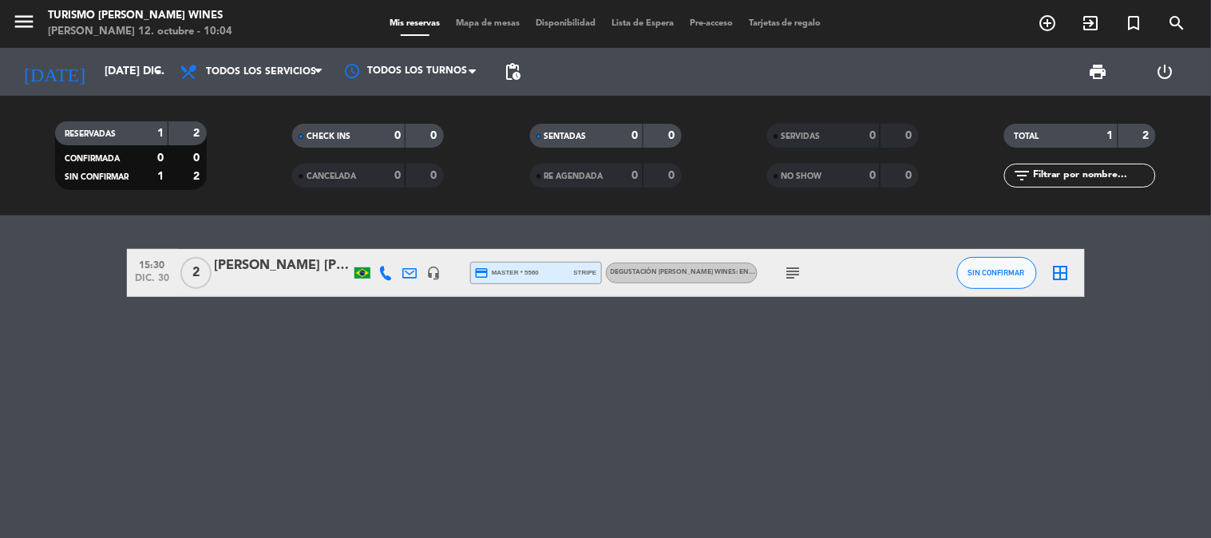
type input "[DATE] oct."
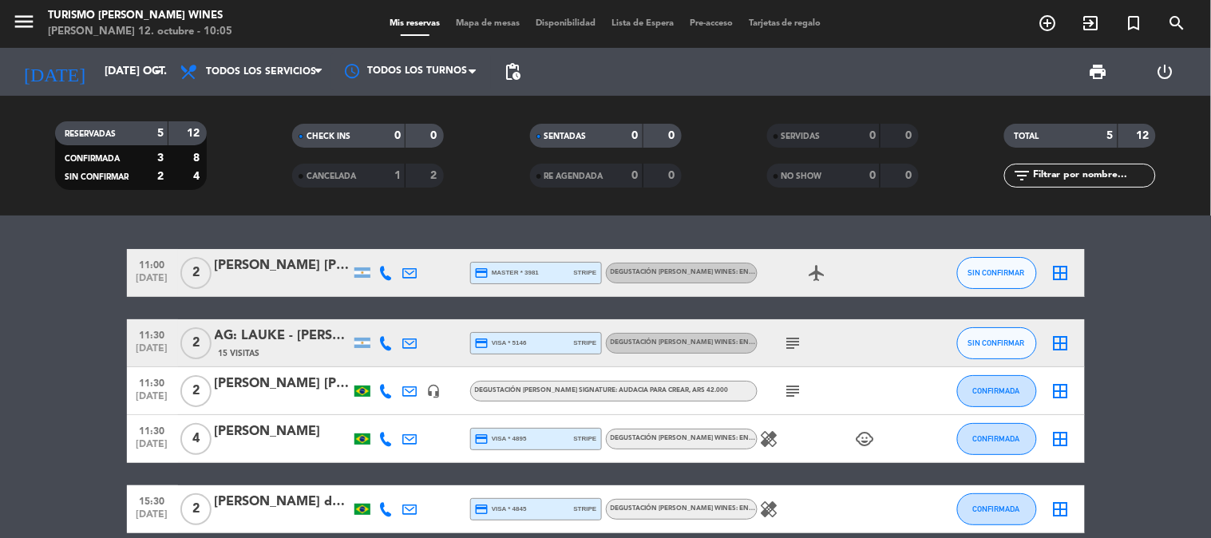
click at [259, 274] on div "[PERSON_NAME] [PERSON_NAME]" at bounding box center [283, 265] width 136 height 21
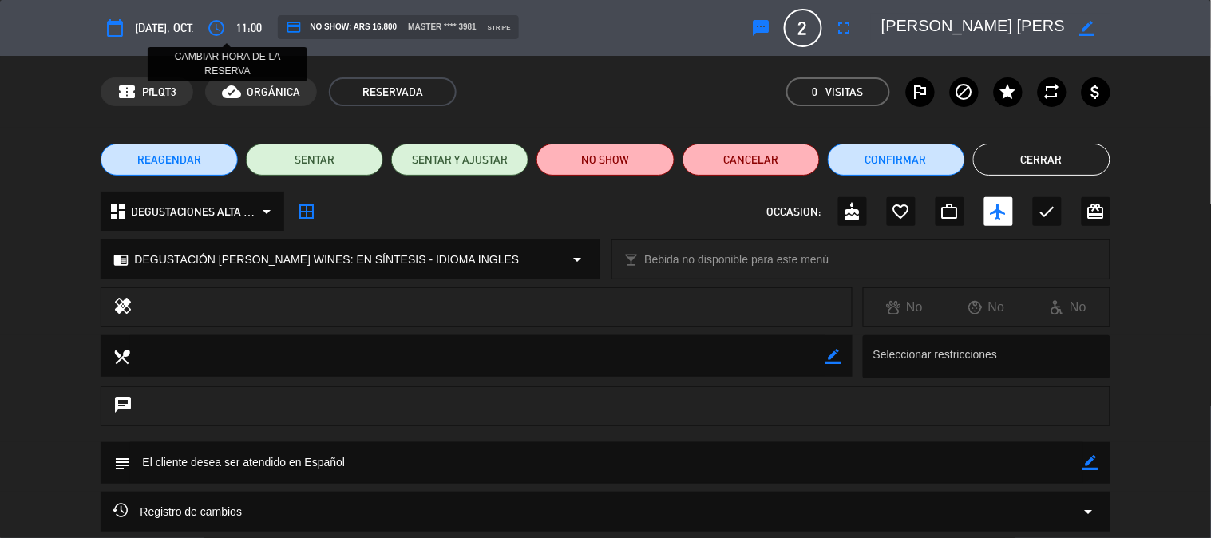
click at [226, 22] on icon "access_time" at bounding box center [216, 27] width 19 height 19
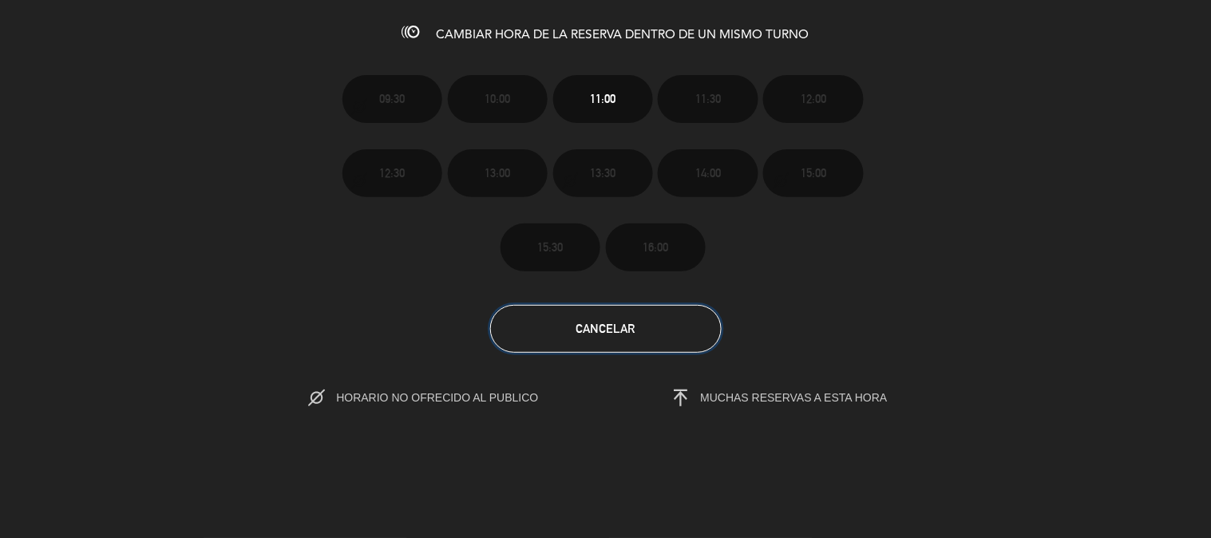
click at [687, 331] on button "Cancelar" at bounding box center [606, 329] width 232 height 48
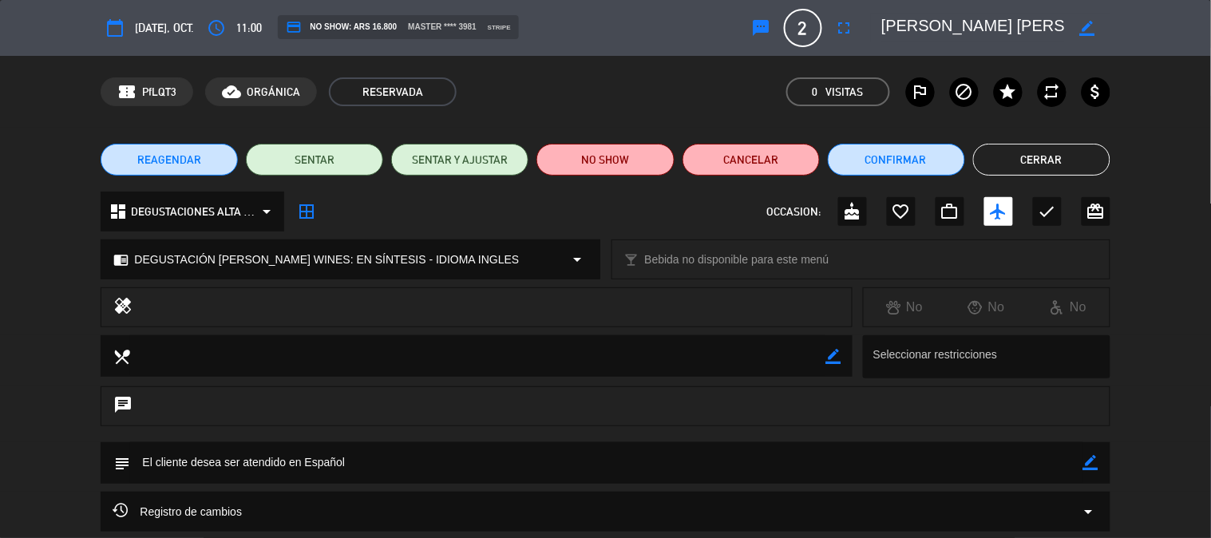
click at [208, 162] on button "REAGENDAR" at bounding box center [169, 160] width 137 height 32
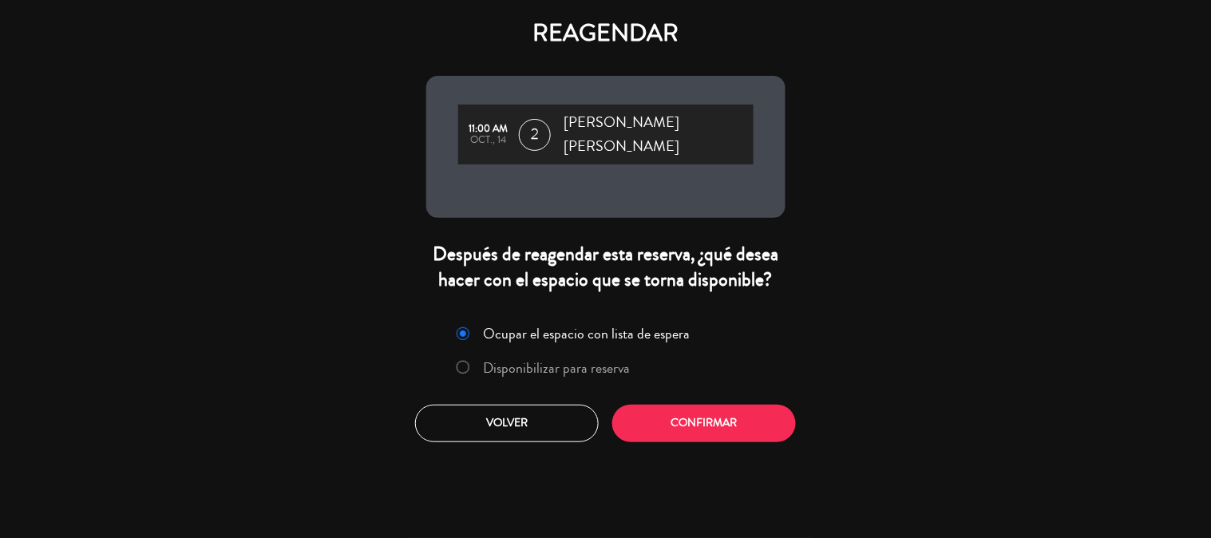
click at [596, 361] on label "Disponibilizar para reserva" at bounding box center [556, 368] width 147 height 14
click at [657, 406] on button "Confirmar" at bounding box center [704, 424] width 184 height 38
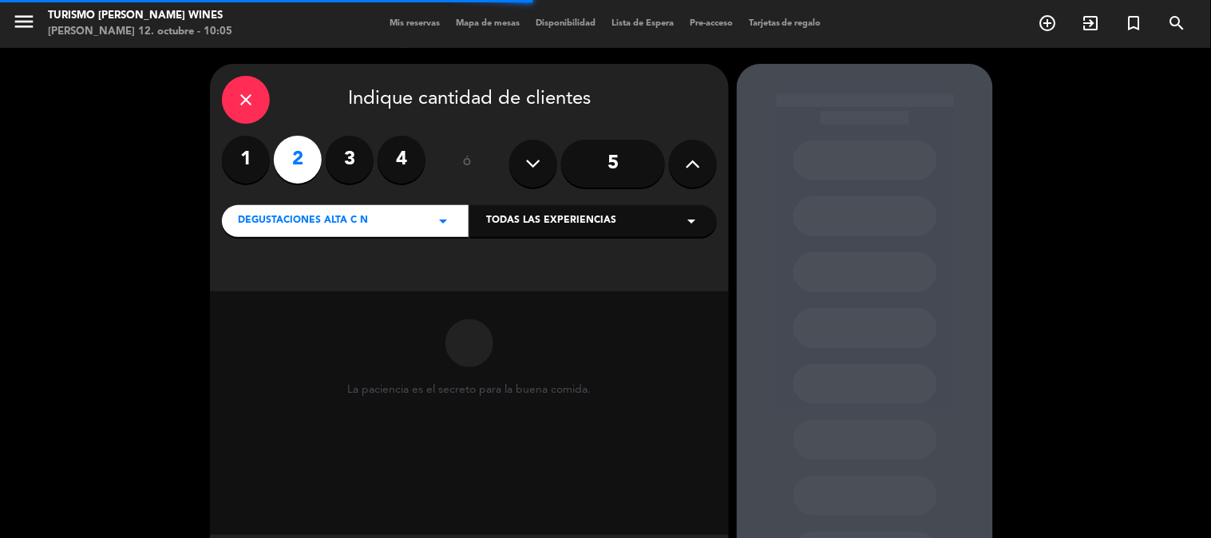
scroll to position [81, 0]
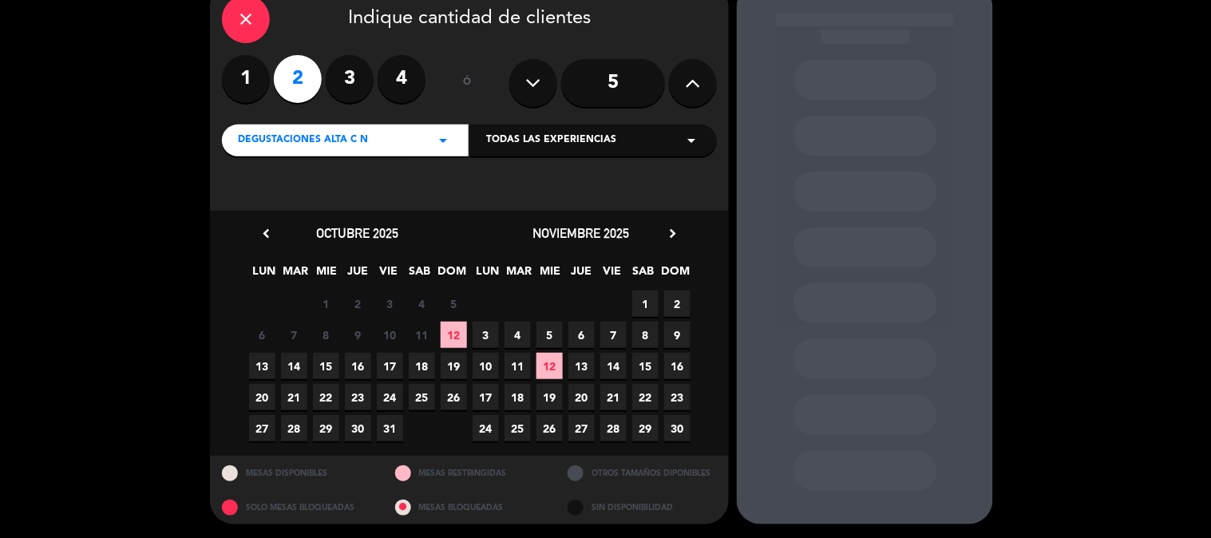
click at [244, 18] on icon "close" at bounding box center [245, 19] width 19 height 19
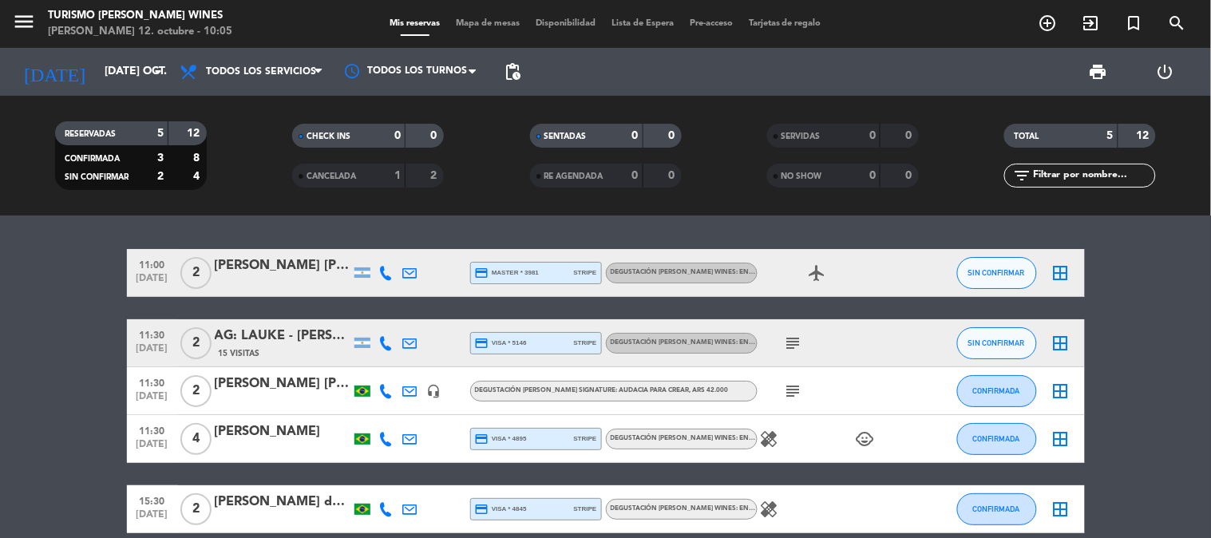
click at [271, 272] on div "[PERSON_NAME] [PERSON_NAME]" at bounding box center [283, 265] width 136 height 21
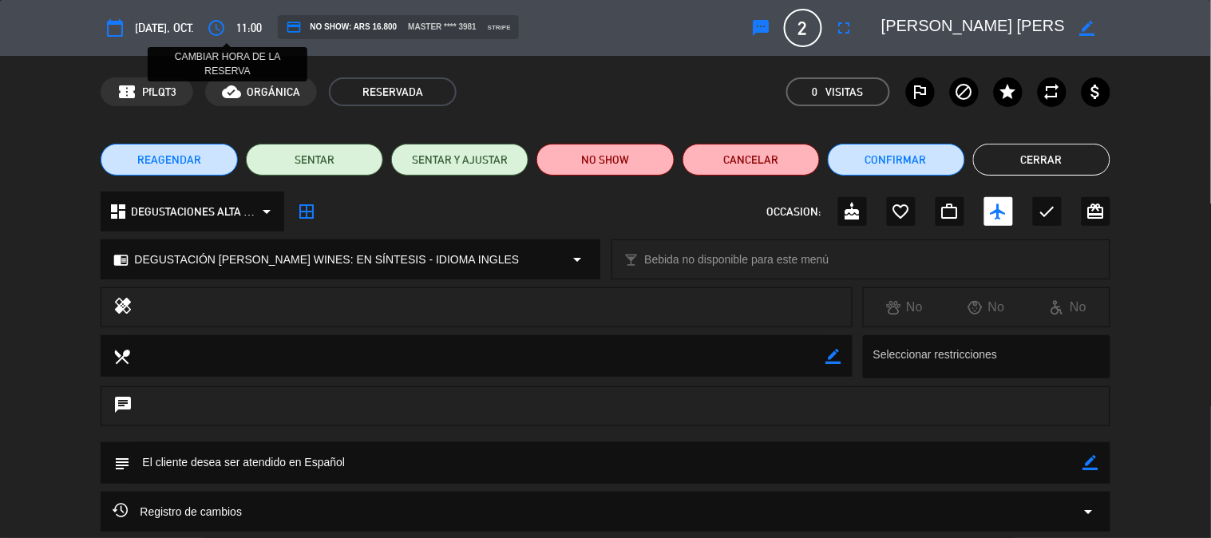
click at [226, 25] on icon "access_time" at bounding box center [216, 27] width 19 height 19
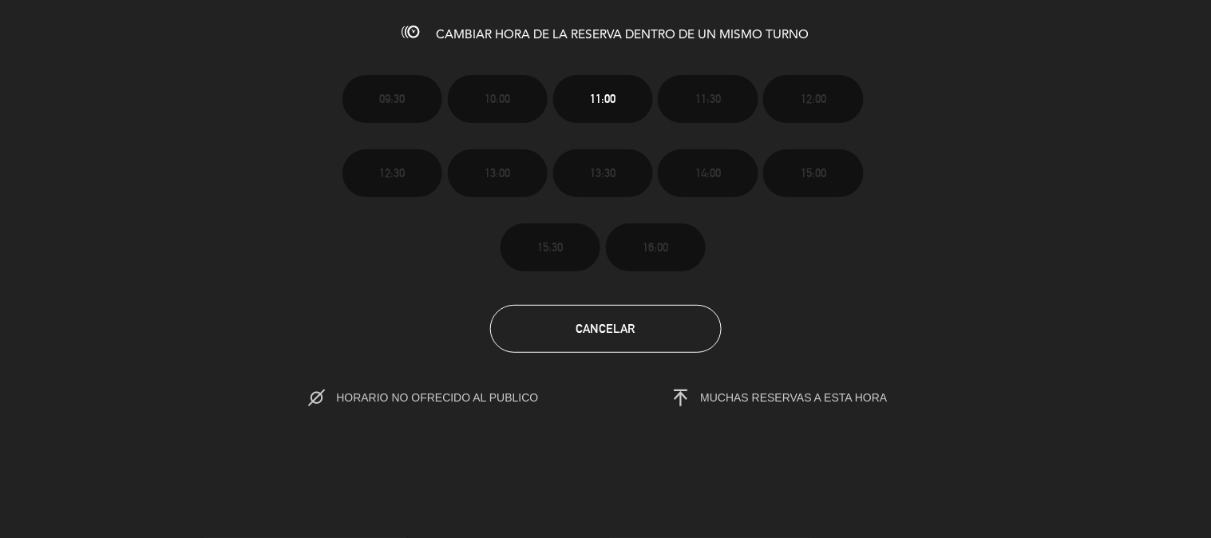
click at [777, 297] on section "09:30 10:00 11:00 11:30 12:00 12:30 13:00 13:30 14:00 15:00 15:30 16:00 Cancela…" at bounding box center [605, 229] width 1211 height 361
click at [761, 395] on span "MUCHAS RESERVAS A ESTA HORA" at bounding box center [794, 397] width 187 height 13
click at [681, 346] on button "Cancelar" at bounding box center [606, 329] width 232 height 48
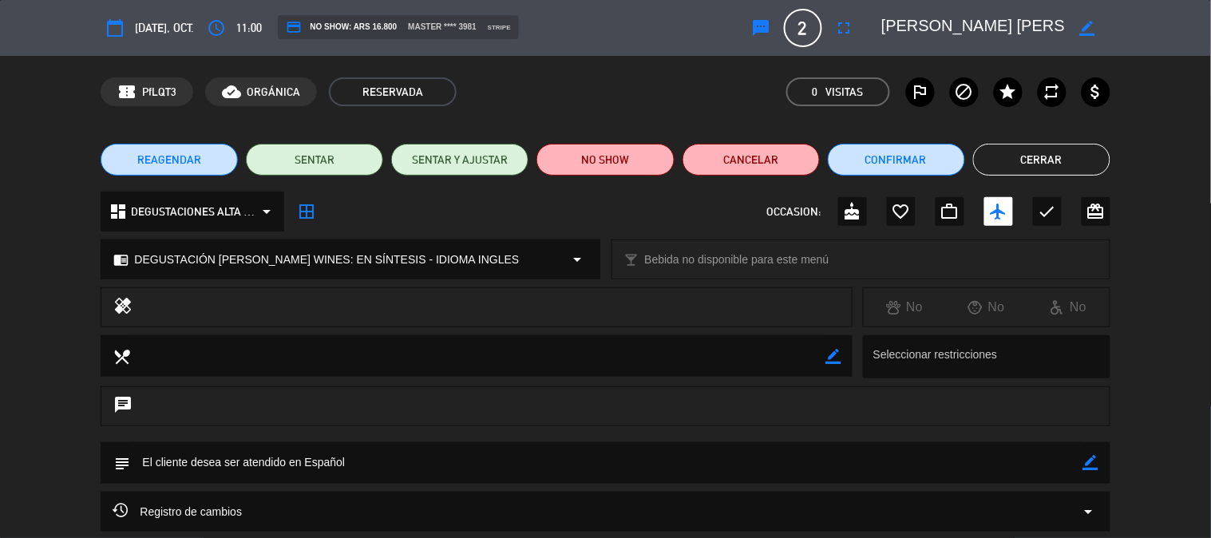
click at [186, 165] on span "REAGENDAR" at bounding box center [169, 160] width 64 height 17
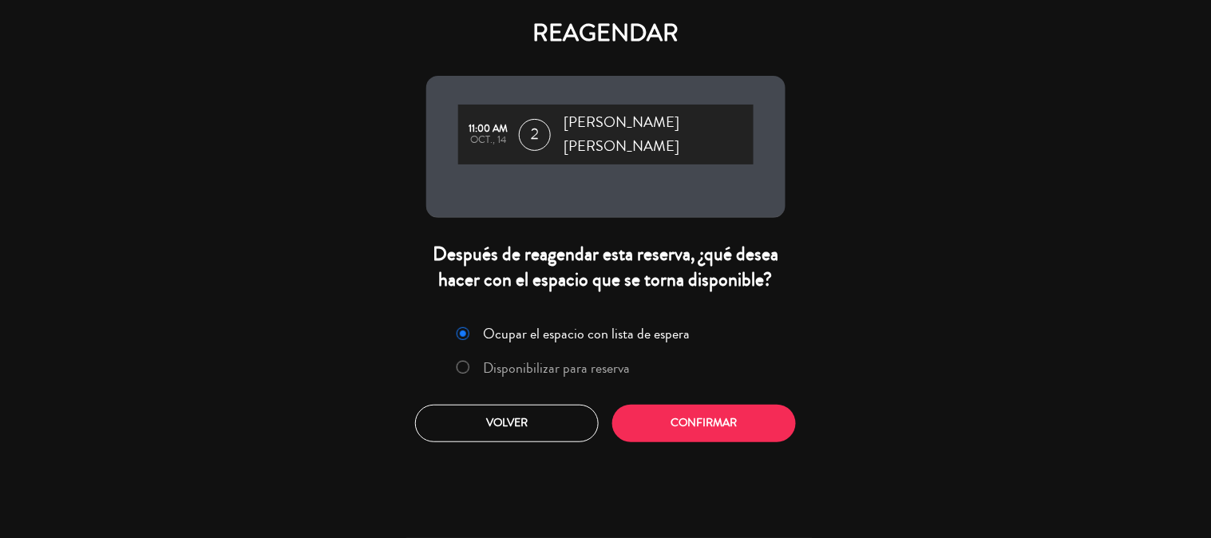
click at [480, 354] on label "Disponibilizar para reserva" at bounding box center [544, 368] width 190 height 29
click at [683, 420] on button "Confirmar" at bounding box center [704, 424] width 184 height 38
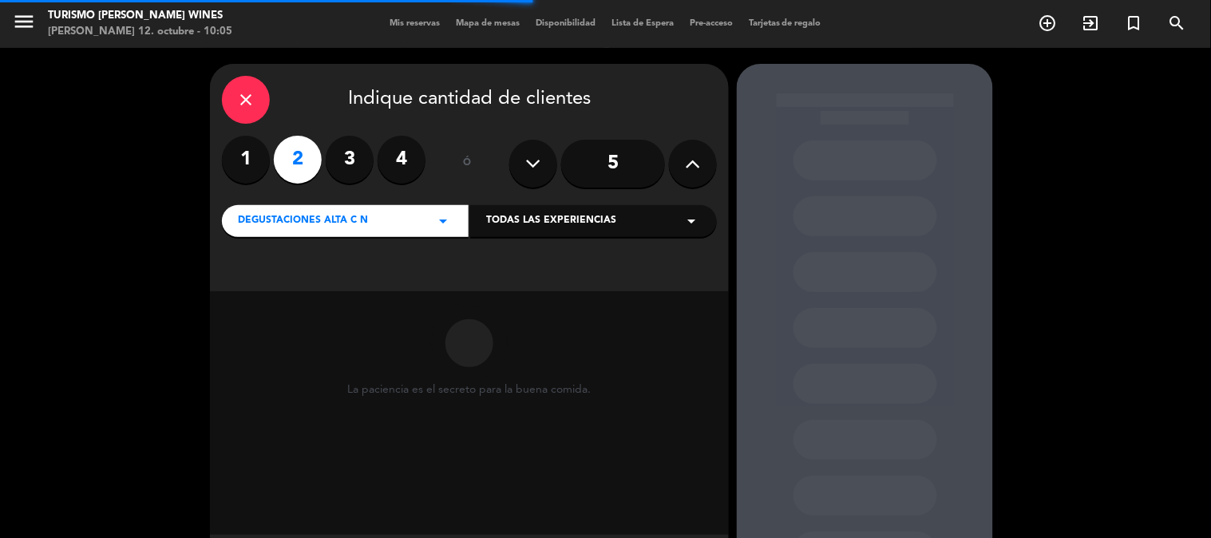
scroll to position [81, 0]
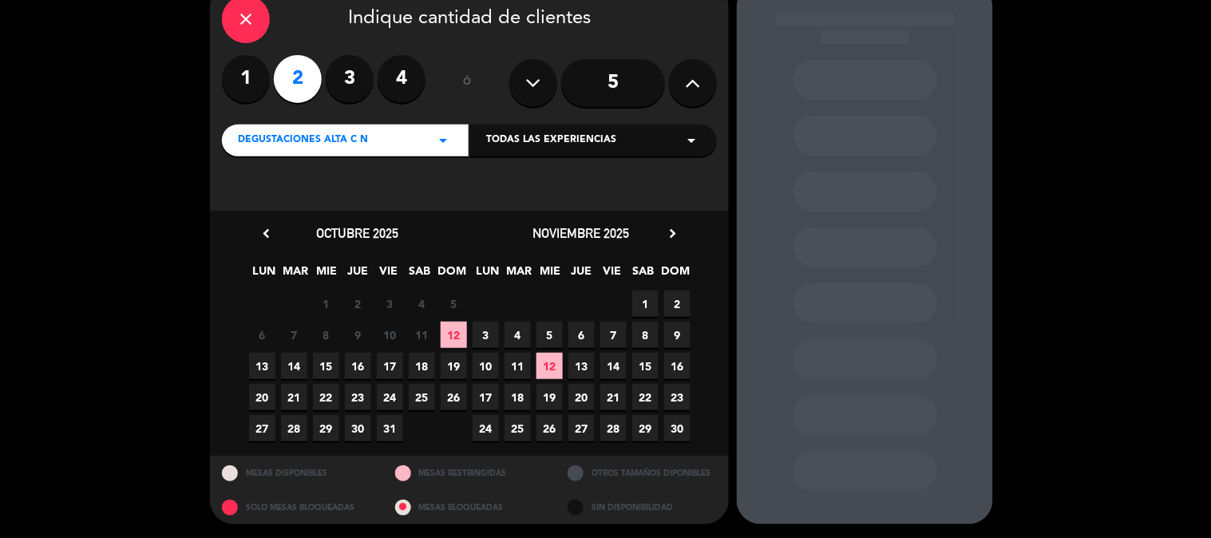
click at [292, 368] on span "14" at bounding box center [294, 366] width 26 height 26
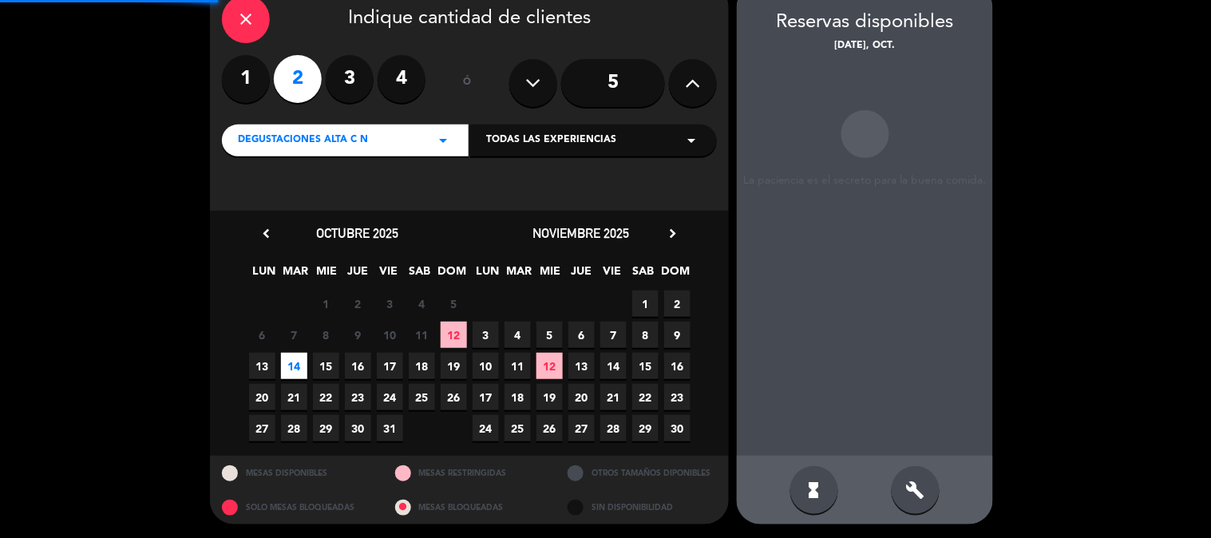
scroll to position [64, 0]
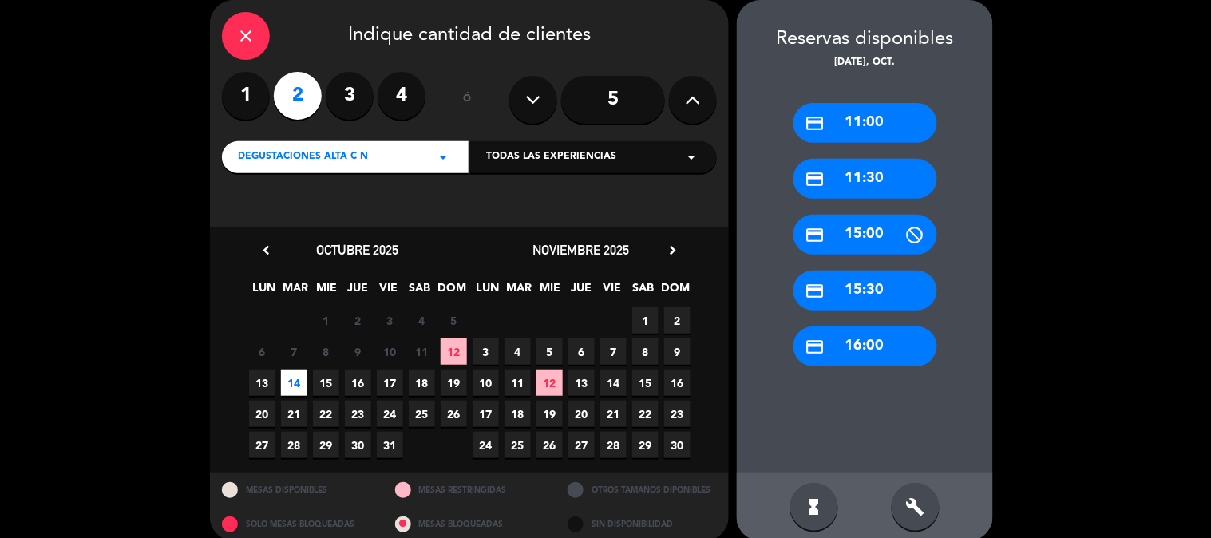
click at [889, 187] on div "credit_card 11:30" at bounding box center [866, 179] width 144 height 40
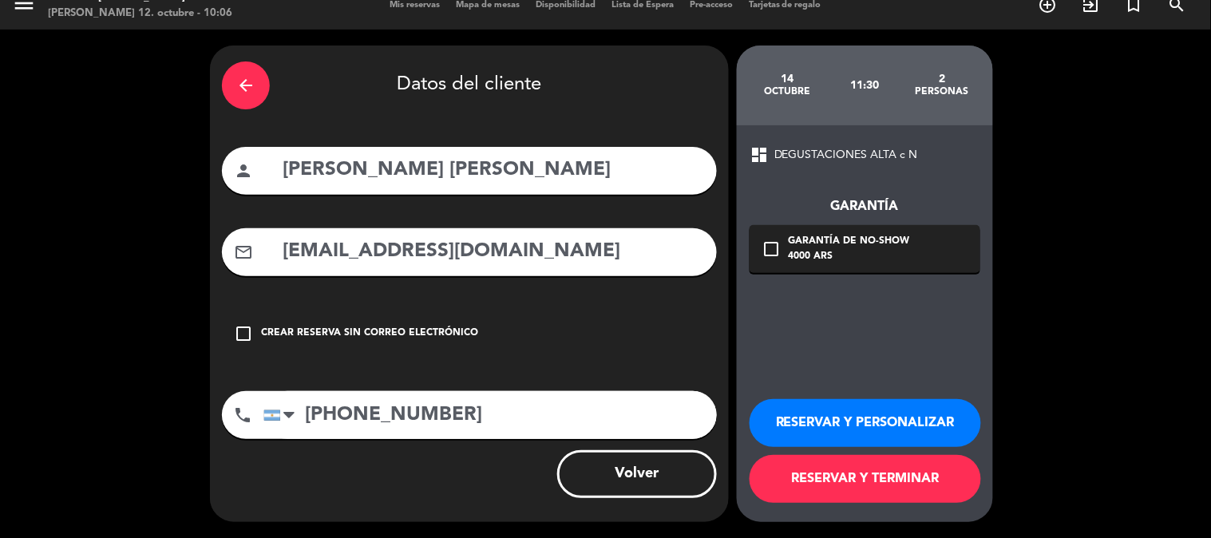
scroll to position [18, 0]
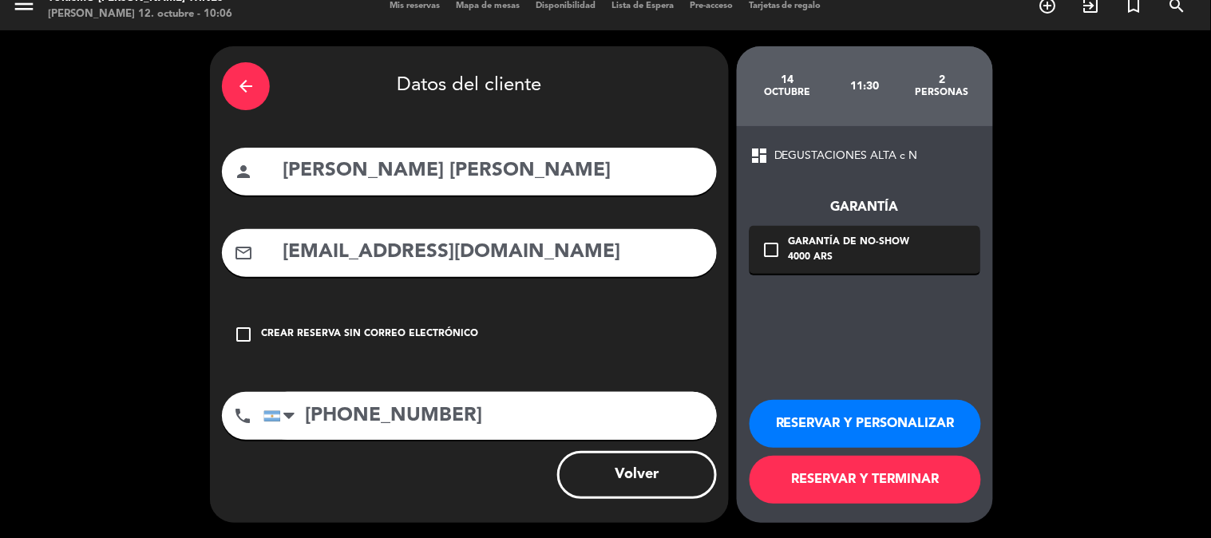
click at [857, 477] on button "RESERVAR Y TERMINAR" at bounding box center [866, 480] width 232 height 48
